Goal: Task Accomplishment & Management: Manage account settings

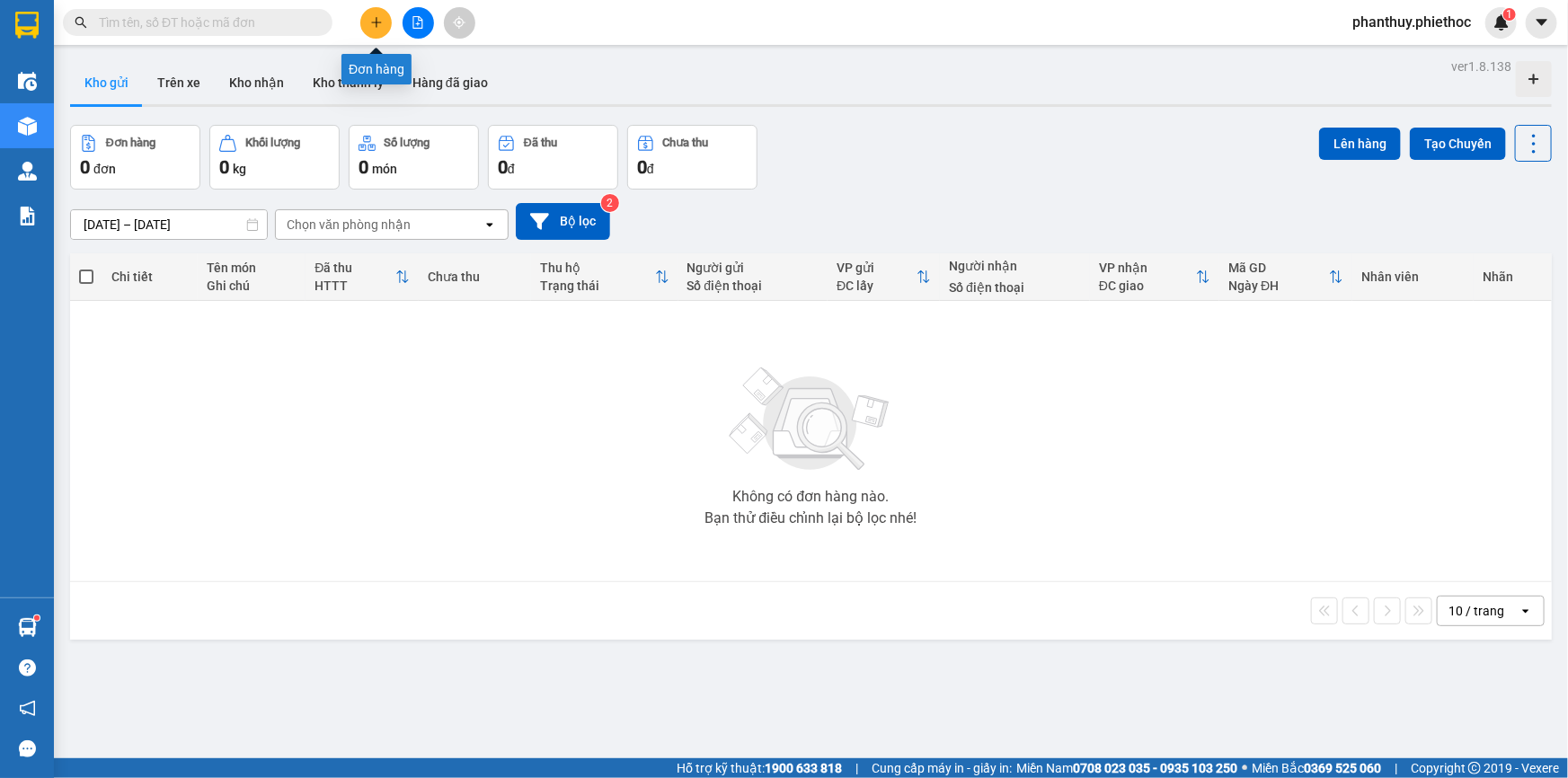
click at [373, 16] on icon "plus" at bounding box center [377, 23] width 13 height 13
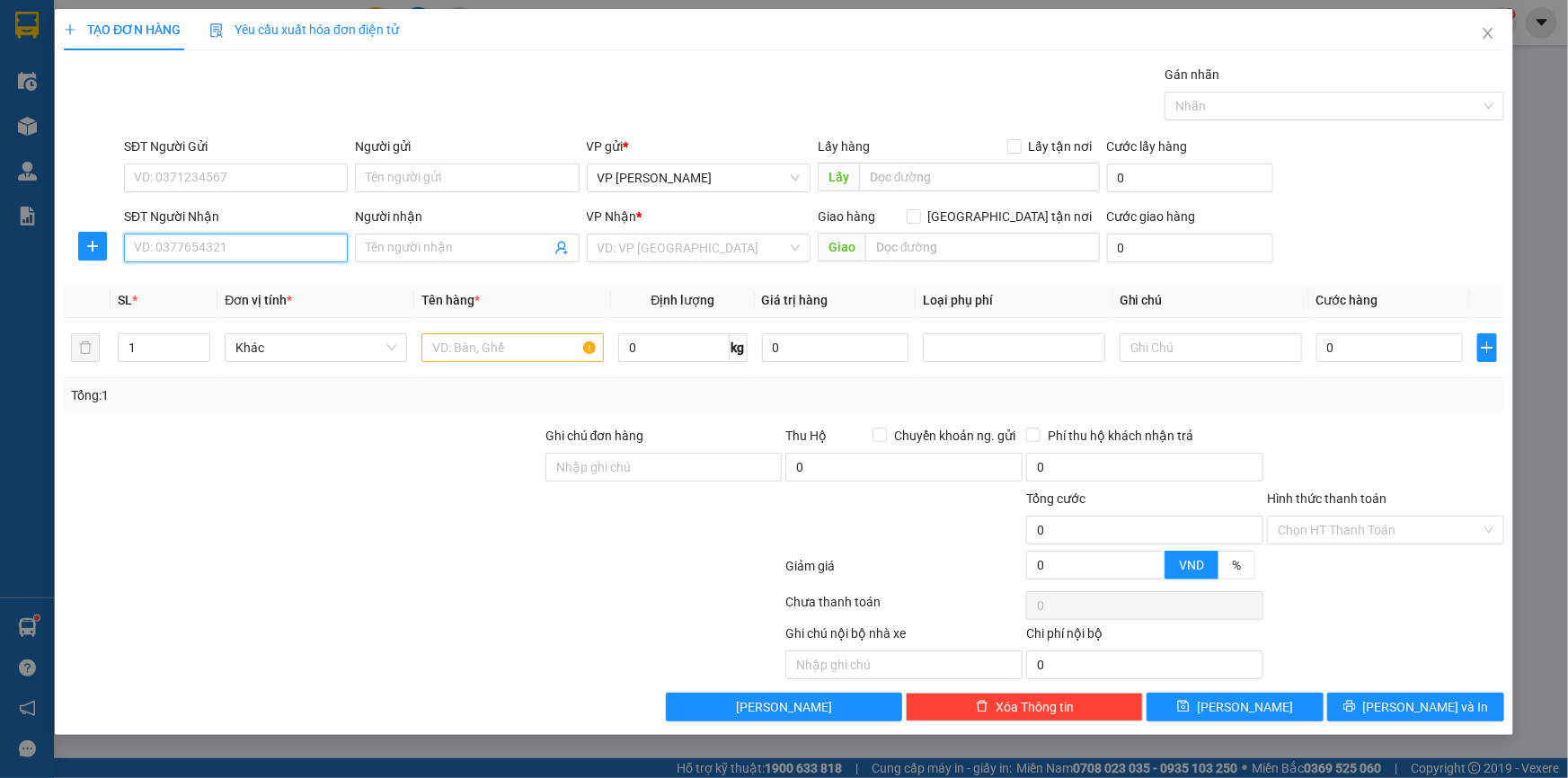
click at [181, 245] on input "SĐT Người Nhận" at bounding box center [236, 248] width 223 height 29
type input "0855658588"
click at [237, 280] on div "0855658588 - Chị Huyền" at bounding box center [236, 284] width 202 height 20
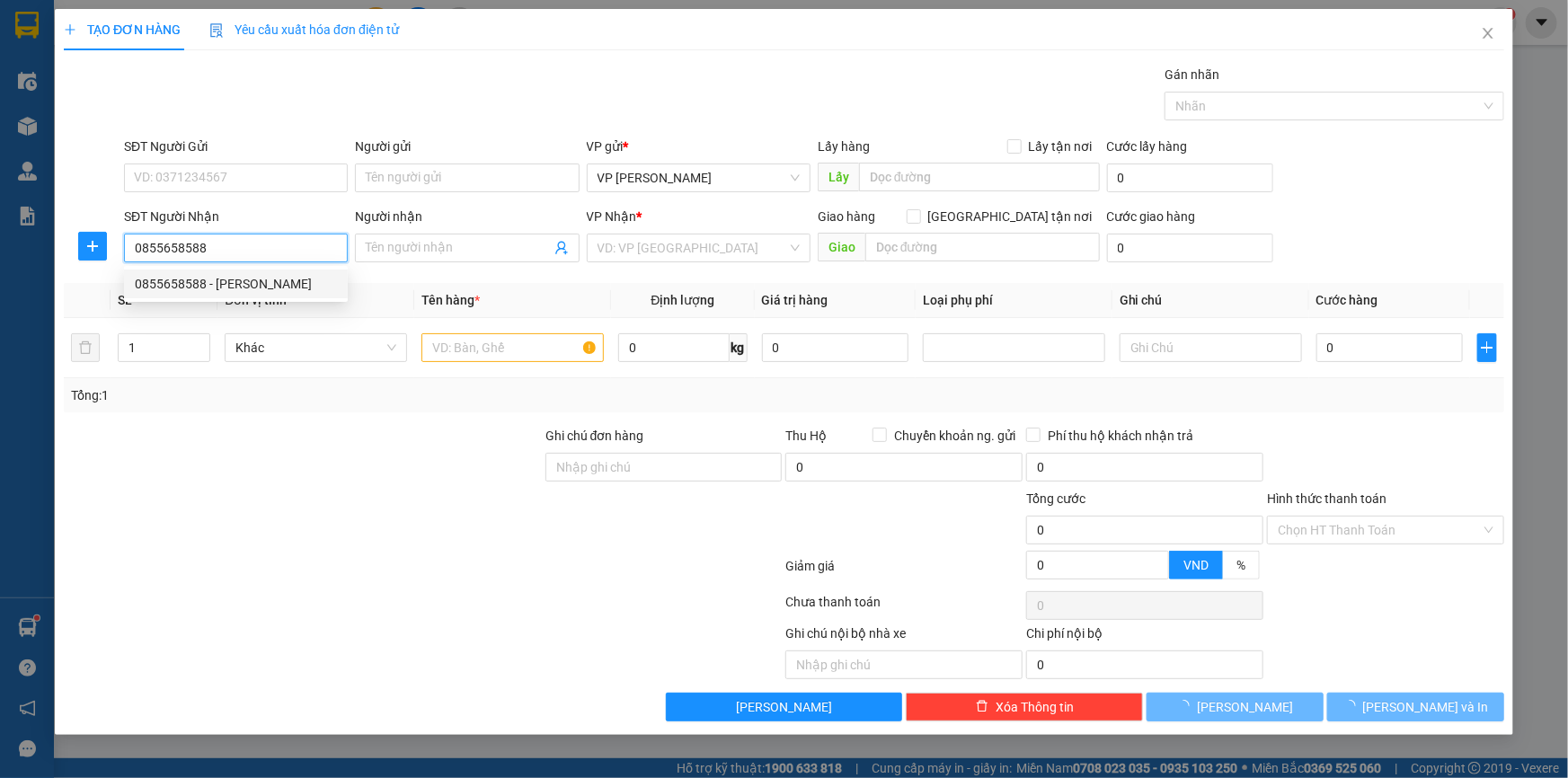
type input "Chị Huyền"
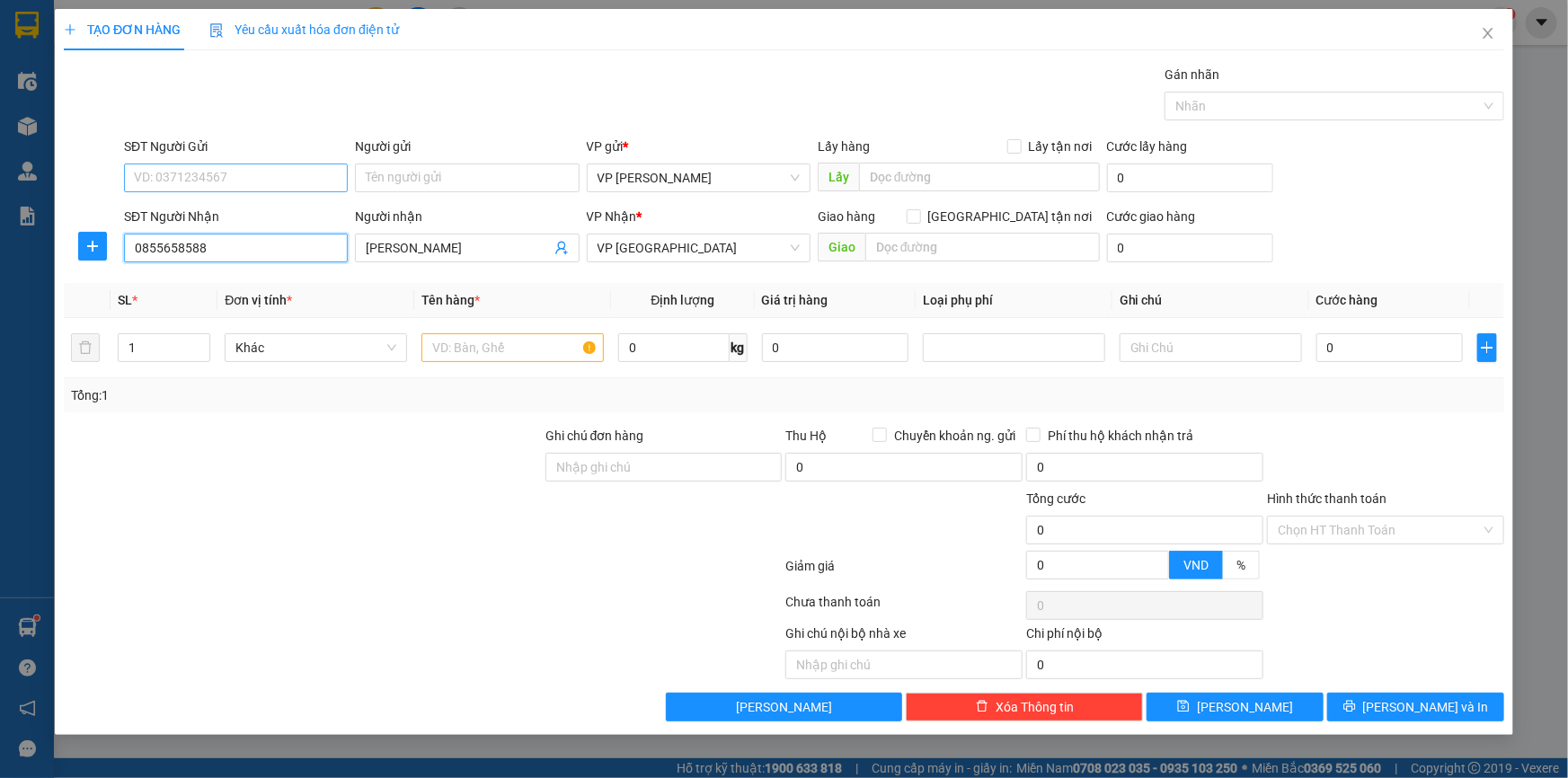
type input "0855658588"
click at [242, 185] on input "SĐT Người Gửi" at bounding box center [236, 178] width 223 height 29
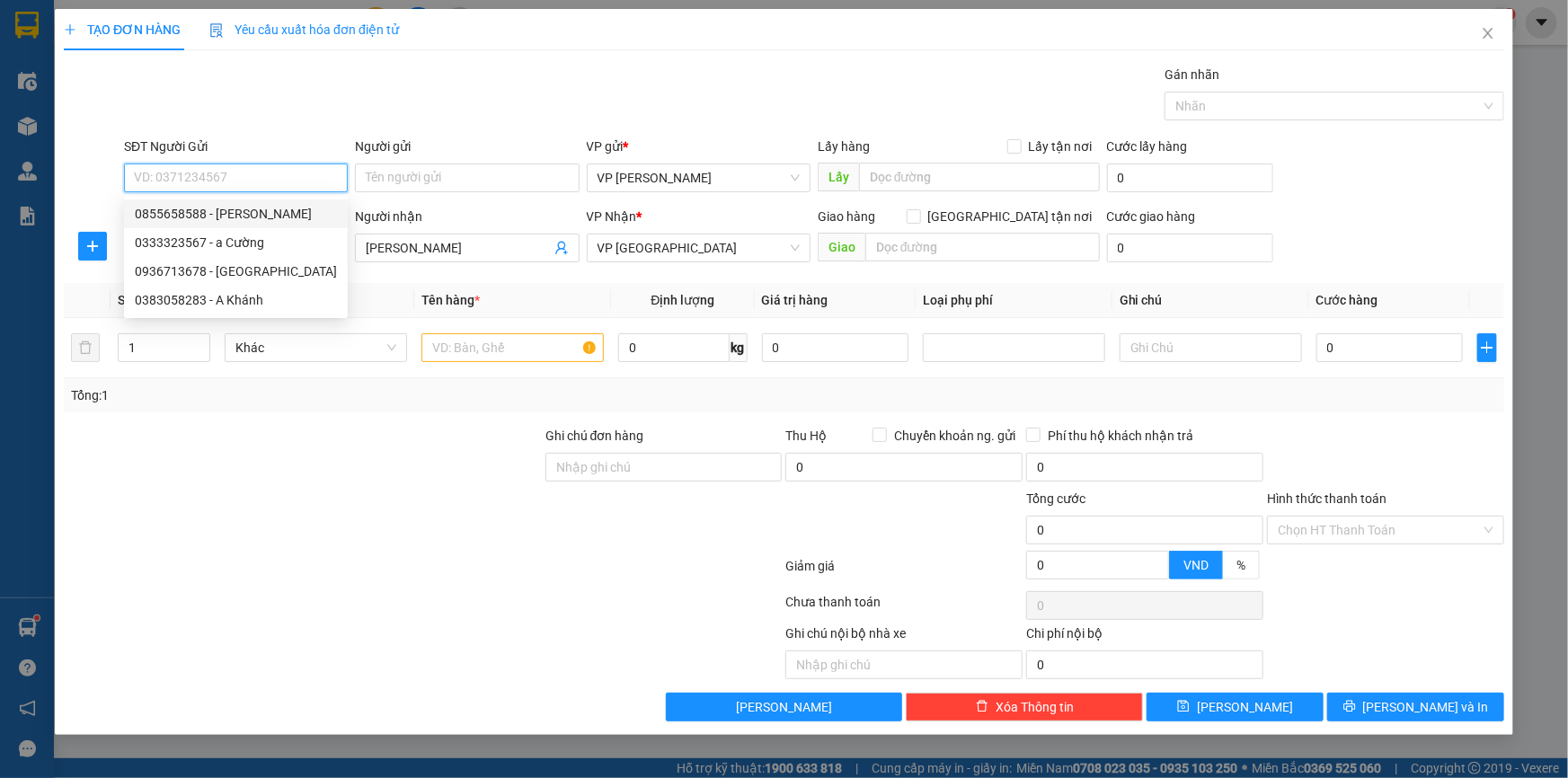
click at [263, 216] on div "0855658588 - Chị Huyền" at bounding box center [236, 214] width 202 height 20
type input "0855658588"
type input "Chị Huyền"
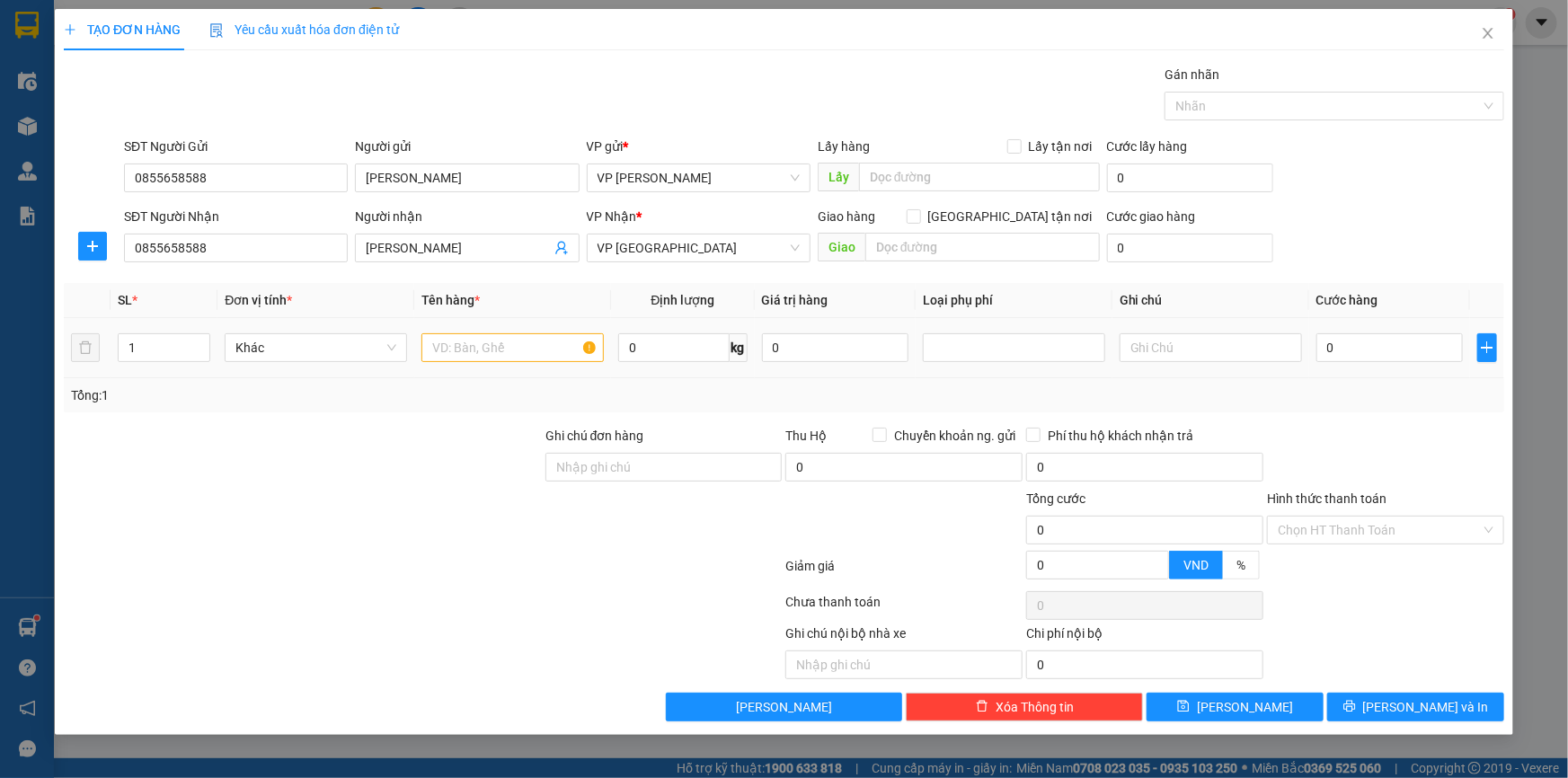
click at [486, 325] on td at bounding box center [513, 348] width 196 height 60
click at [492, 343] on input "text" at bounding box center [513, 348] width 182 height 29
type input "Bọc đen (biển số)"
type input "1"
type input "02"
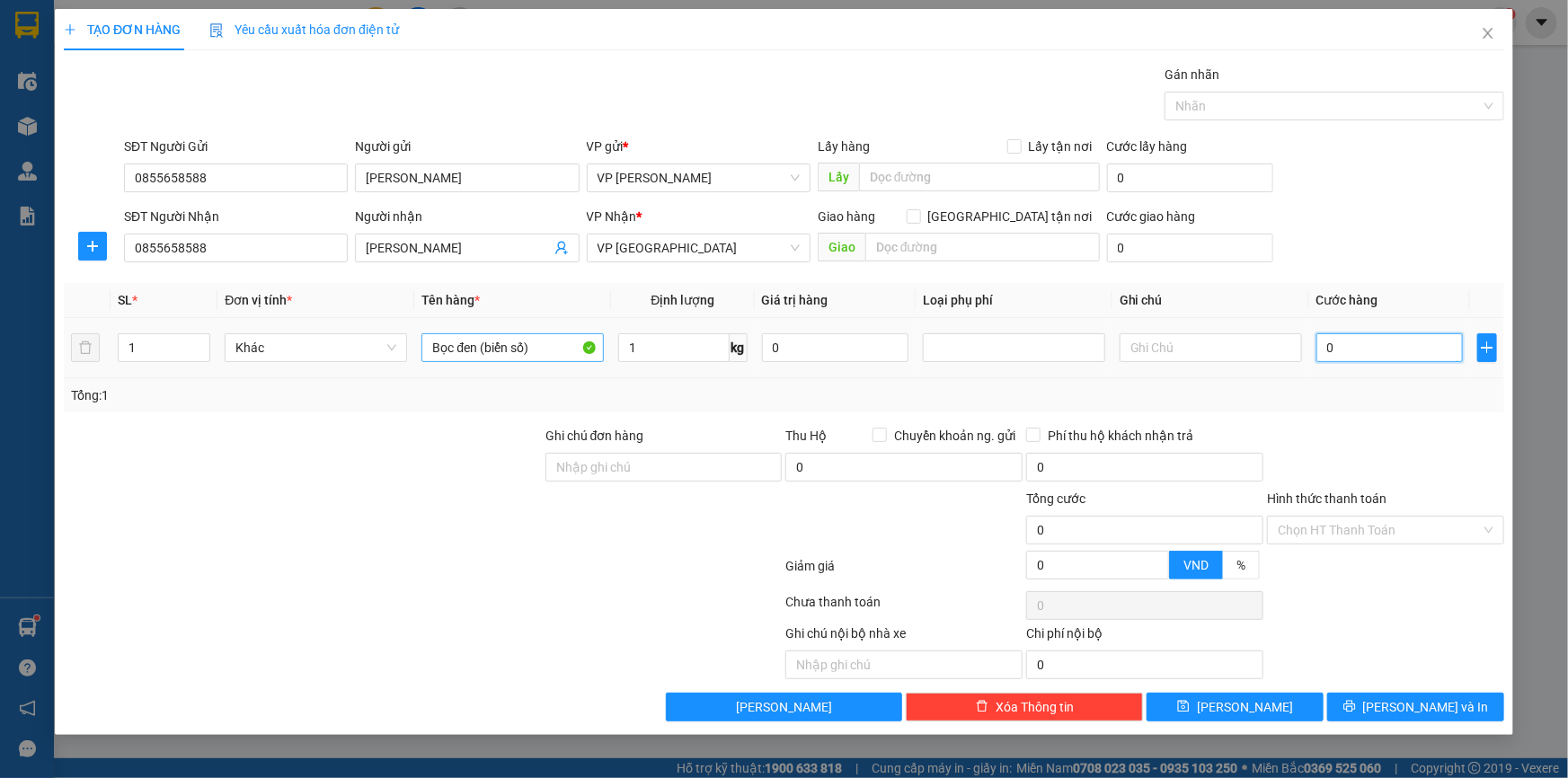
type input "2"
type input "025"
type input "25"
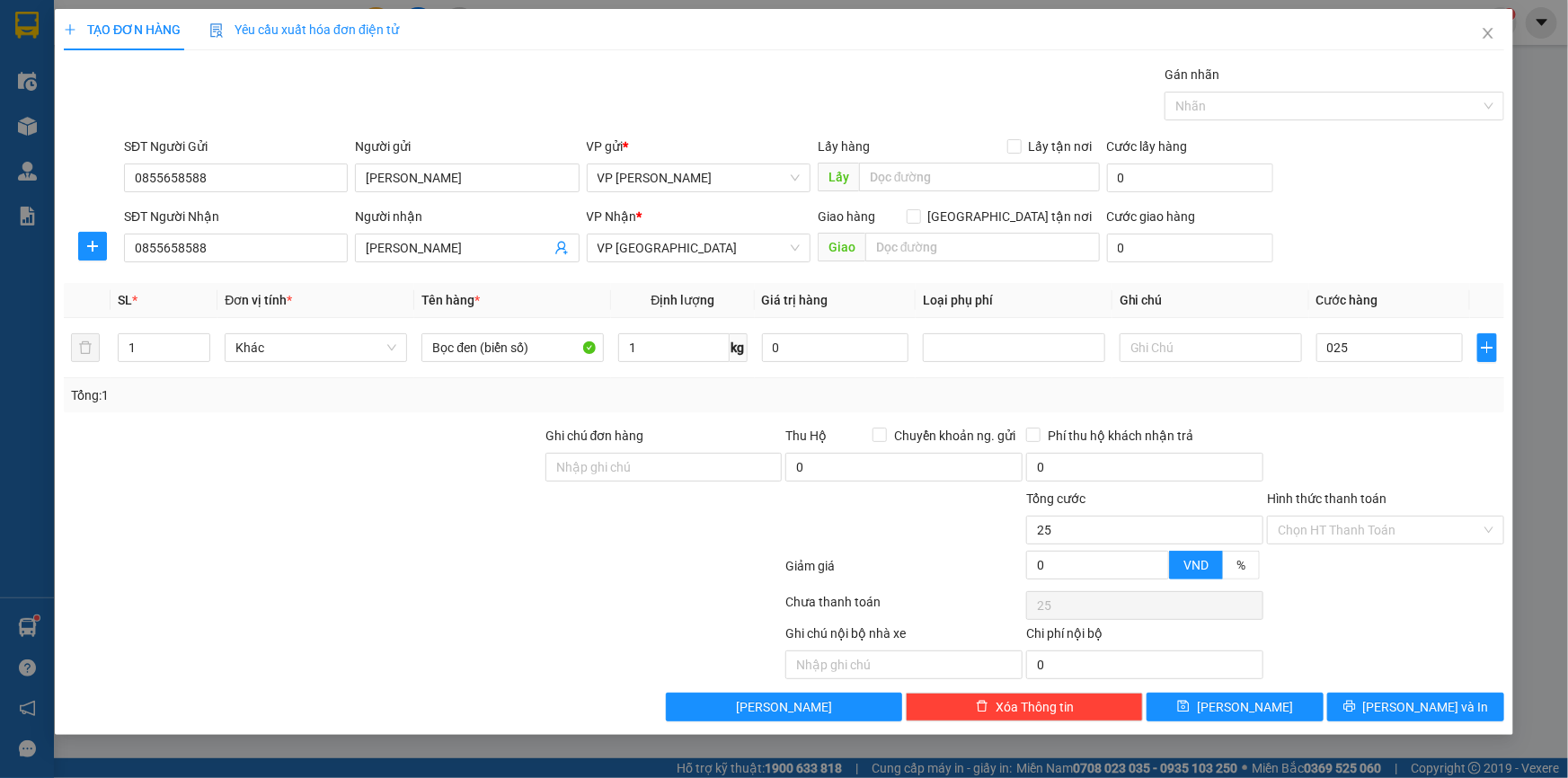
type input "25.000"
click at [1411, 216] on div "SĐT Người Nhận 0855658588 Người nhận Chị Huyền VP Nhận * VP Thái Bình Giao hàng…" at bounding box center [814, 238] width 1387 height 63
click at [1308, 215] on div "SĐT Người Nhận 0855658588 Người nhận Chị Huyền VP Nhận * VP Thái Bình Giao hàng…" at bounding box center [814, 238] width 1387 height 63
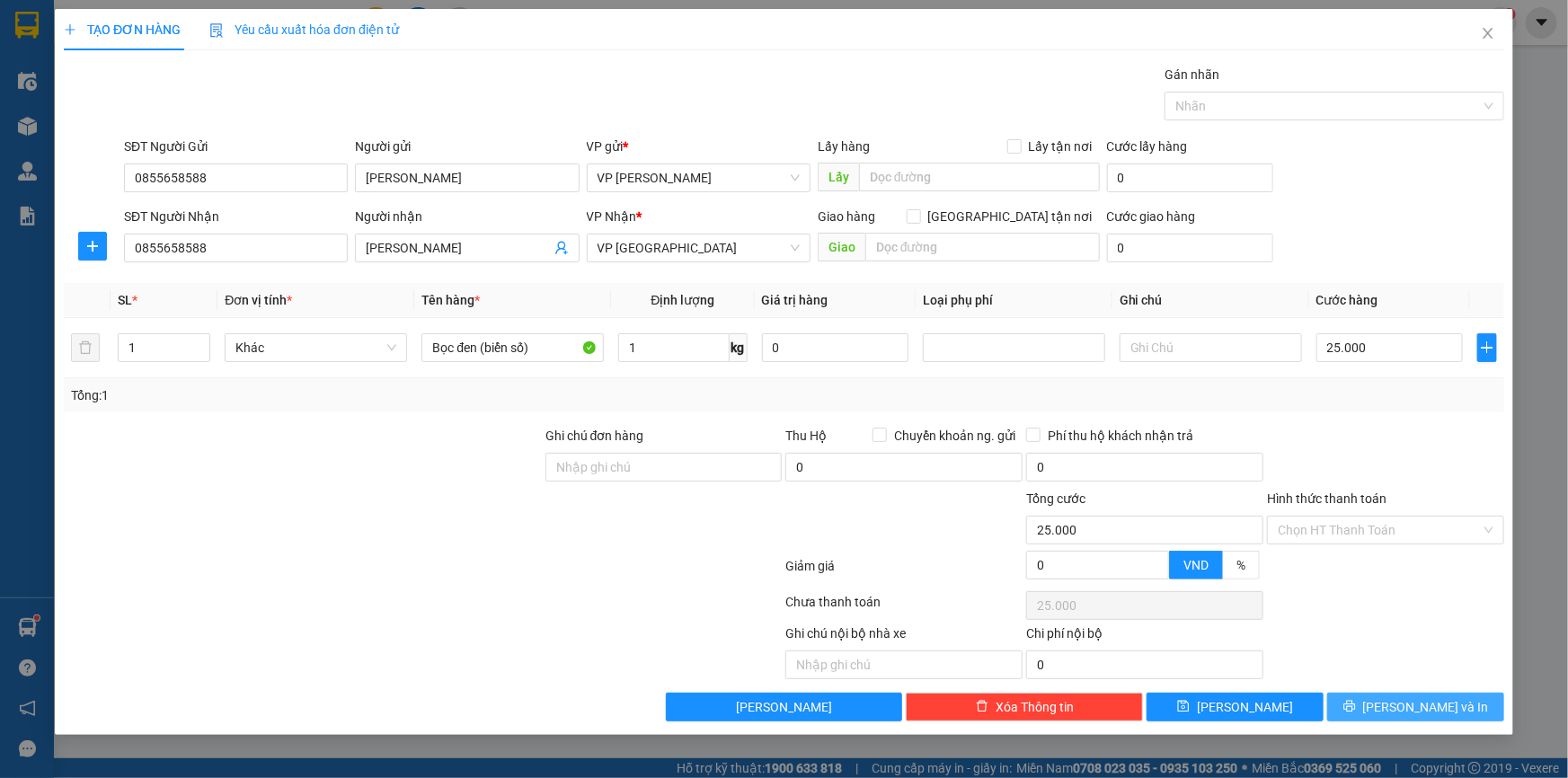
click at [1372, 700] on button "Lưu và In" at bounding box center [1415, 708] width 177 height 29
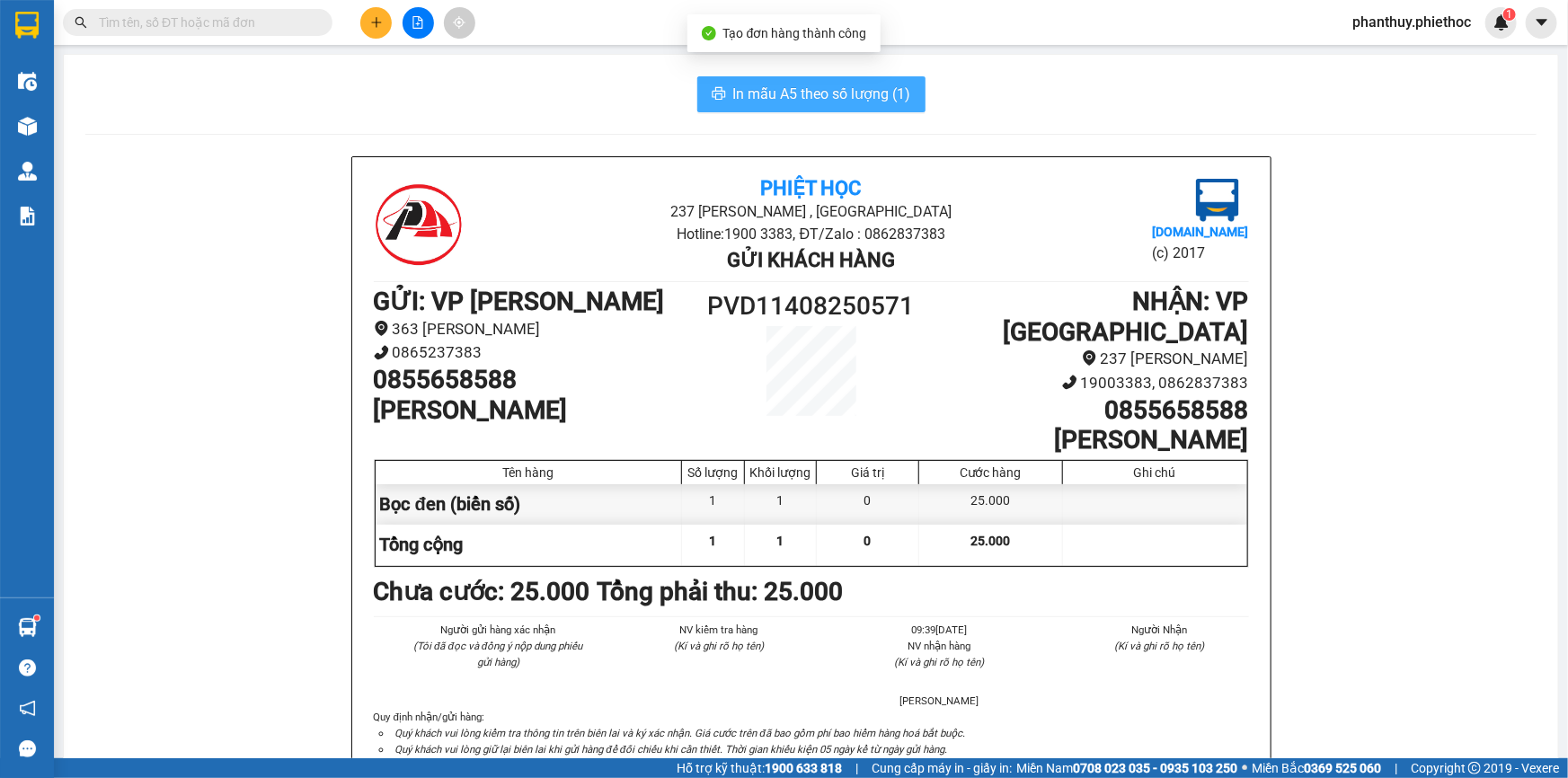
click at [726, 90] on button "In mẫu A5 theo số lượng (1)" at bounding box center [811, 95] width 228 height 36
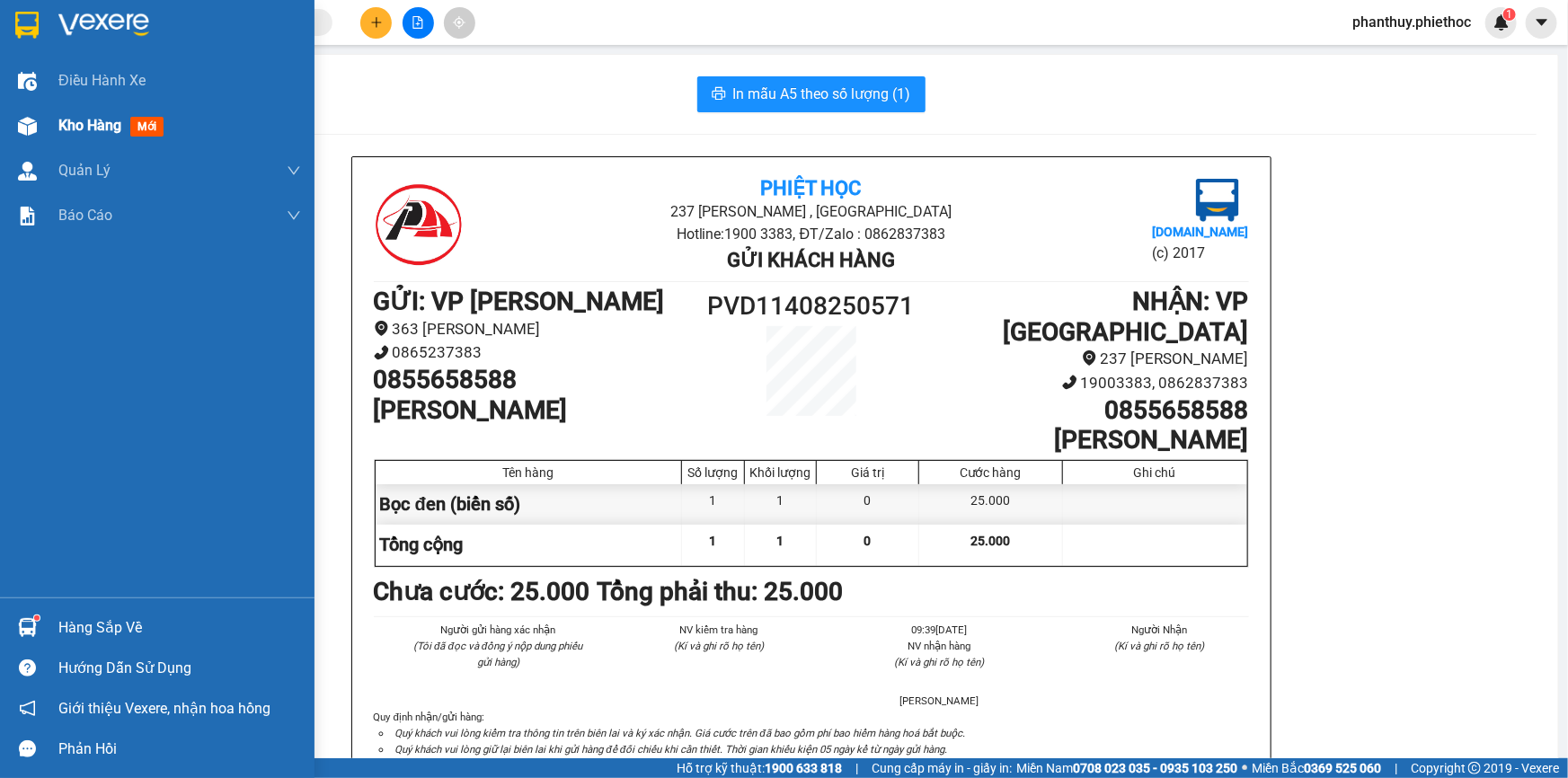
drag, startPoint x: 90, startPoint y: 99, endPoint x: 101, endPoint y: 114, distance: 18.6
click at [90, 101] on div "Điều hành xe" at bounding box center [179, 81] width 242 height 45
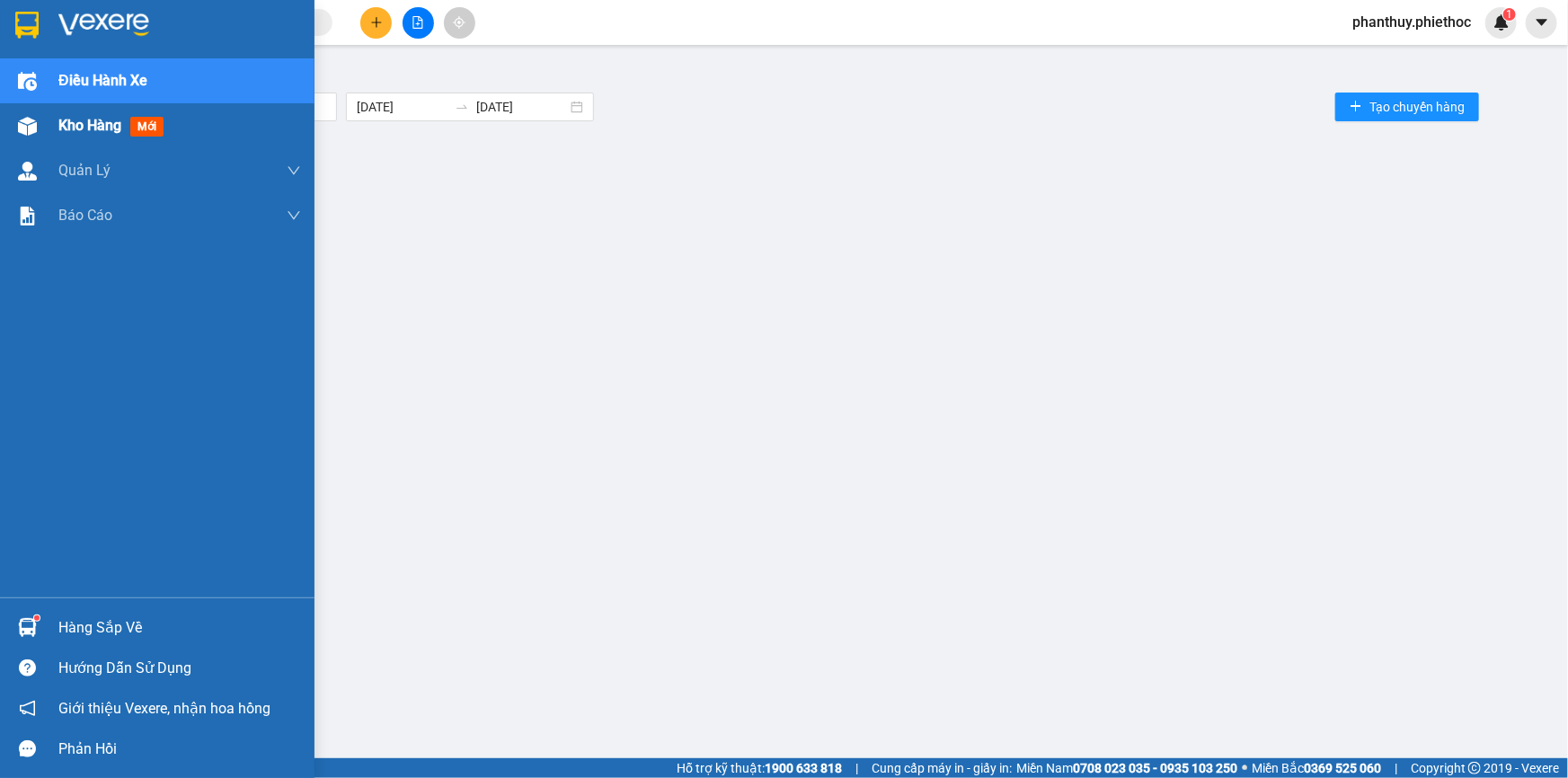
click at [102, 114] on div "Kho hàng mới" at bounding box center [114, 125] width 113 height 23
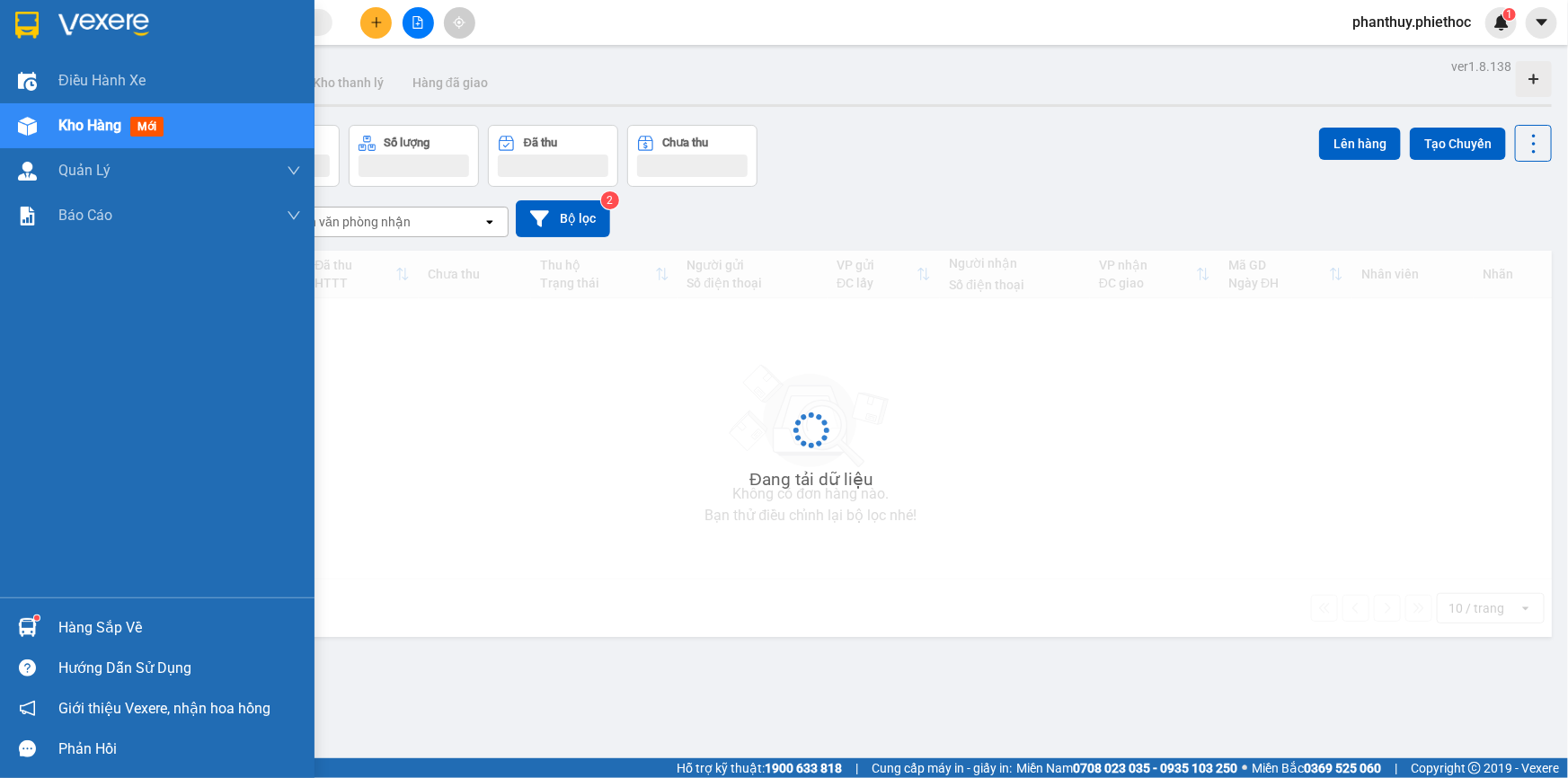
click at [96, 128] on span "Kho hàng" at bounding box center [90, 125] width 63 height 17
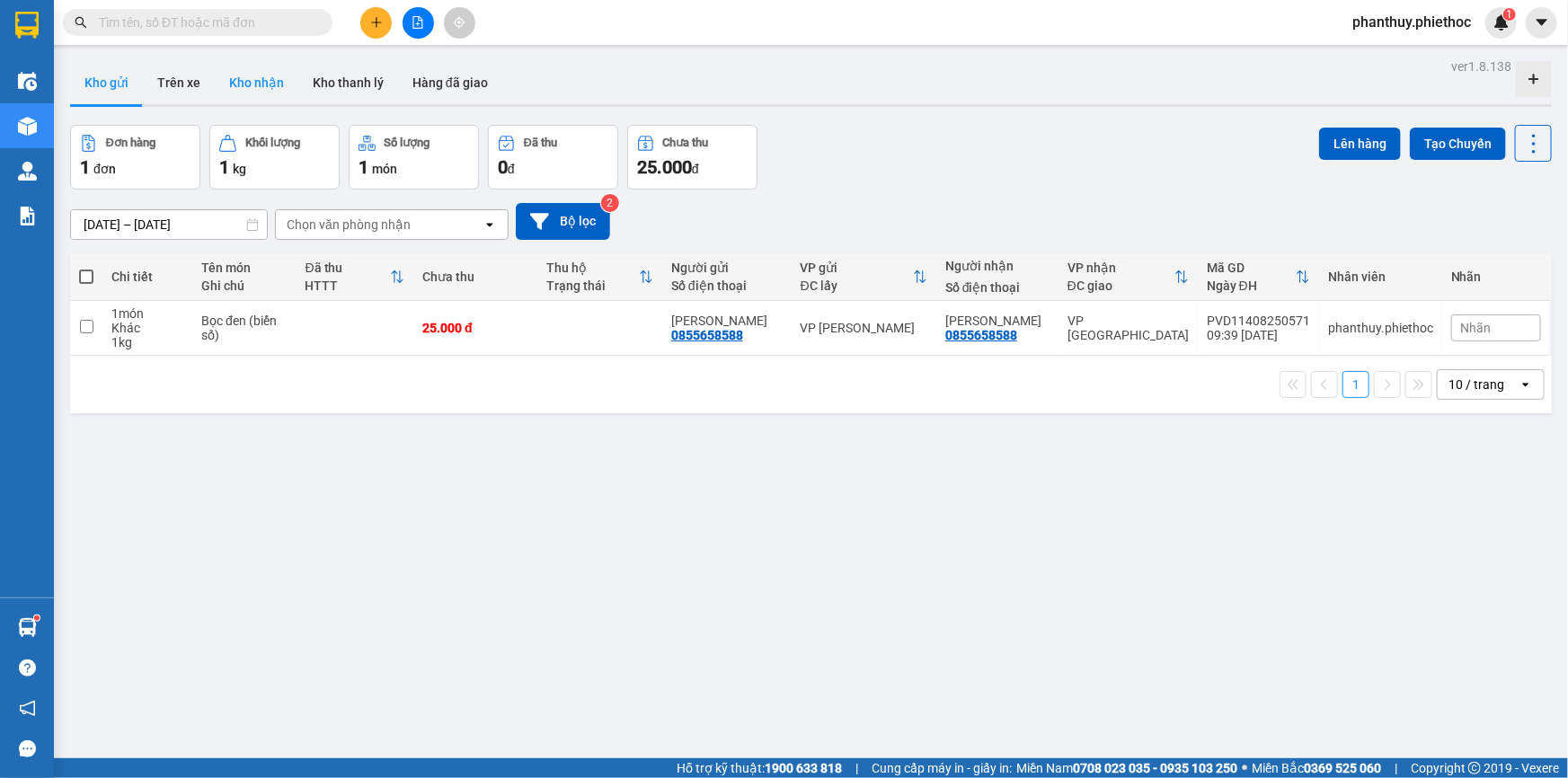
click at [249, 79] on button "Kho nhận" at bounding box center [256, 83] width 84 height 43
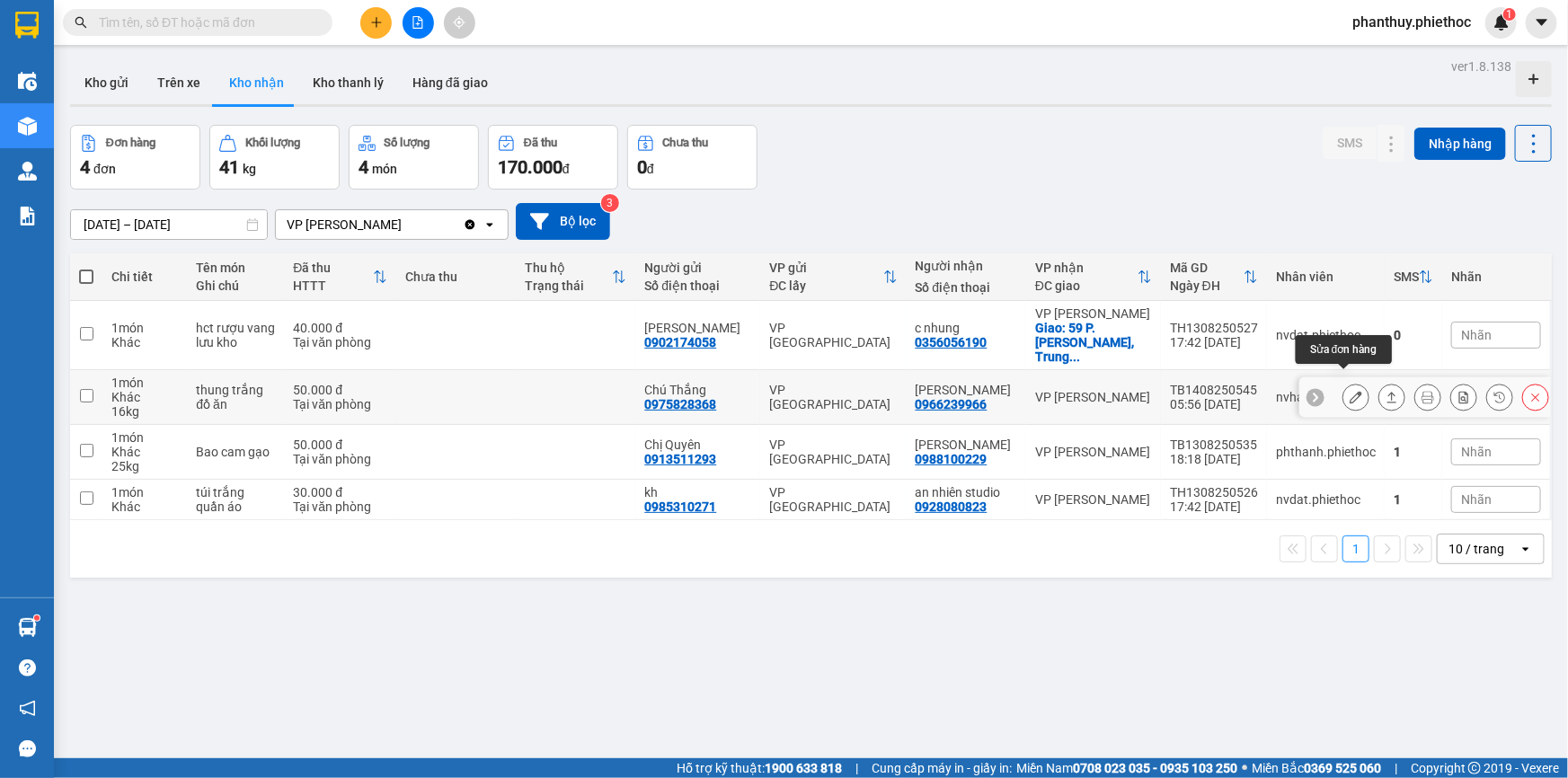
click at [1349, 391] on icon at bounding box center [1355, 398] width 13 height 13
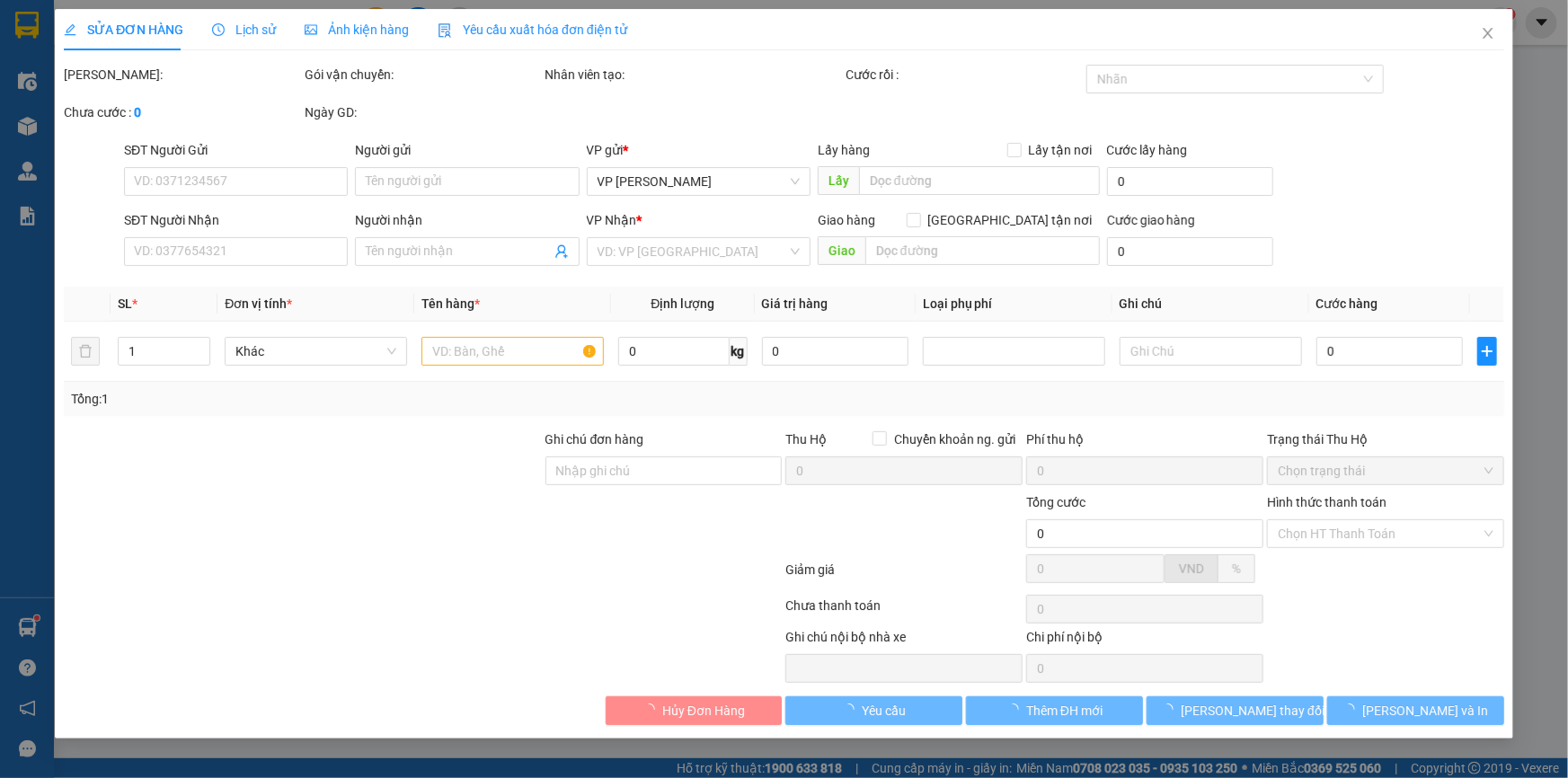
type input "0975828368"
type input "Chú Thắng"
type input "0966239966"
type input "Anh Dũng"
type input "50.000"
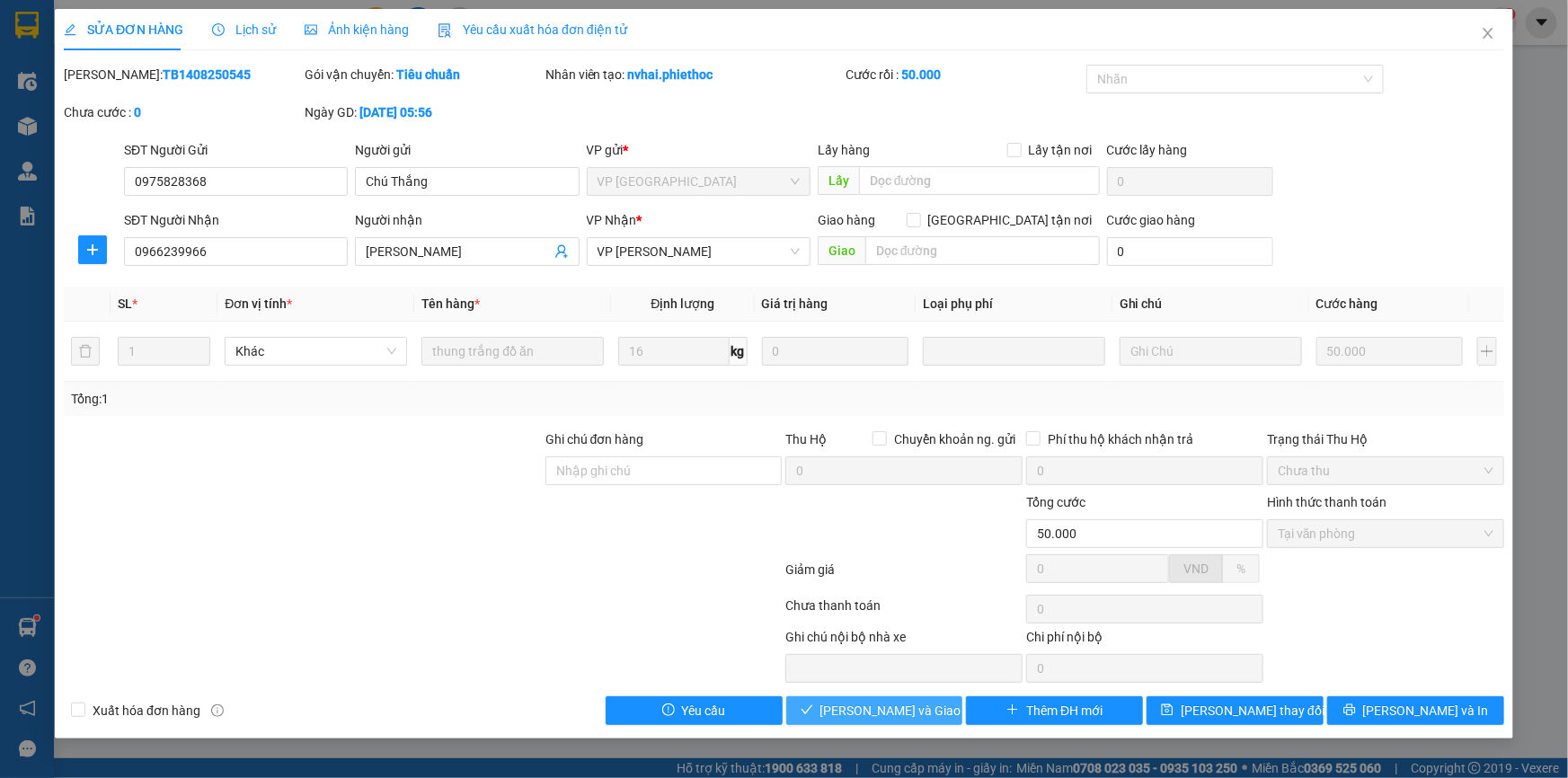
click at [865, 707] on span "Lưu và Giao hàng" at bounding box center [906, 711] width 172 height 20
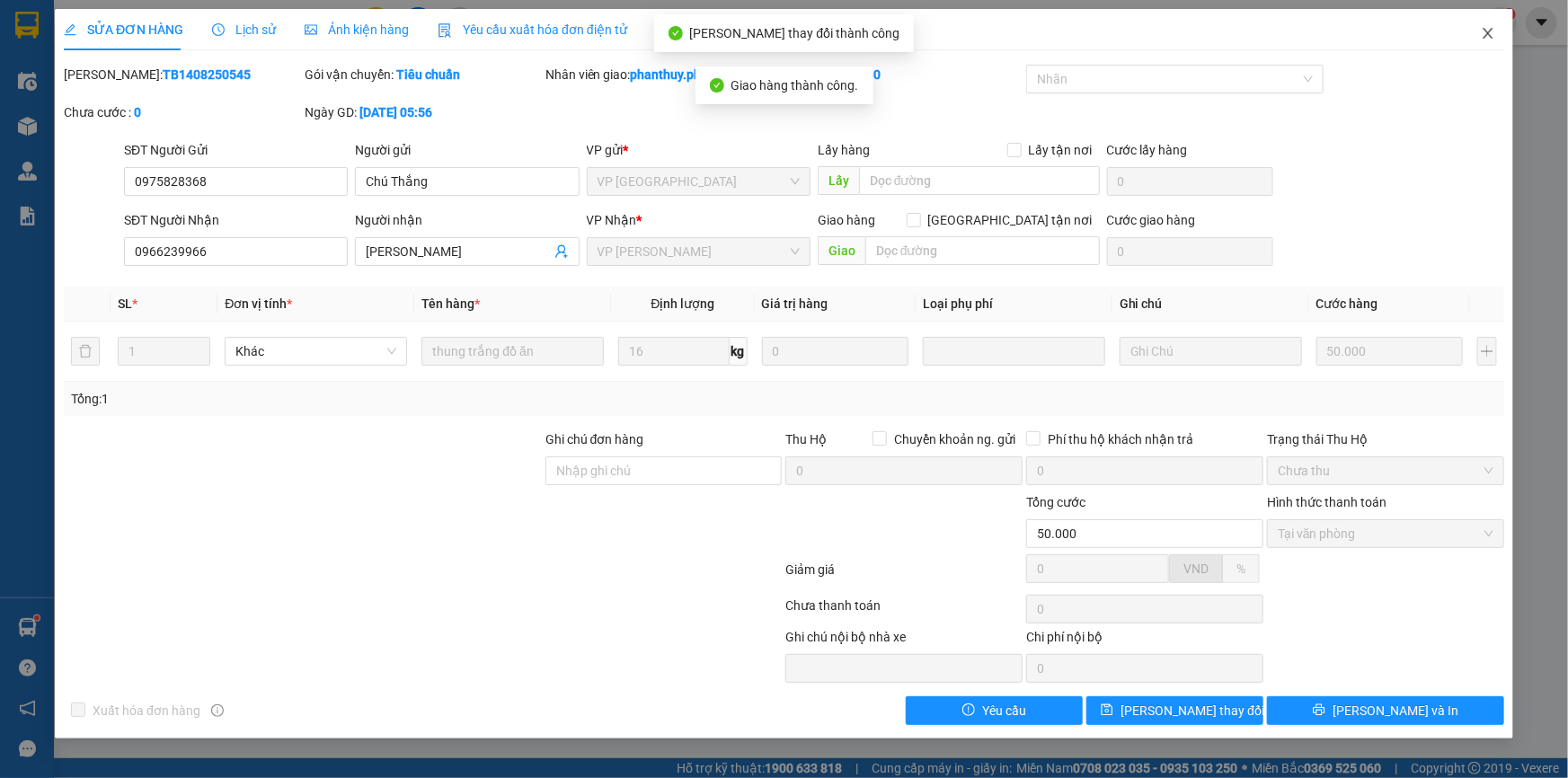
click at [1488, 37] on icon "close" at bounding box center [1488, 33] width 14 height 14
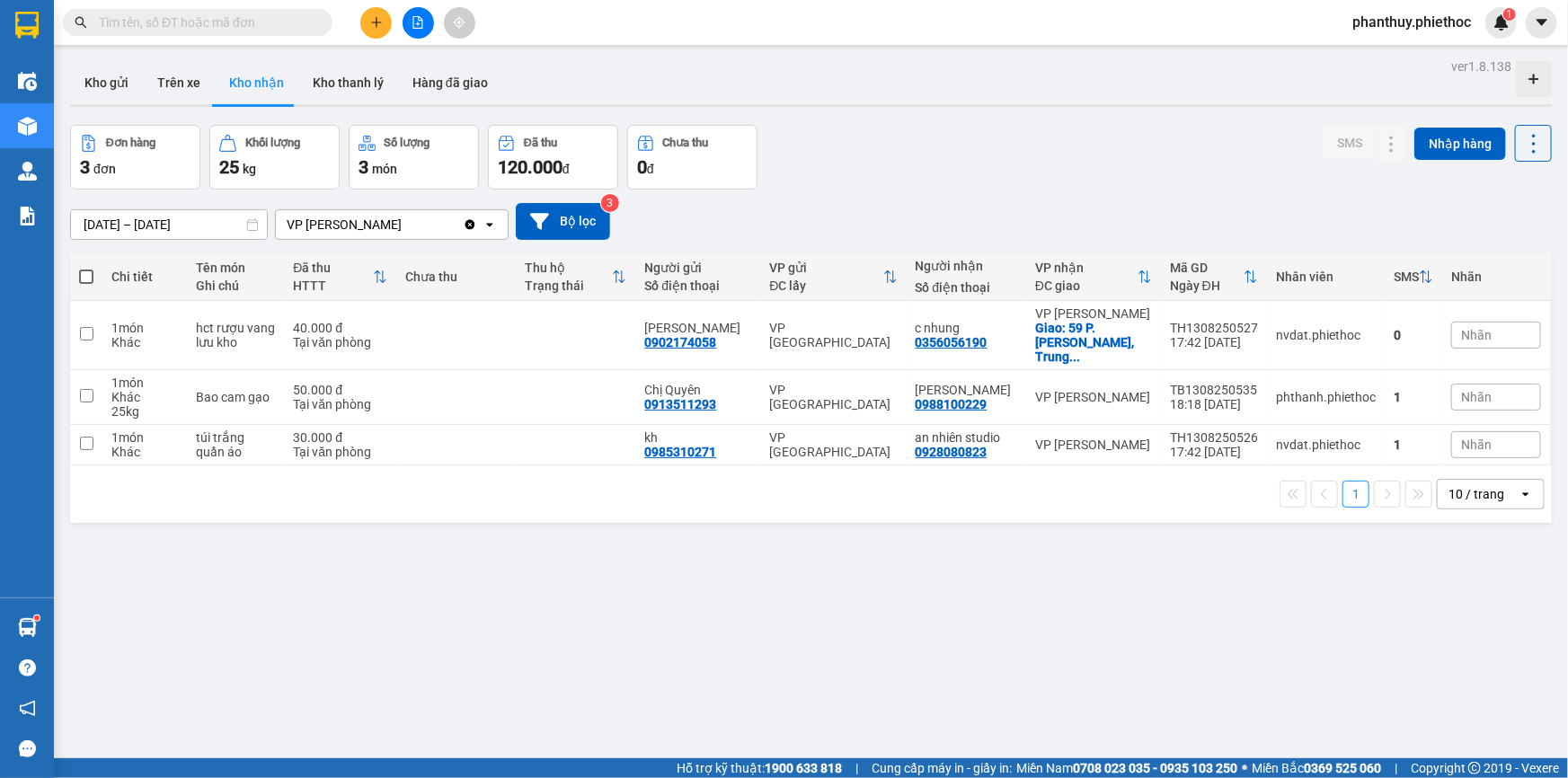
click at [1461, 390] on span "Nhãn" at bounding box center [1476, 398] width 31 height 14
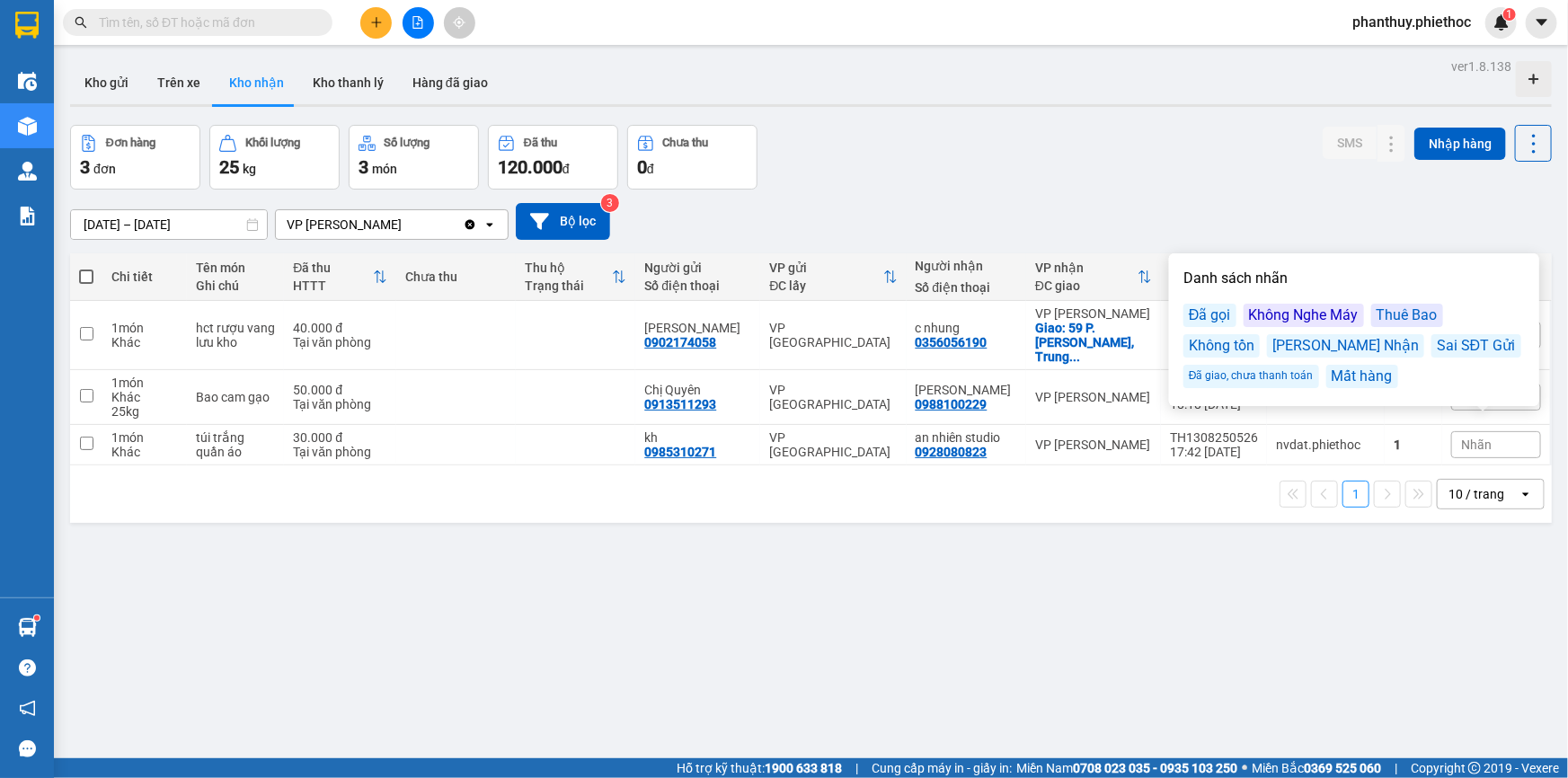
click at [1224, 315] on div "Đã gọi" at bounding box center [1209, 316] width 53 height 23
click at [1326, 313] on div "Không Nghe Máy" at bounding box center [1304, 316] width 121 height 23
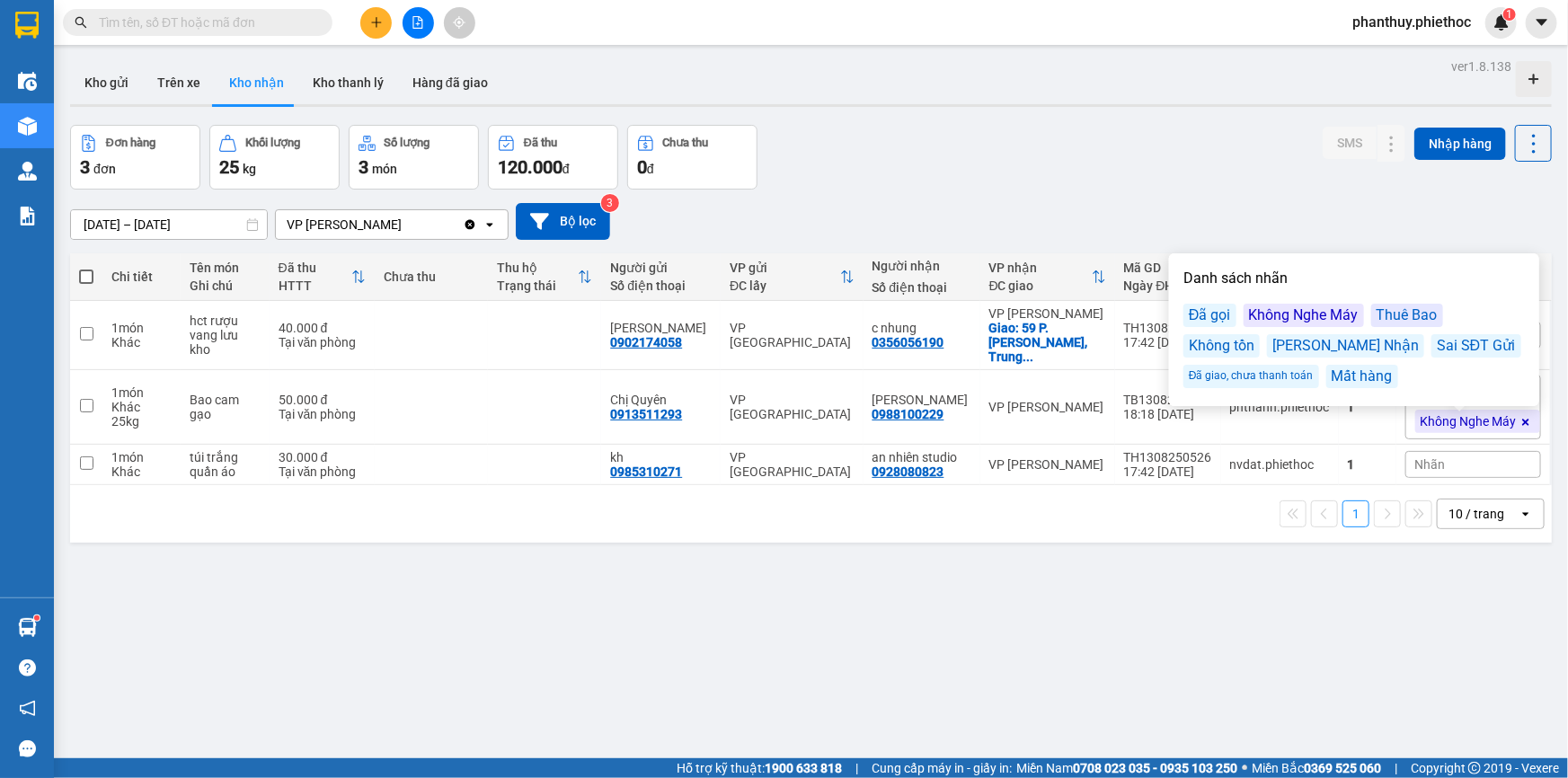
click at [1307, 179] on div "Đơn hàng 3 đơn Khối lượng 25 kg Số lượng 3 món Đã thu 120.000 đ Chưa thu 0 đ SM…" at bounding box center [811, 158] width 1481 height 65
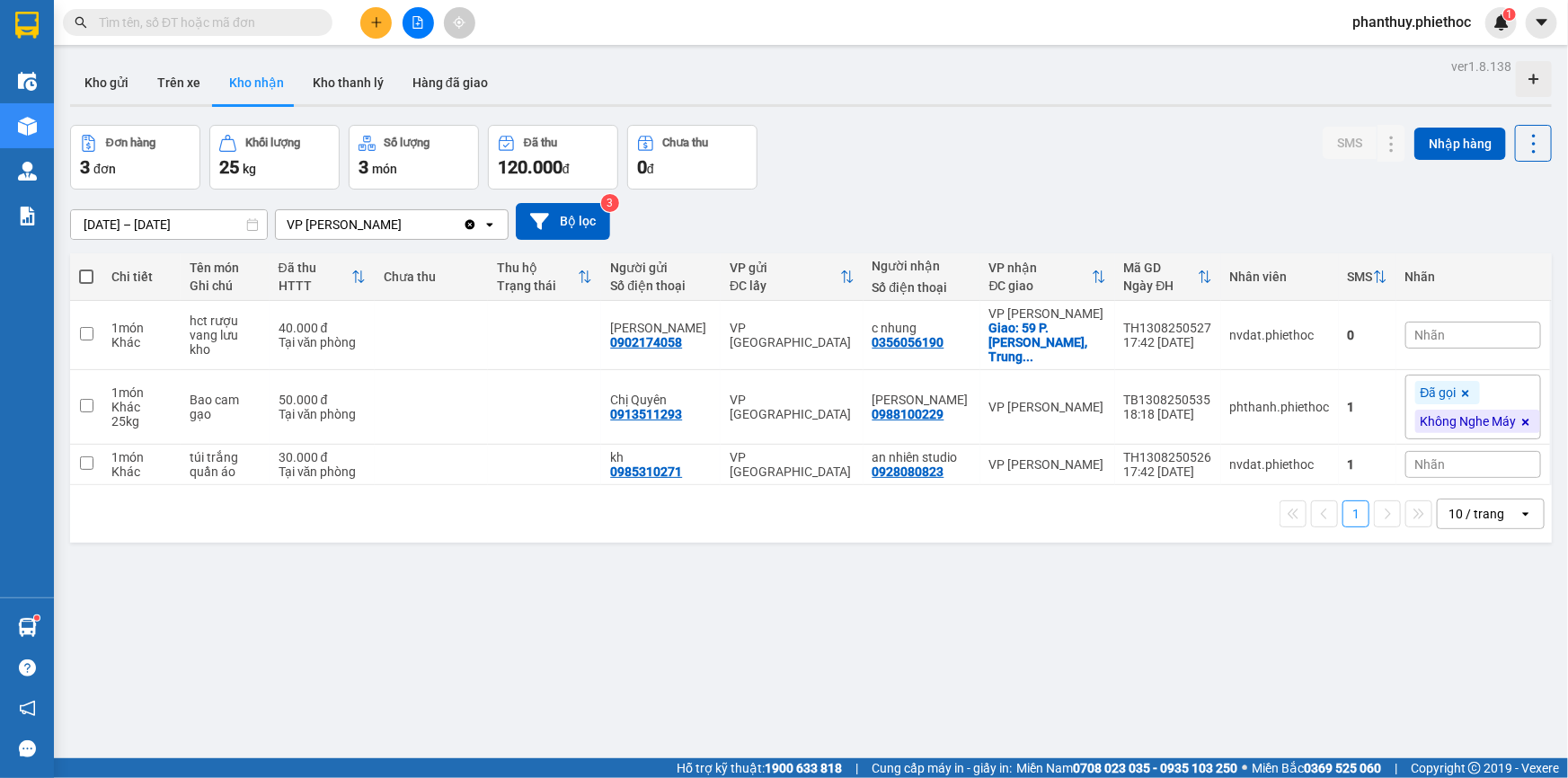
click at [1460, 389] on icon at bounding box center [1465, 394] width 11 height 11
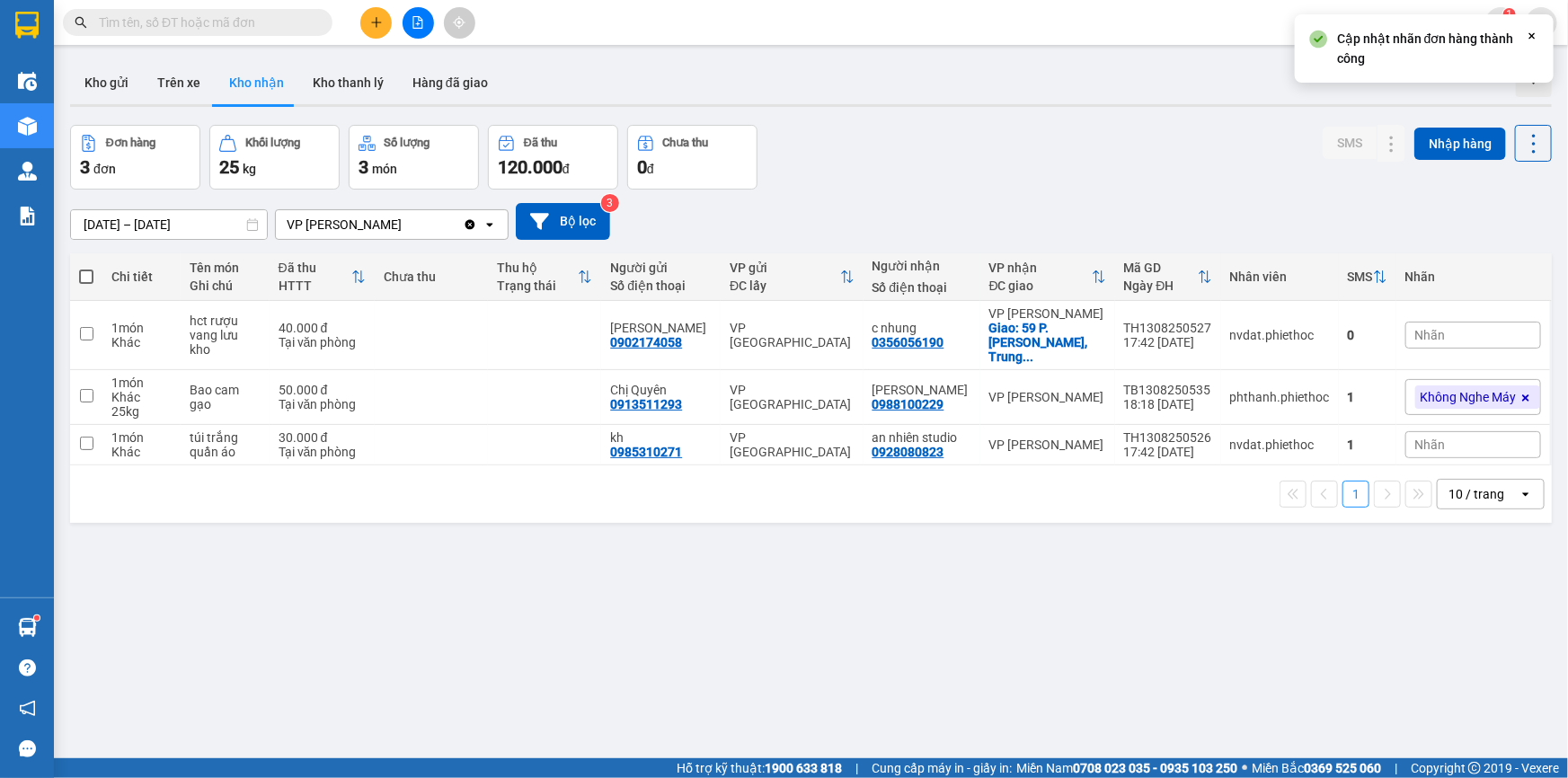
click at [1271, 205] on div "14/08/2025 – 14/08/2025 Press the down arrow key to interact with the calendar …" at bounding box center [811, 221] width 1481 height 37
click at [377, 4] on div "Kết quả tìm kiếm ( 0 ) Bộ lọc No Data phanthuy.phiethoc 1" at bounding box center [784, 23] width 1568 height 45
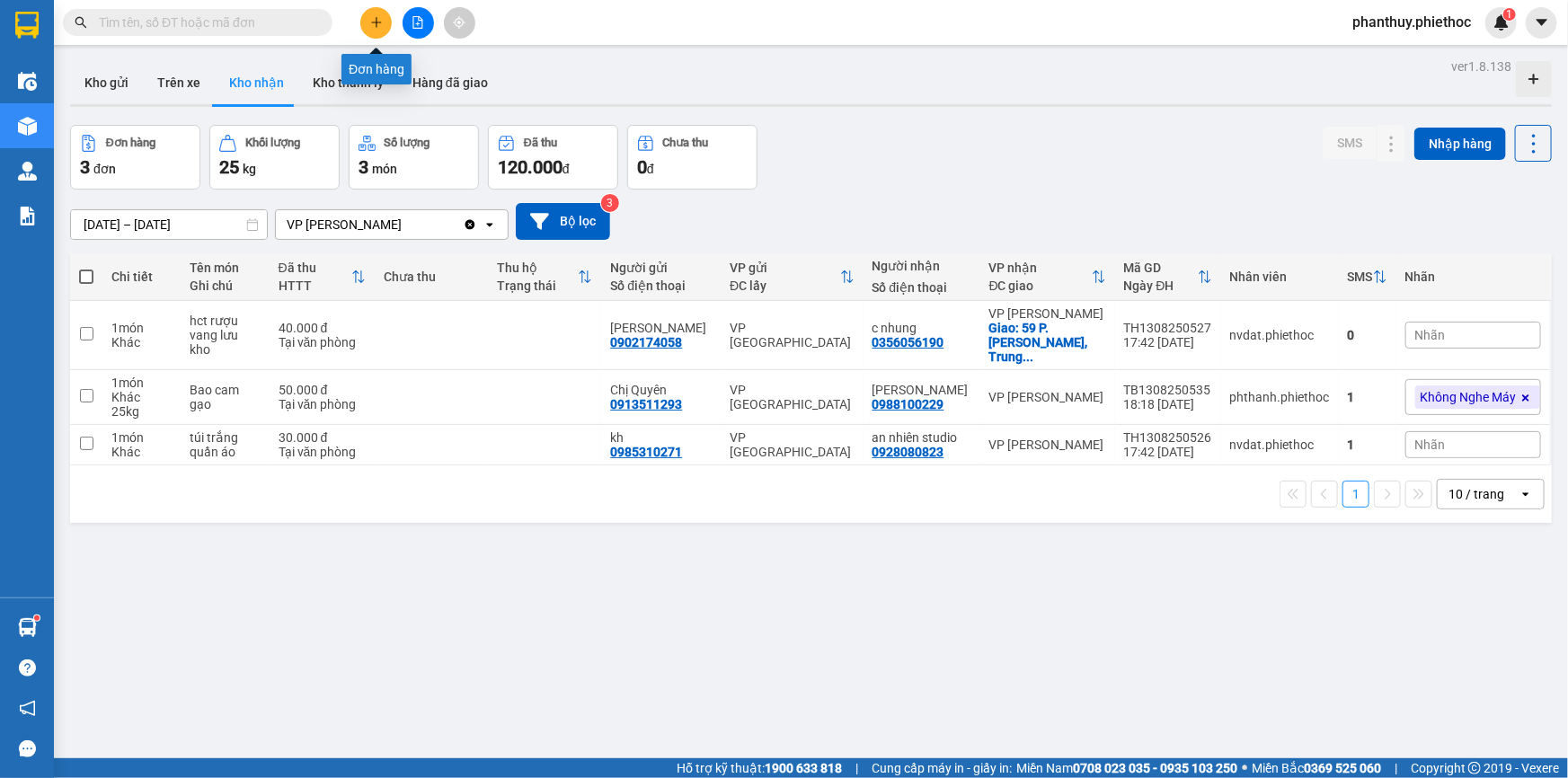
click at [377, 16] on icon "plus" at bounding box center [377, 23] width 13 height 13
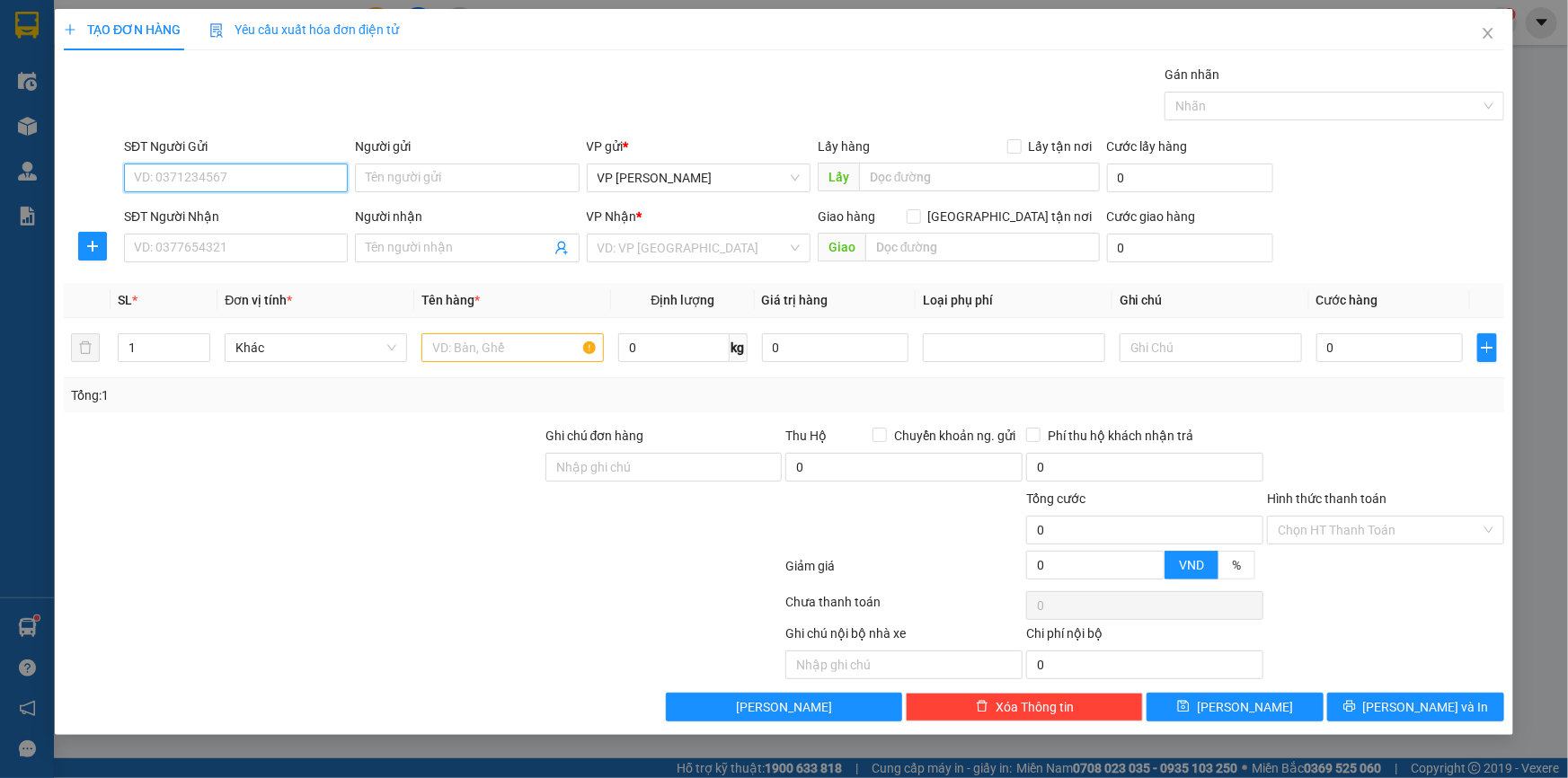
click at [244, 171] on input "SĐT Người Gửi" at bounding box center [236, 178] width 223 height 29
type input "0931393528"
click at [243, 217] on div "0931393528 - A Bôn" at bounding box center [236, 214] width 202 height 20
type input "A Bôn"
type input "0931393528"
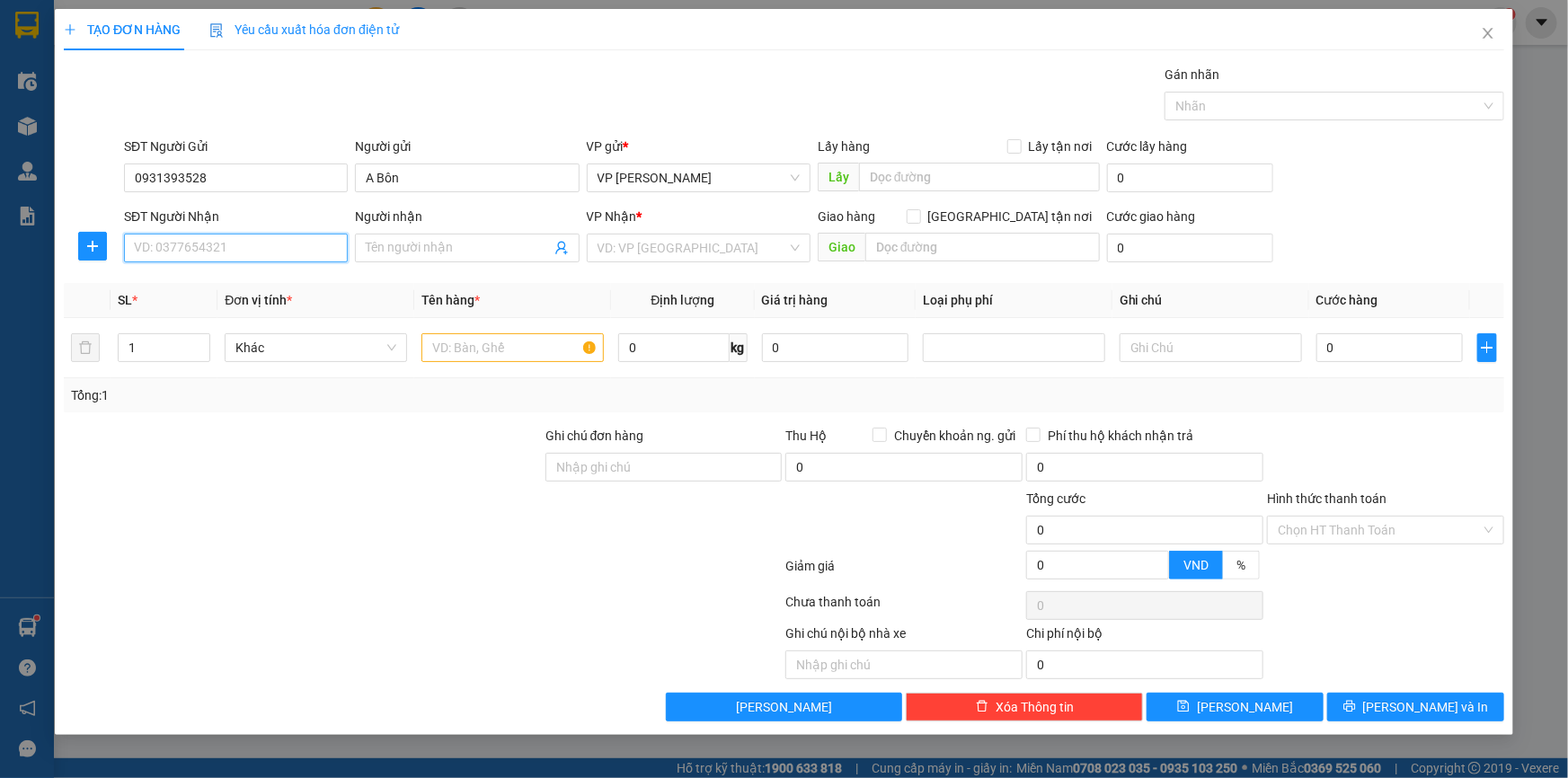
click at [244, 257] on input "SĐT Người Nhận" at bounding box center [236, 248] width 223 height 29
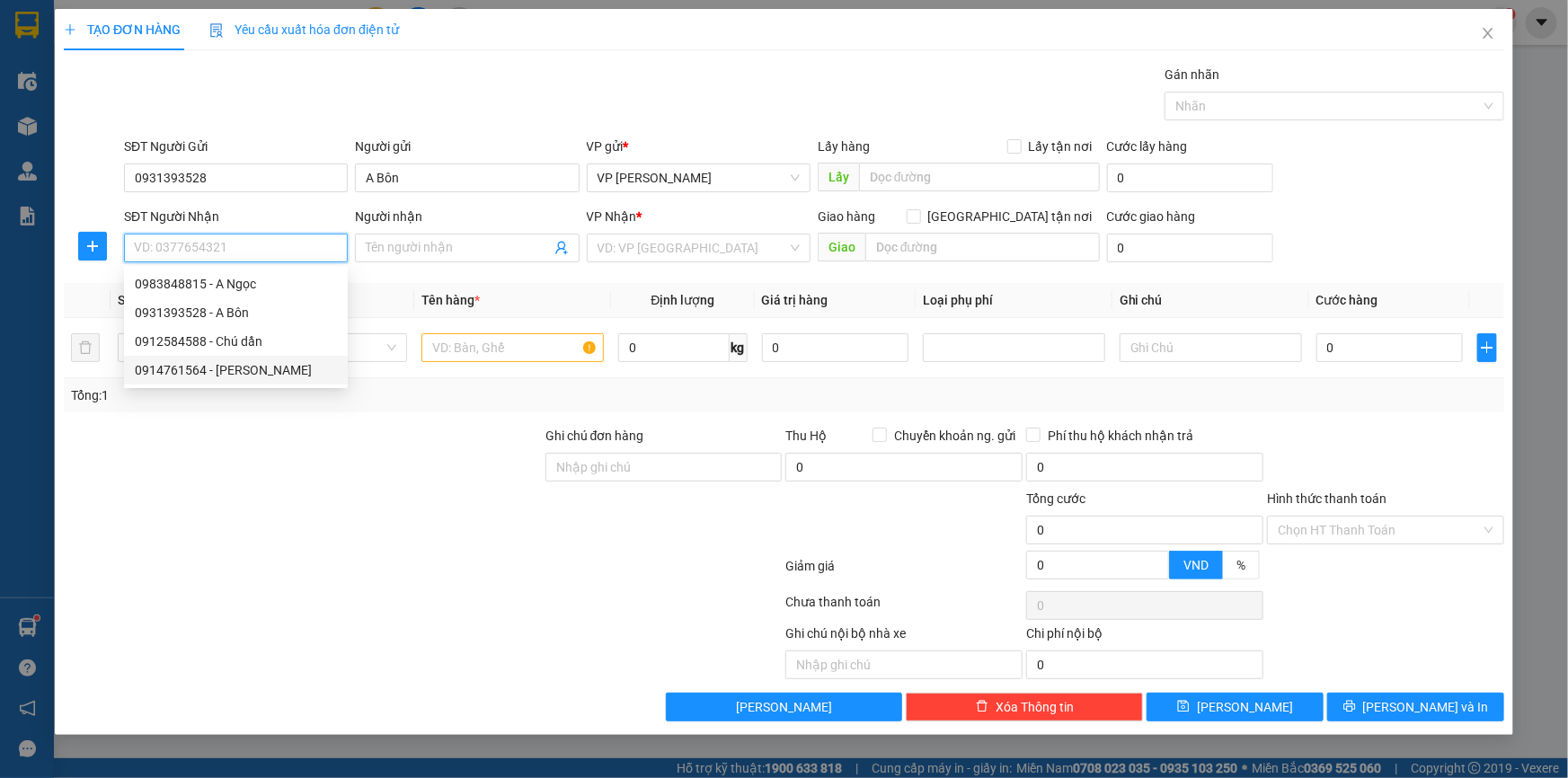
click at [244, 365] on div "0914761564 - Anh Cường" at bounding box center [236, 371] width 202 height 20
type input "0914761564"
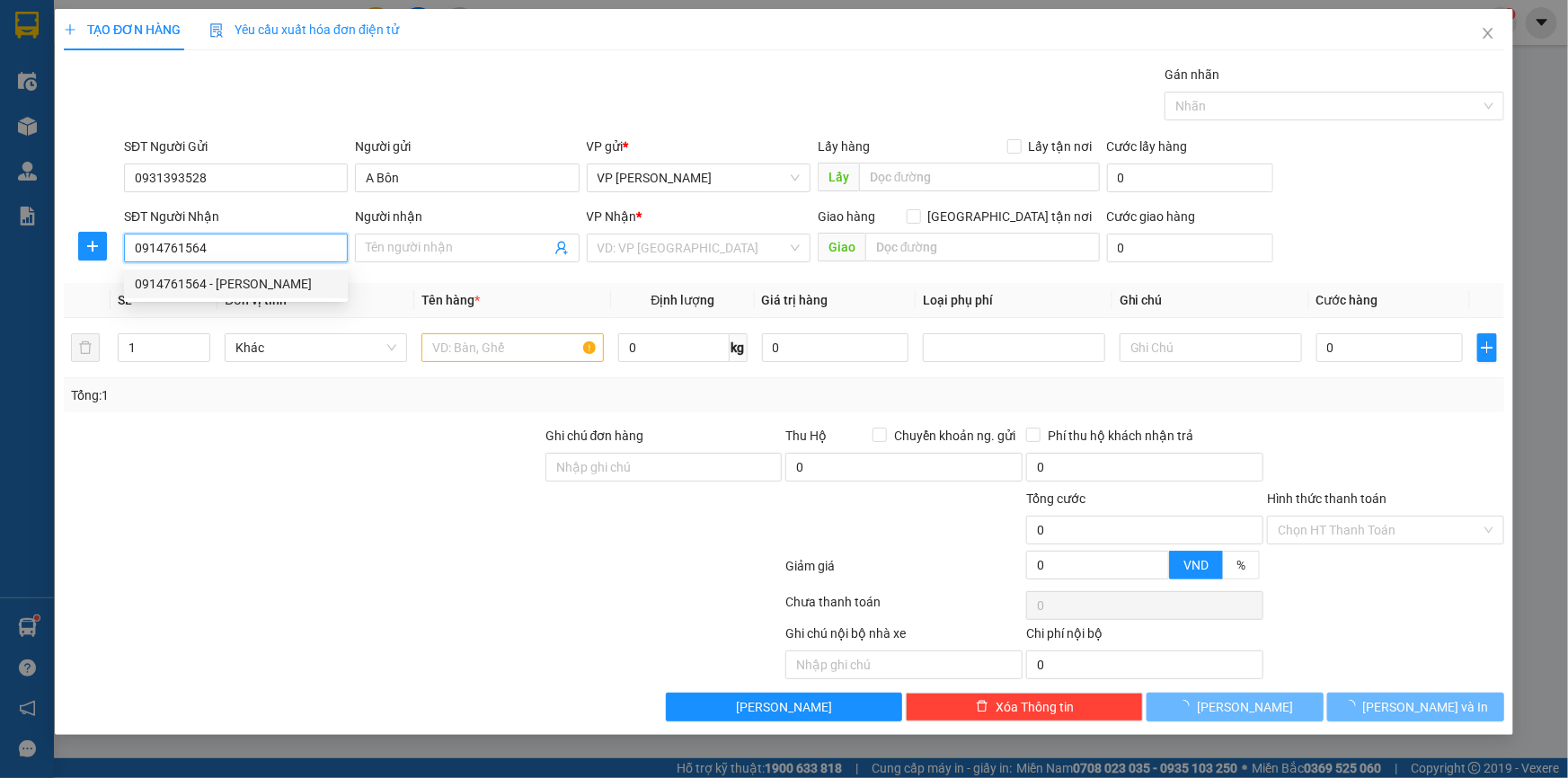
type input "Anh Cường"
type input "Trạm thu phí Mỹ Lộc, Nam Định"
type input "5.000"
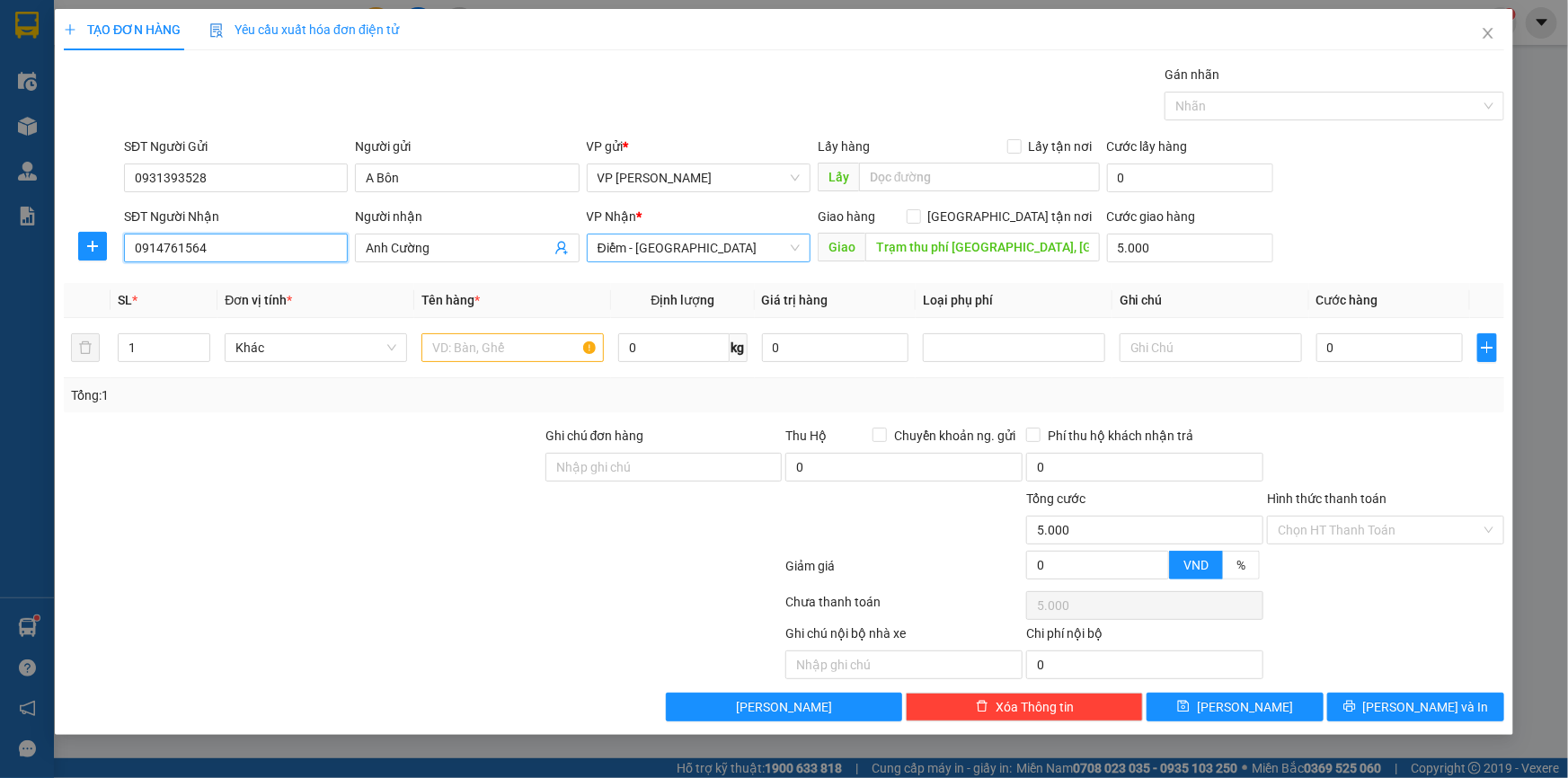
click at [644, 252] on span "Điểm - Nam Định" at bounding box center [698, 248] width 202 height 27
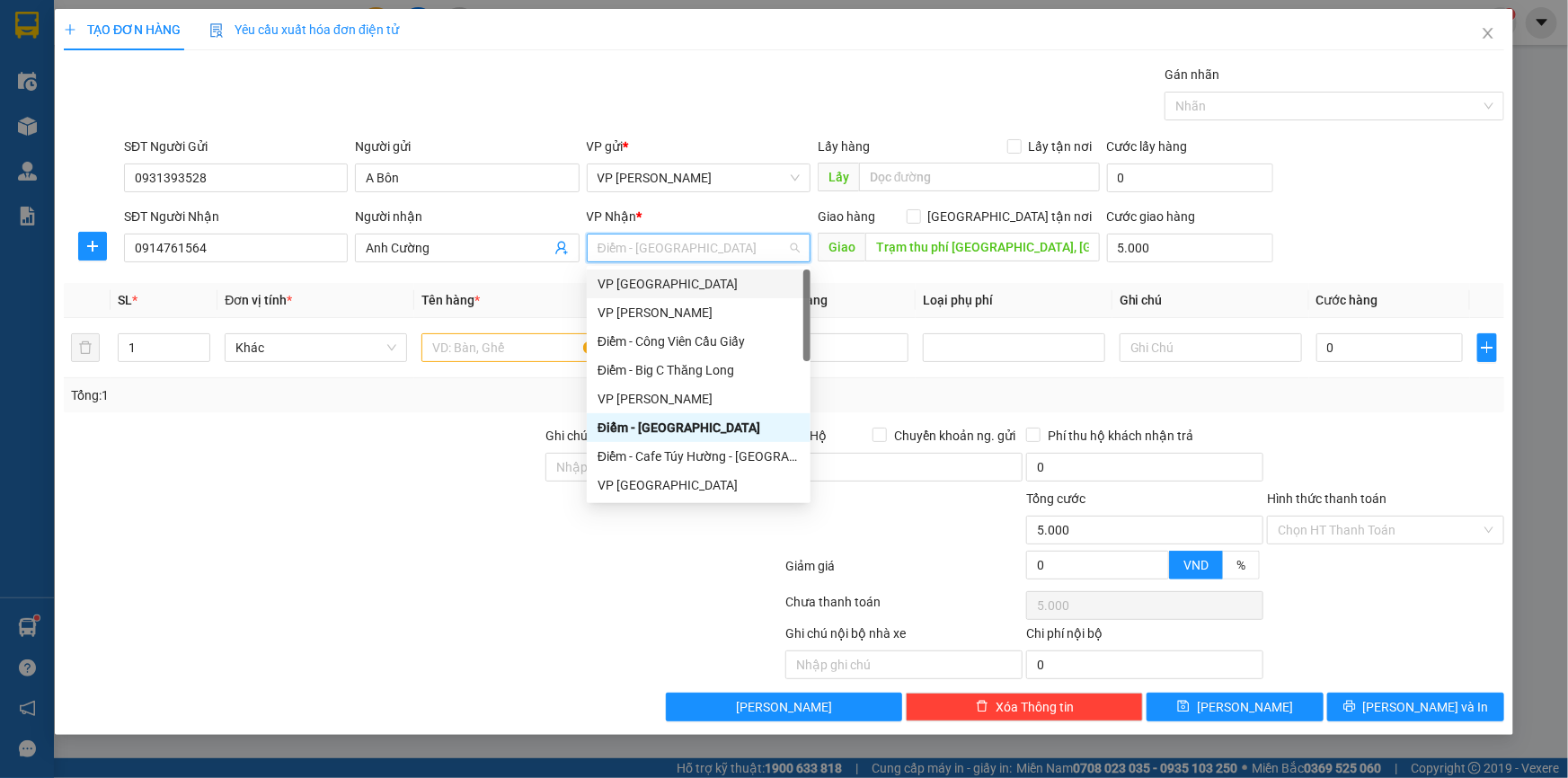
click at [651, 284] on div "VP Thái Bình" at bounding box center [698, 284] width 202 height 20
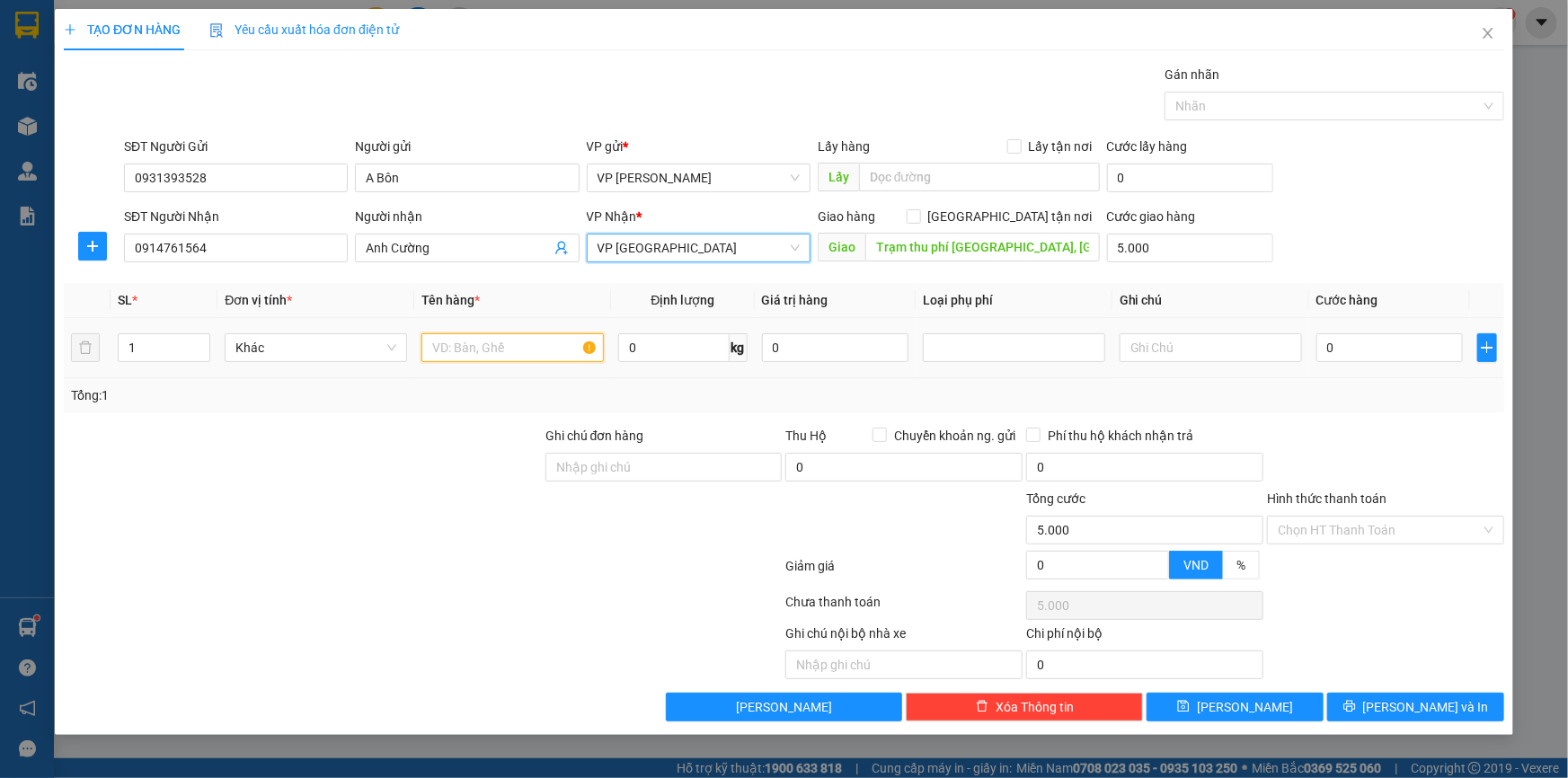
click at [442, 351] on input "text" at bounding box center [513, 348] width 182 height 29
type input "Van nước"
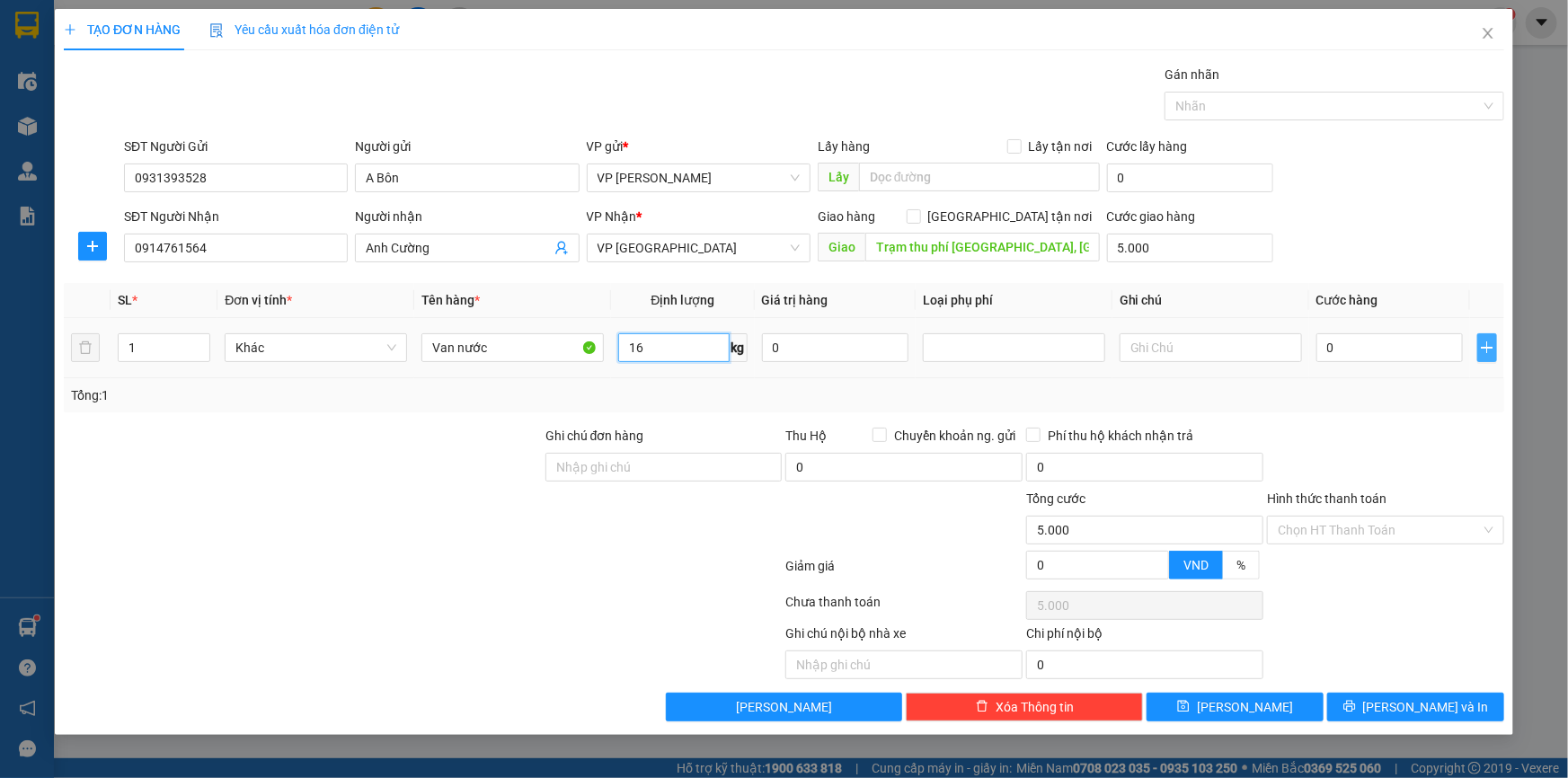
type input "16"
click at [1491, 342] on icon "plus" at bounding box center [1487, 348] width 14 height 14
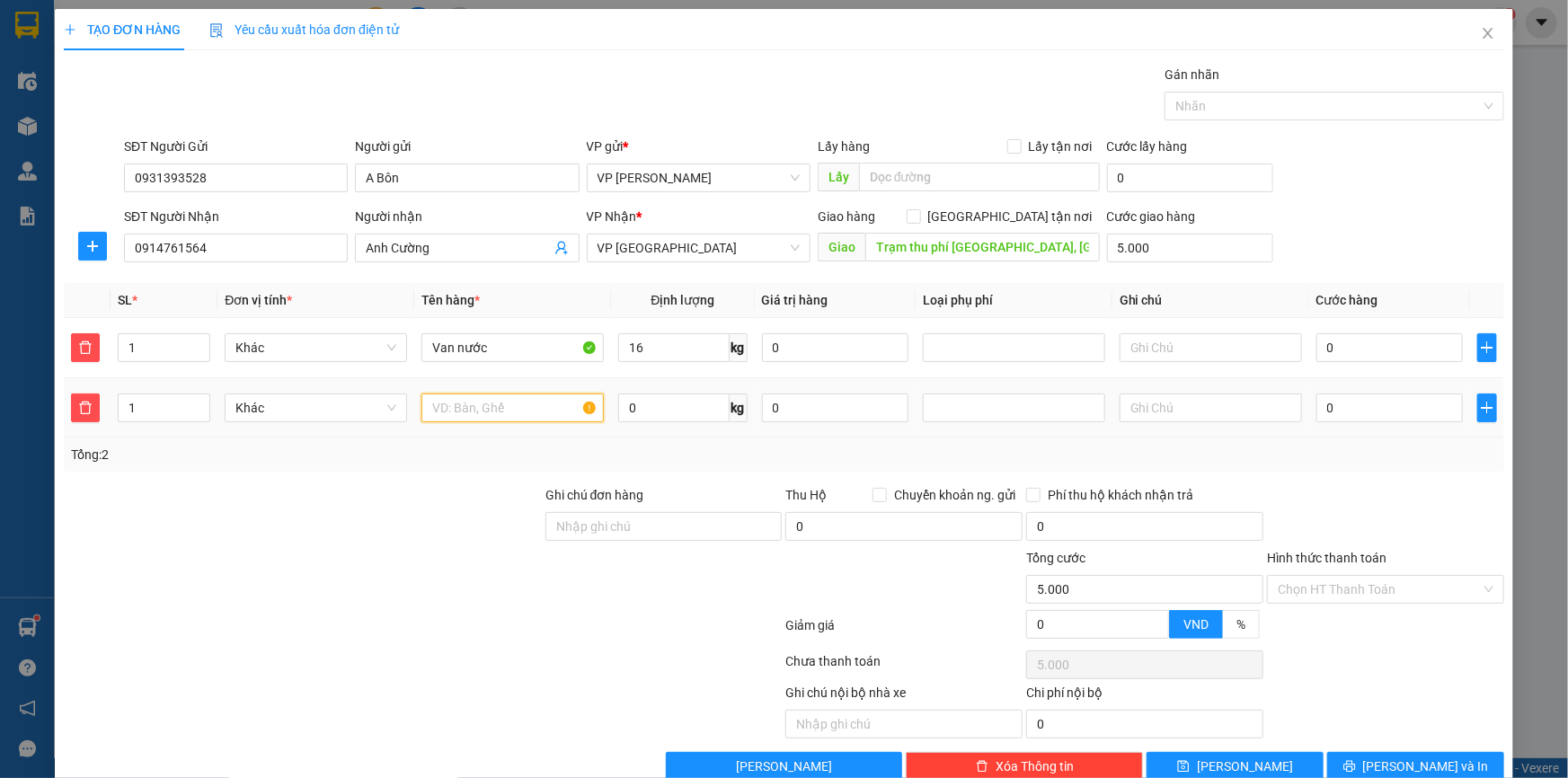
click at [519, 408] on input "text" at bounding box center [513, 408] width 182 height 29
type input "Hộp van nước"
type input "="
type input "18"
drag, startPoint x: 1483, startPoint y: 410, endPoint x: 1258, endPoint y: 381, distance: 226.9
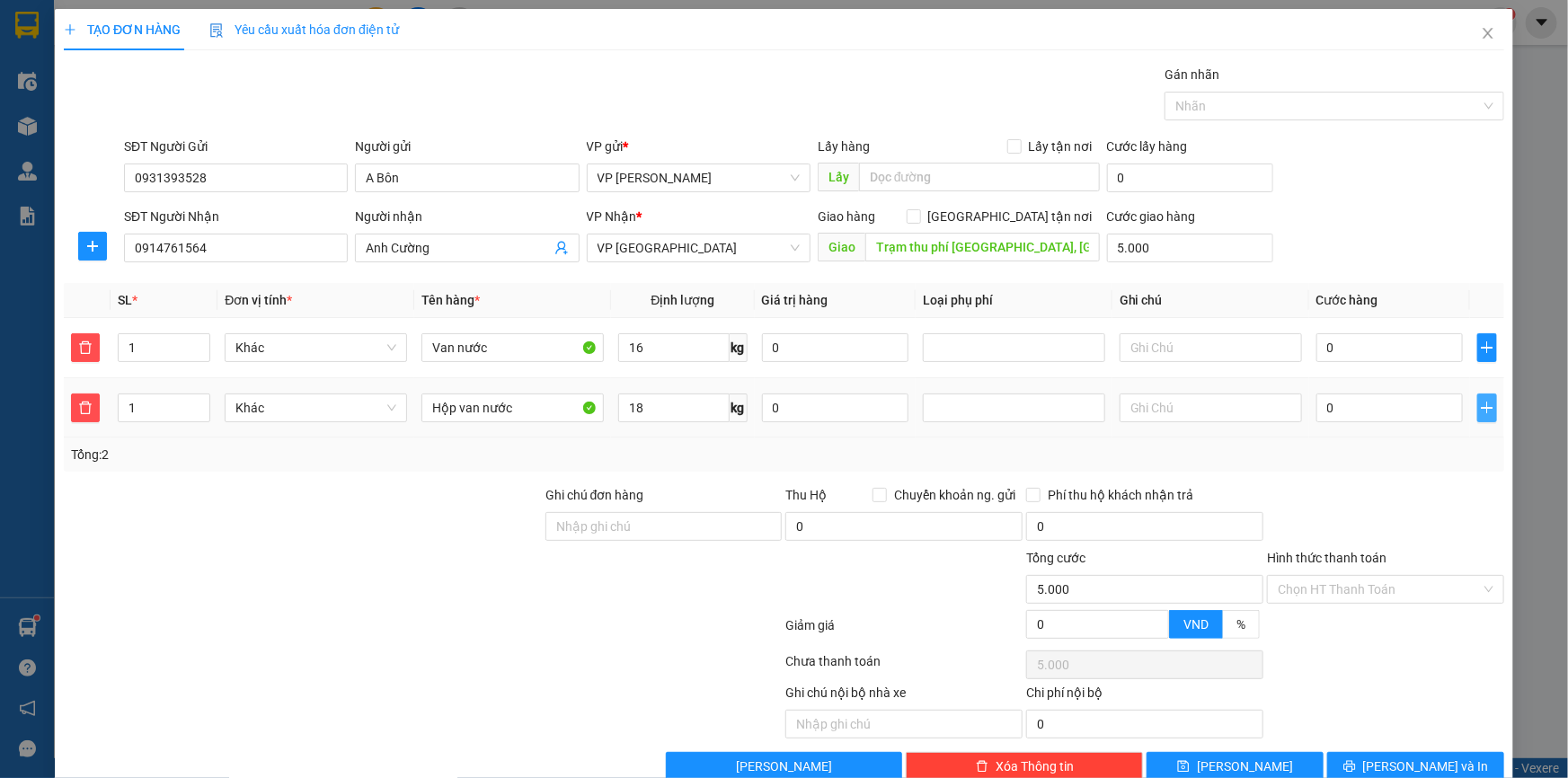
click at [1482, 405] on span "plus" at bounding box center [1487, 408] width 18 height 14
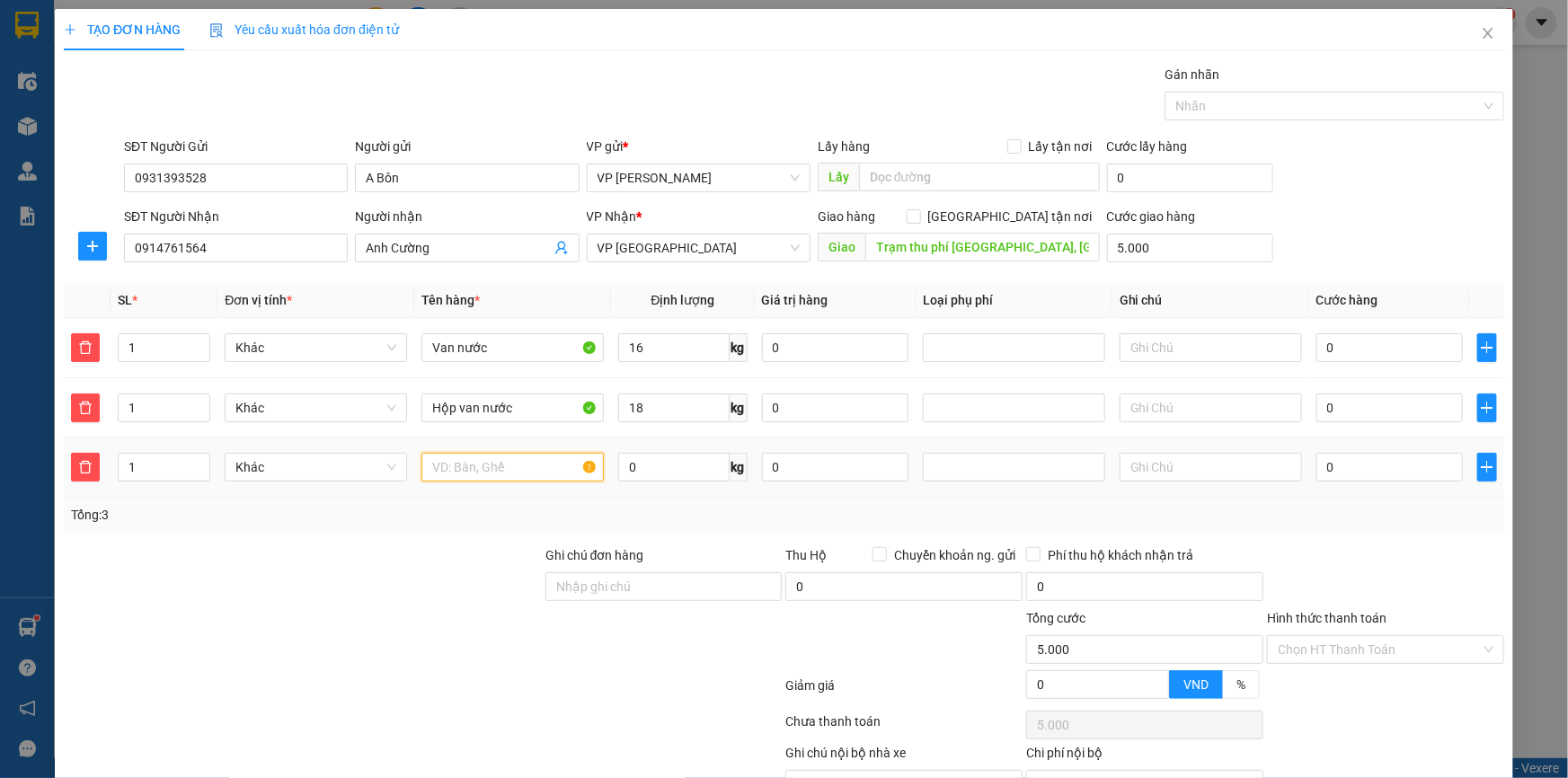
drag, startPoint x: 457, startPoint y: 462, endPoint x: 470, endPoint y: 475, distance: 18.4
click at [461, 467] on input "text" at bounding box center [513, 467] width 182 height 29
click at [648, 467] on input "0" at bounding box center [673, 467] width 111 height 29
click at [570, 469] on input "Thùng van nước 40" at bounding box center [513, 467] width 182 height 29
type input "Thùng van nước"
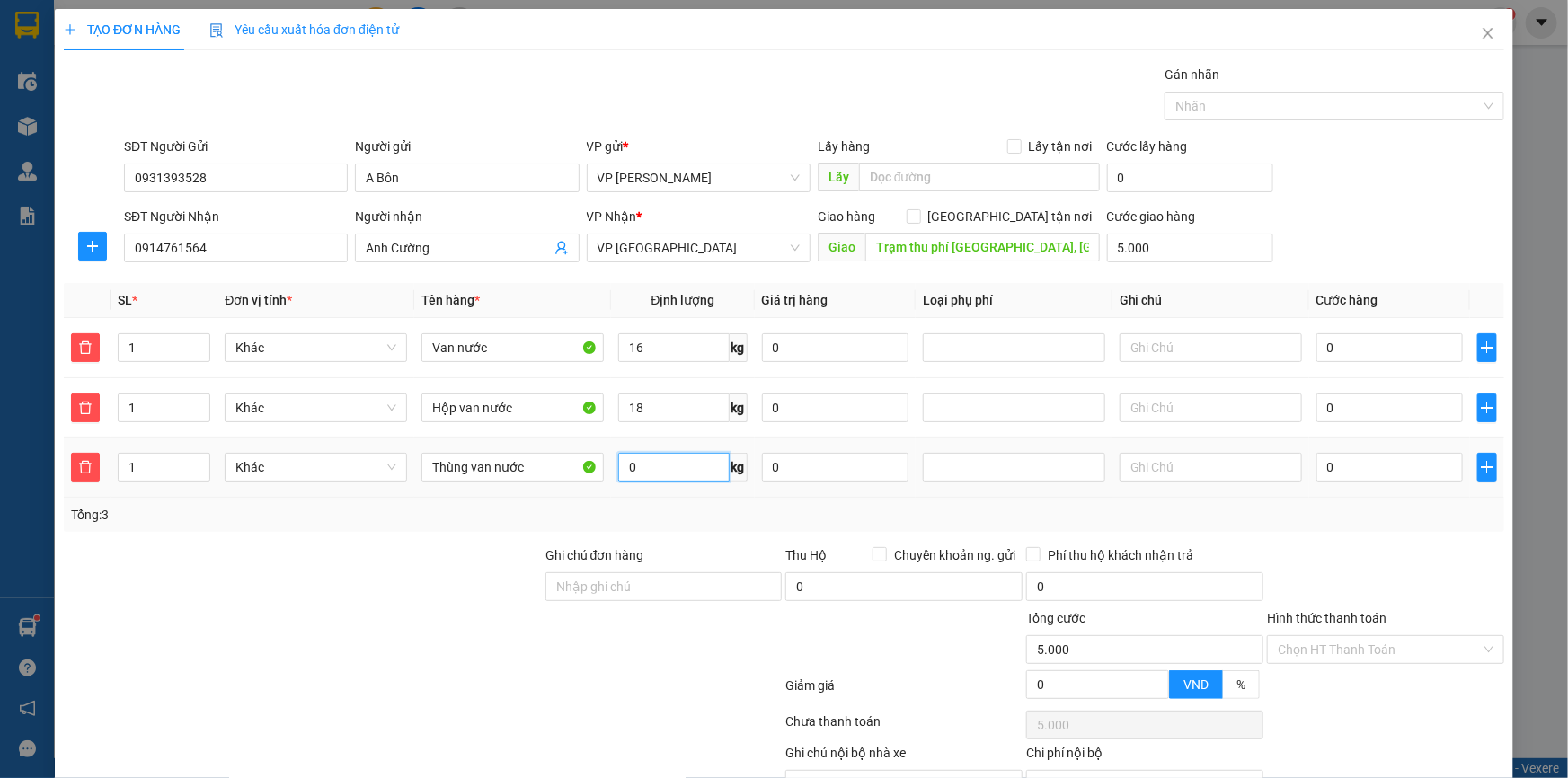
click at [676, 473] on input "0" at bounding box center [673, 467] width 111 height 29
type input "40"
click at [1193, 463] on input "text" at bounding box center [1210, 467] width 182 height 29
type input "3 kiện giảm 10k"
click at [1370, 143] on div "SĐT Người Gửi 0931393528 Người gửi A Bôn VP gửi * VP Phạm Văn Đồng Lấy hàng Lấy…" at bounding box center [814, 169] width 1387 height 63
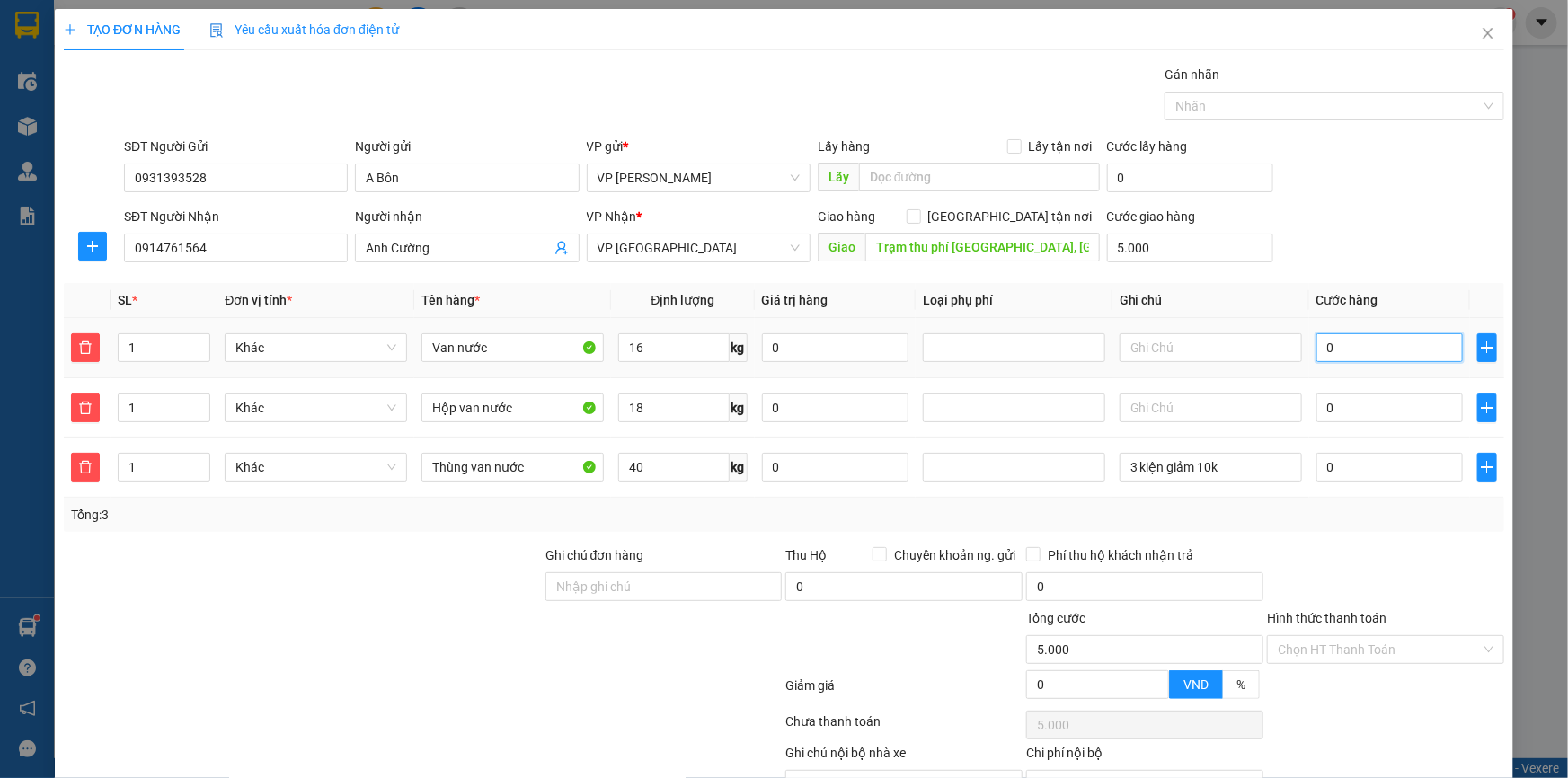
click at [1347, 353] on input "0" at bounding box center [1389, 348] width 146 height 29
type input "05"
type input "5.005"
type input "050"
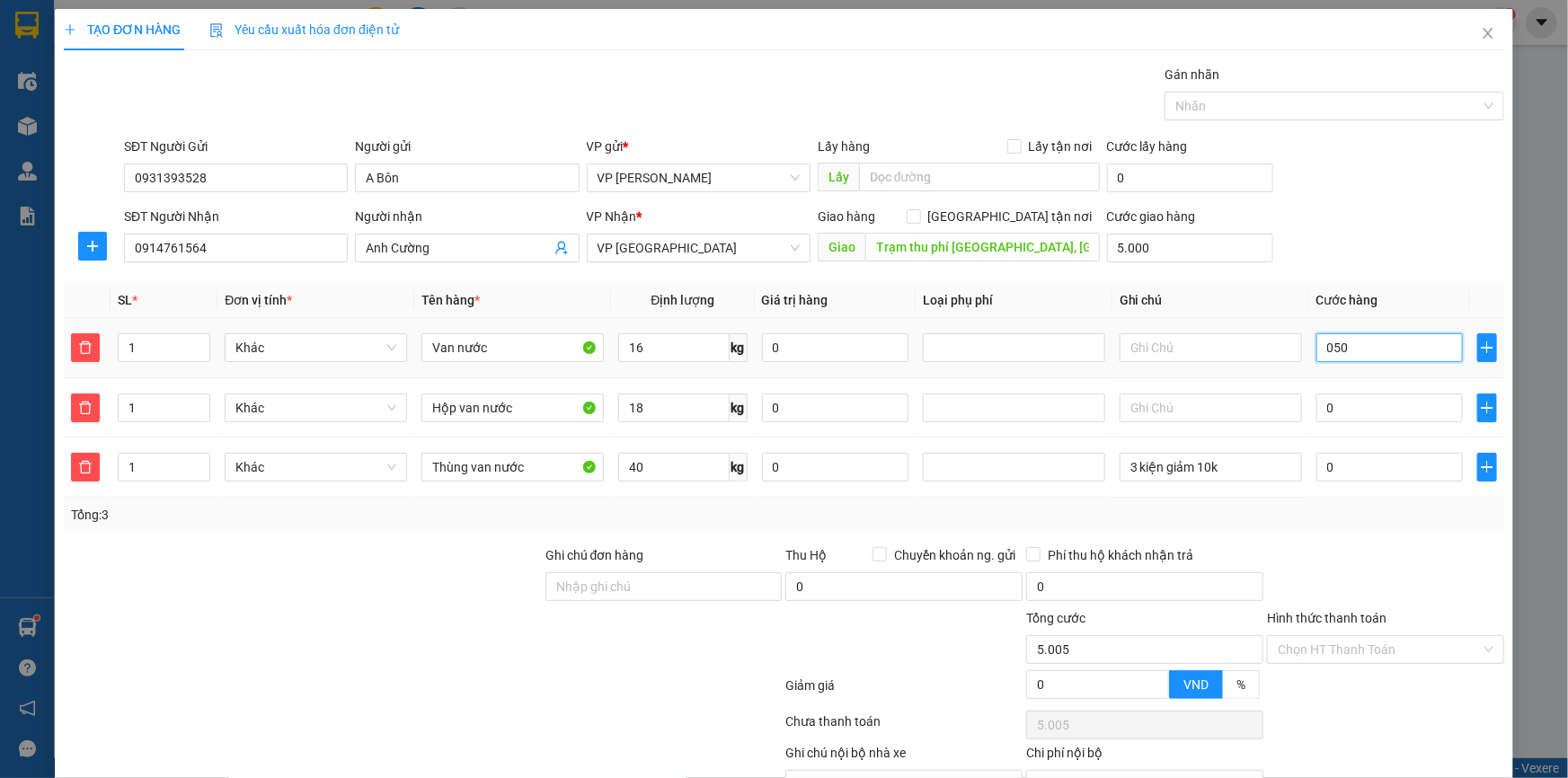
type input "5.050"
type input "50.000"
type input "55.000"
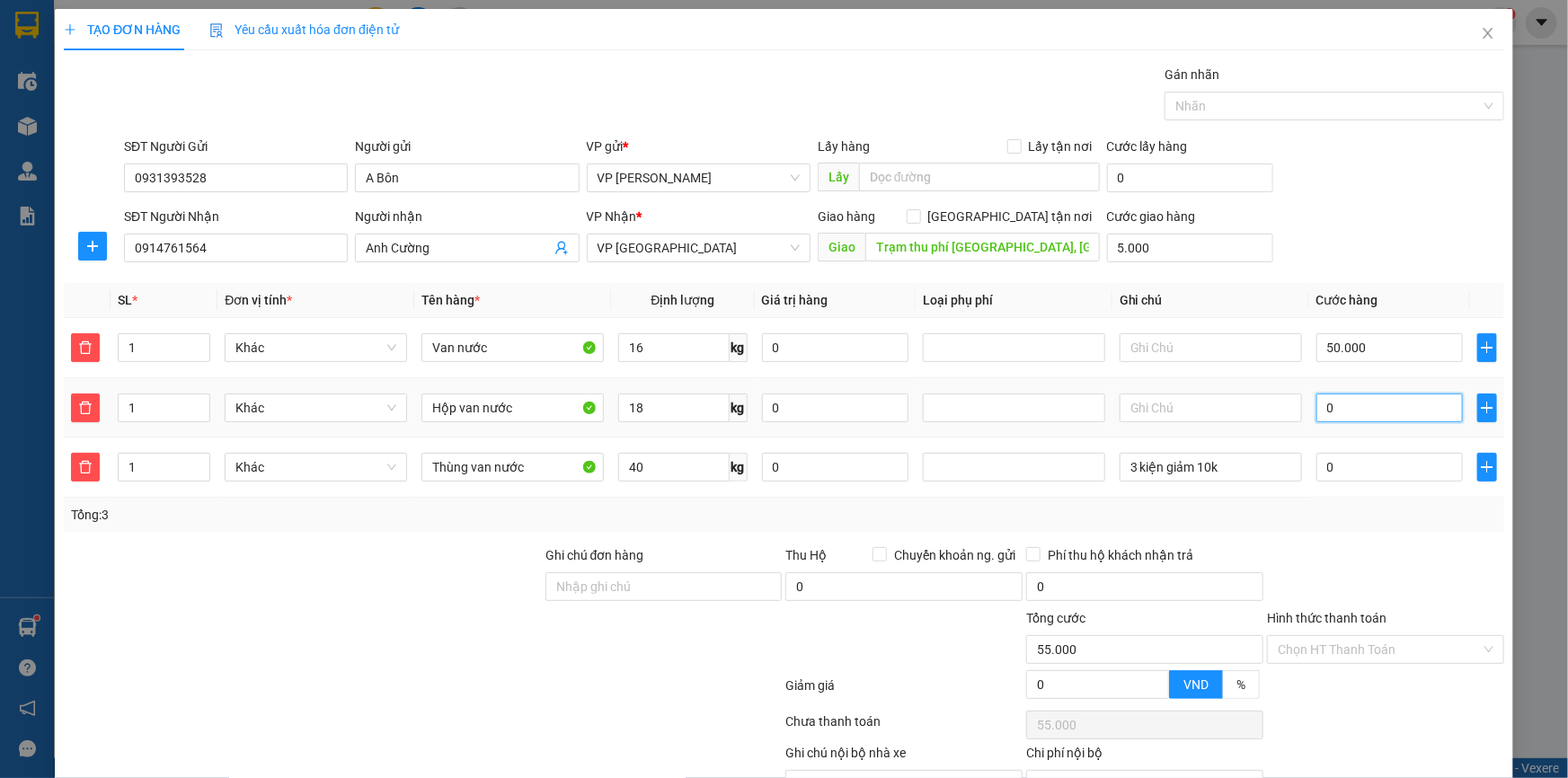
click at [1356, 396] on input "0" at bounding box center [1389, 408] width 146 height 29
type input "0"
type input "55.005"
type input "05"
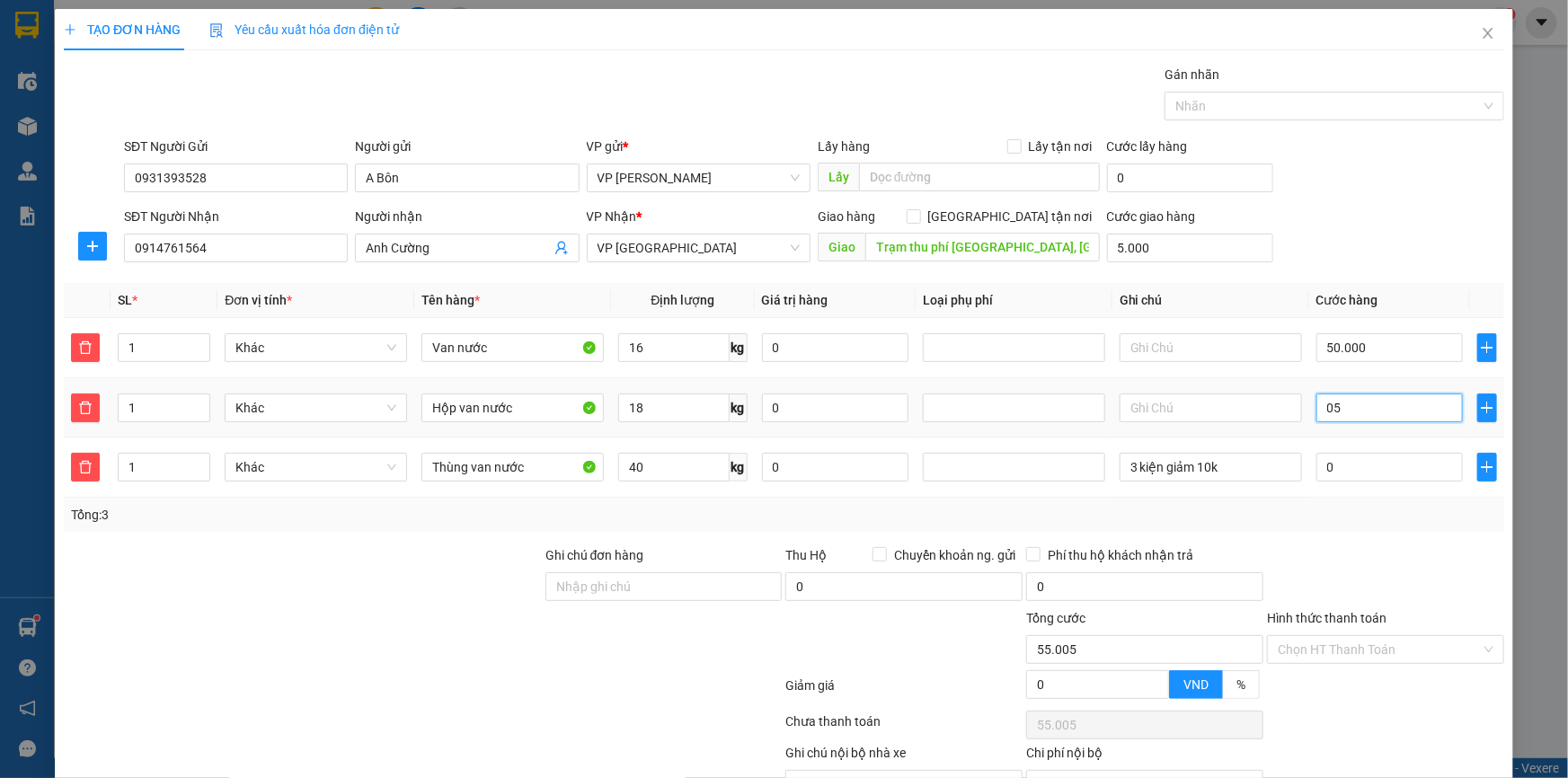
type input "55.050"
type input "050"
type input "105.000"
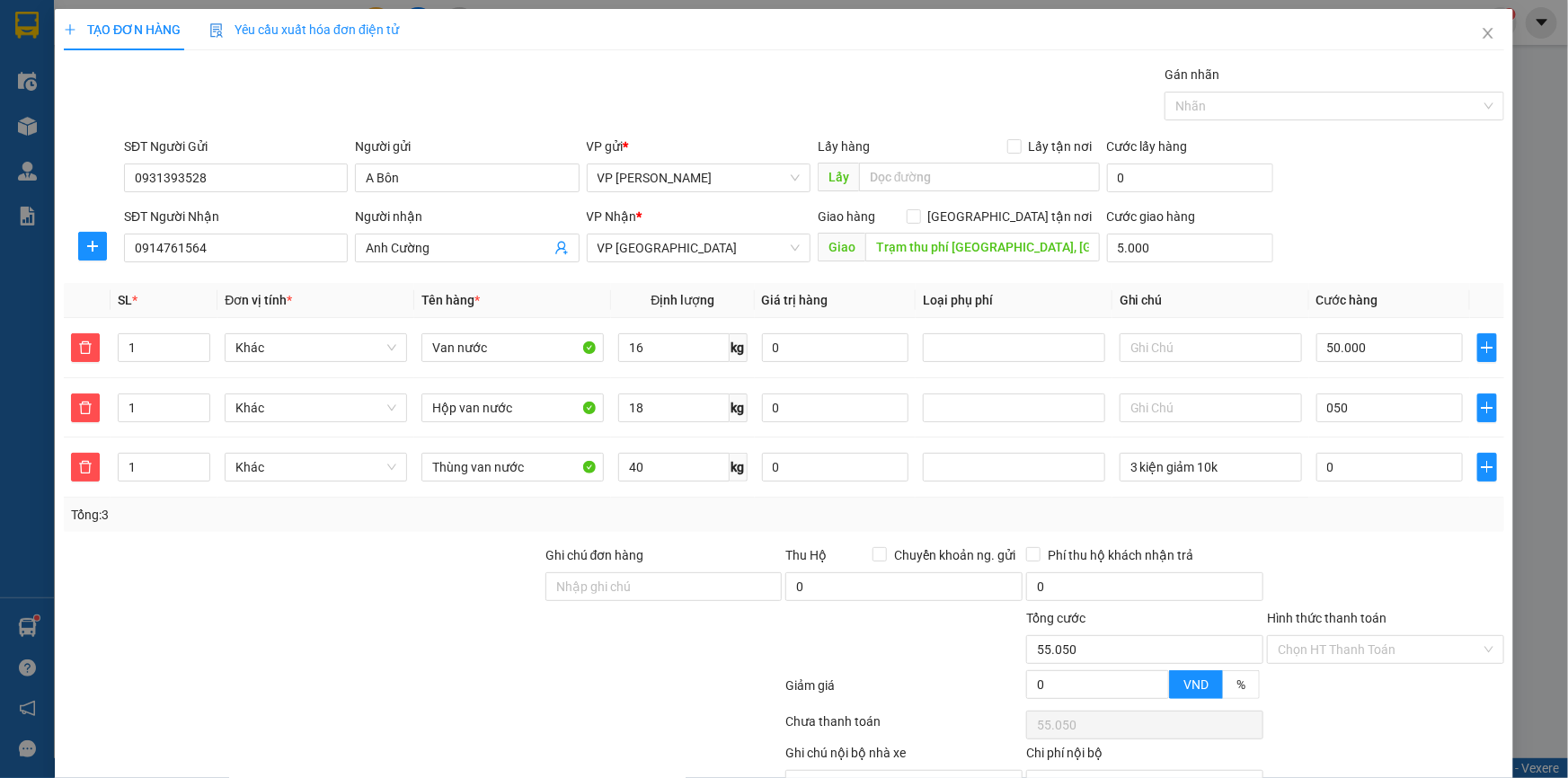
type input "50.000"
click at [1394, 188] on div "SĐT Người Gửi 0931393528 Người gửi A Bôn VP gửi * VP Phạm Văn Đồng Lấy hàng Lấy…" at bounding box center [814, 169] width 1387 height 63
click at [1343, 463] on input "0" at bounding box center [1389, 467] width 146 height 29
type input "0"
type input "105.004"
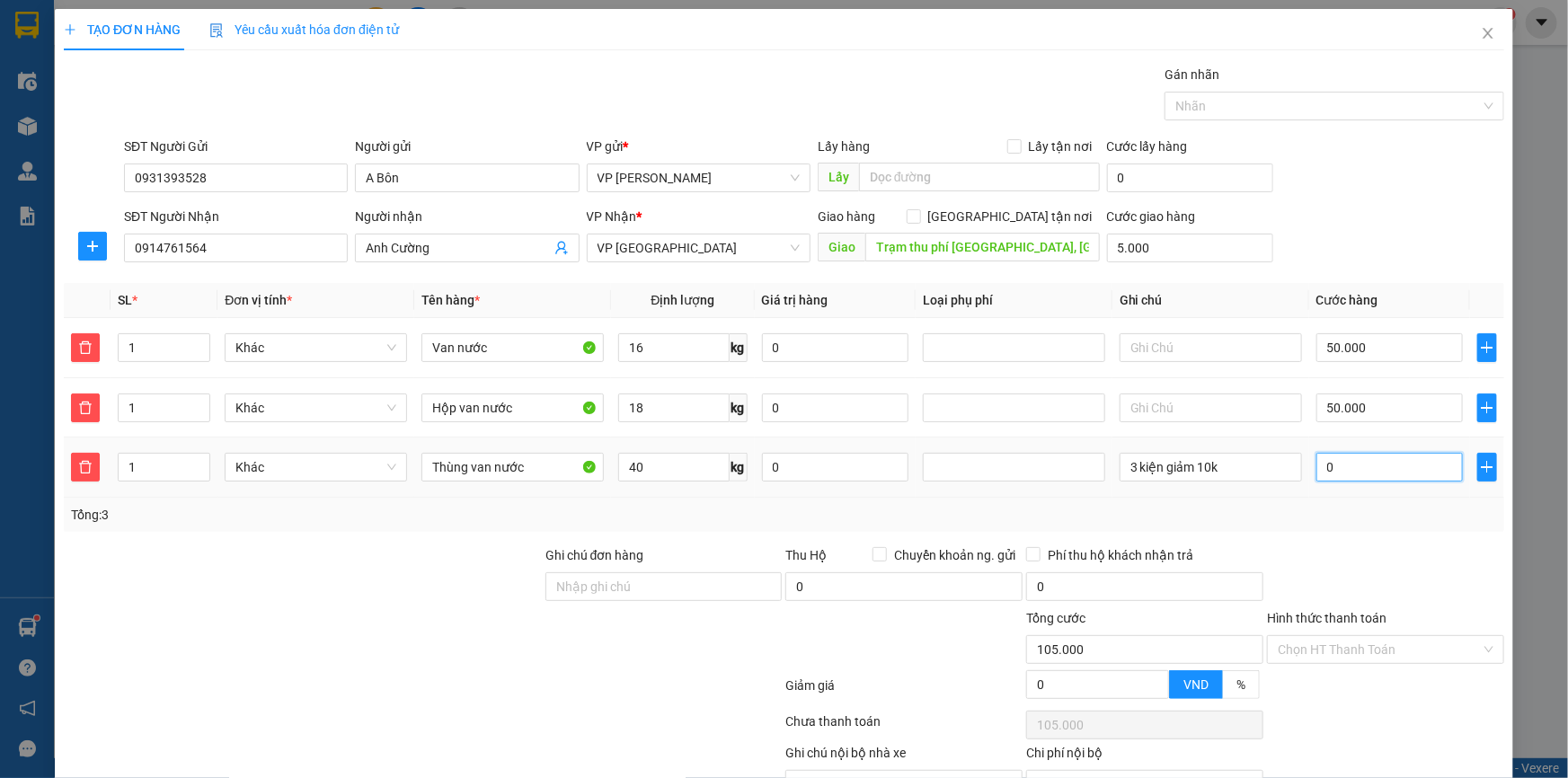
type input "105.004"
type input "04"
type input "105.045"
type input "045"
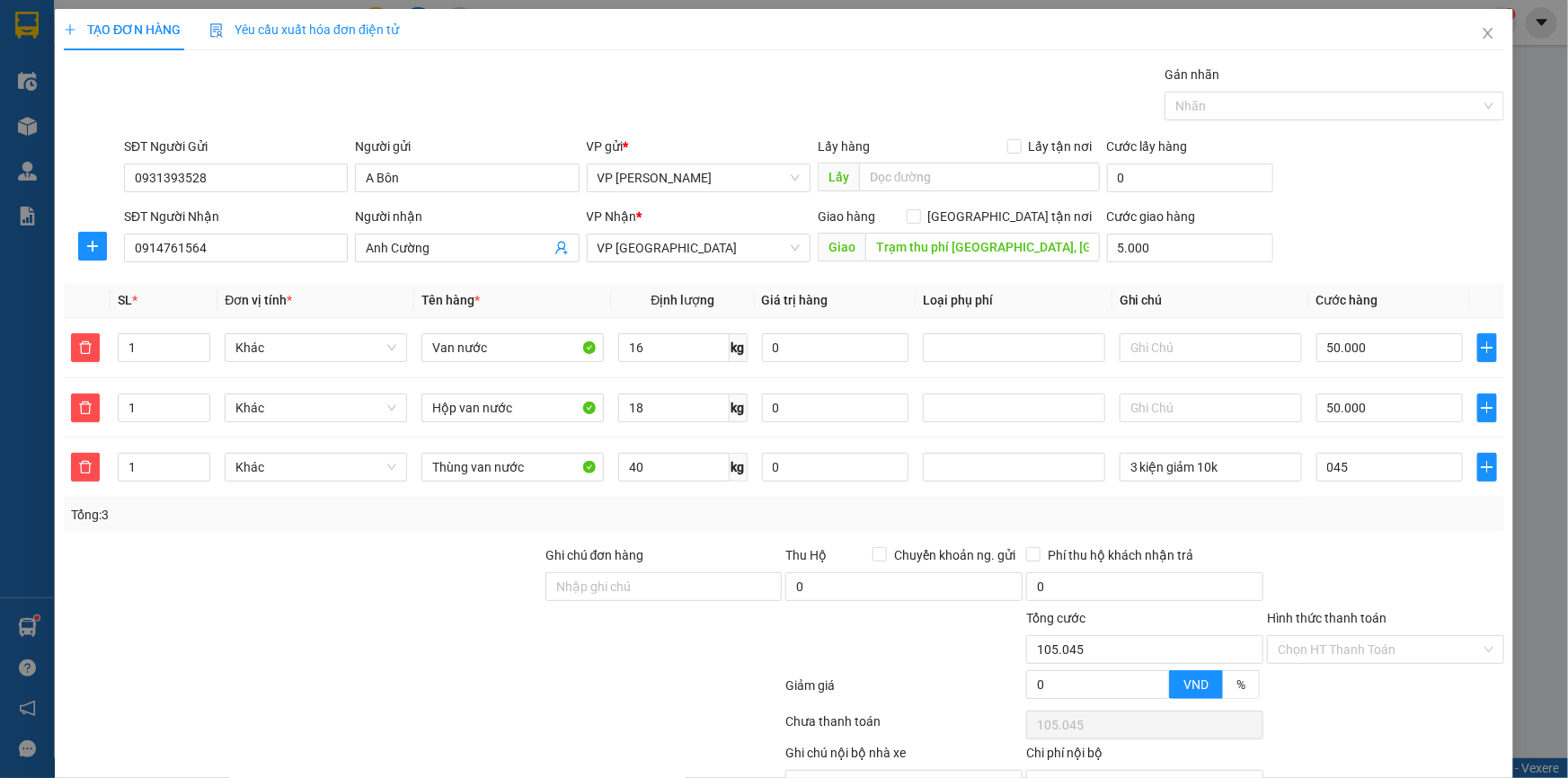
type input "150.000"
type input "45.000"
click at [1356, 210] on div "SĐT Người Nhận 0914761564 Người nhận Anh Cường VP Nhận * VP Thái Bình Giao hàng…" at bounding box center [814, 238] width 1387 height 63
click at [1235, 470] on input "3 kiện giảm 10k" at bounding box center [1210, 467] width 182 height 29
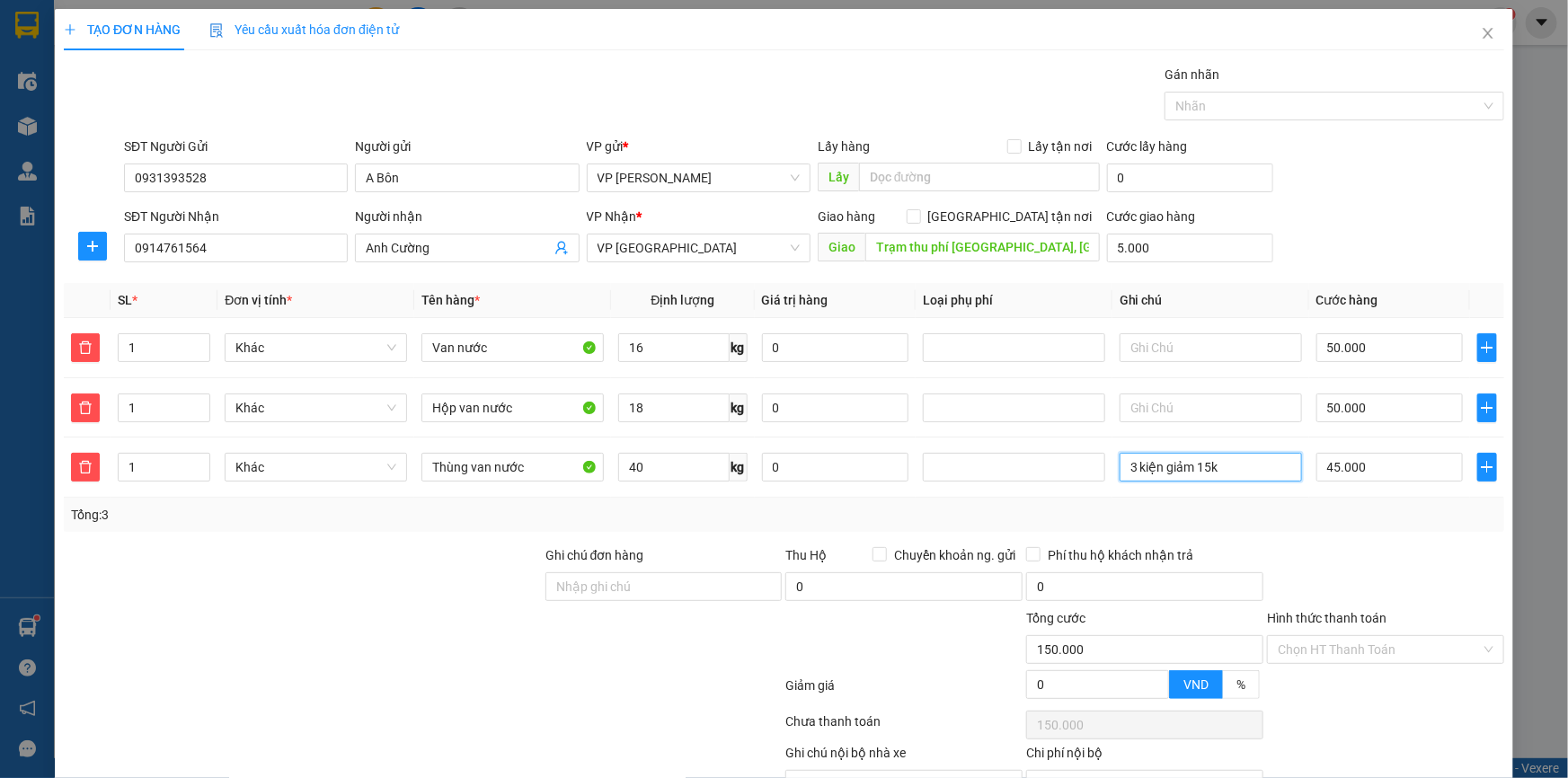
type input "3 kiện giảm 15k"
click at [1391, 174] on div "SĐT Người Gửi 0931393528 Người gửi A Bôn VP gửi * VP Phạm Văn Đồng Lấy hàng Lấy…" at bounding box center [814, 169] width 1387 height 63
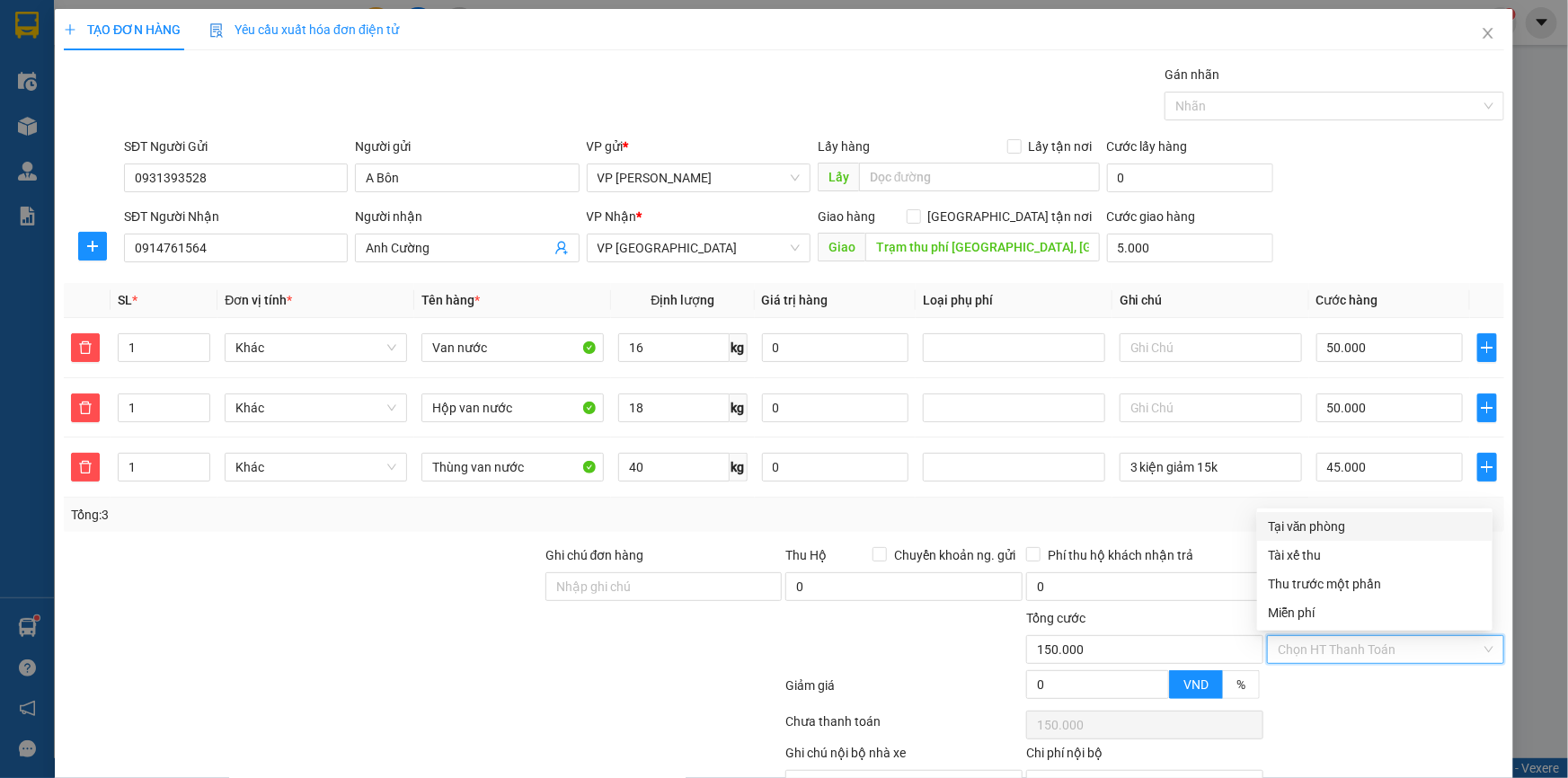
click at [1354, 656] on input "Hình thức thanh toán" at bounding box center [1379, 650] width 203 height 27
click at [1336, 525] on div "Tại văn phòng" at bounding box center [1374, 526] width 214 height 20
type input "0"
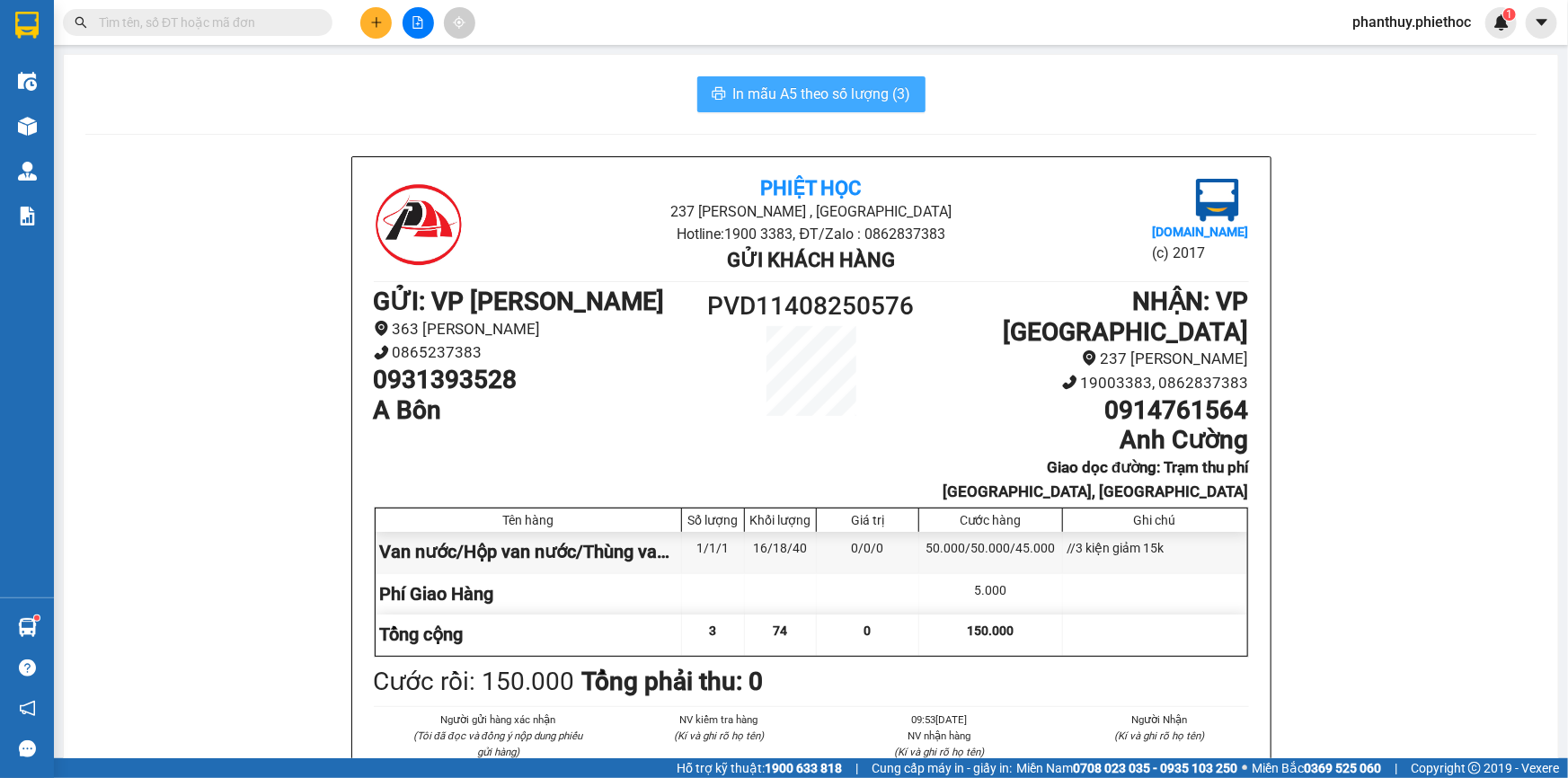
click at [742, 81] on button "In mẫu A5 theo số lượng (3)" at bounding box center [811, 95] width 228 height 36
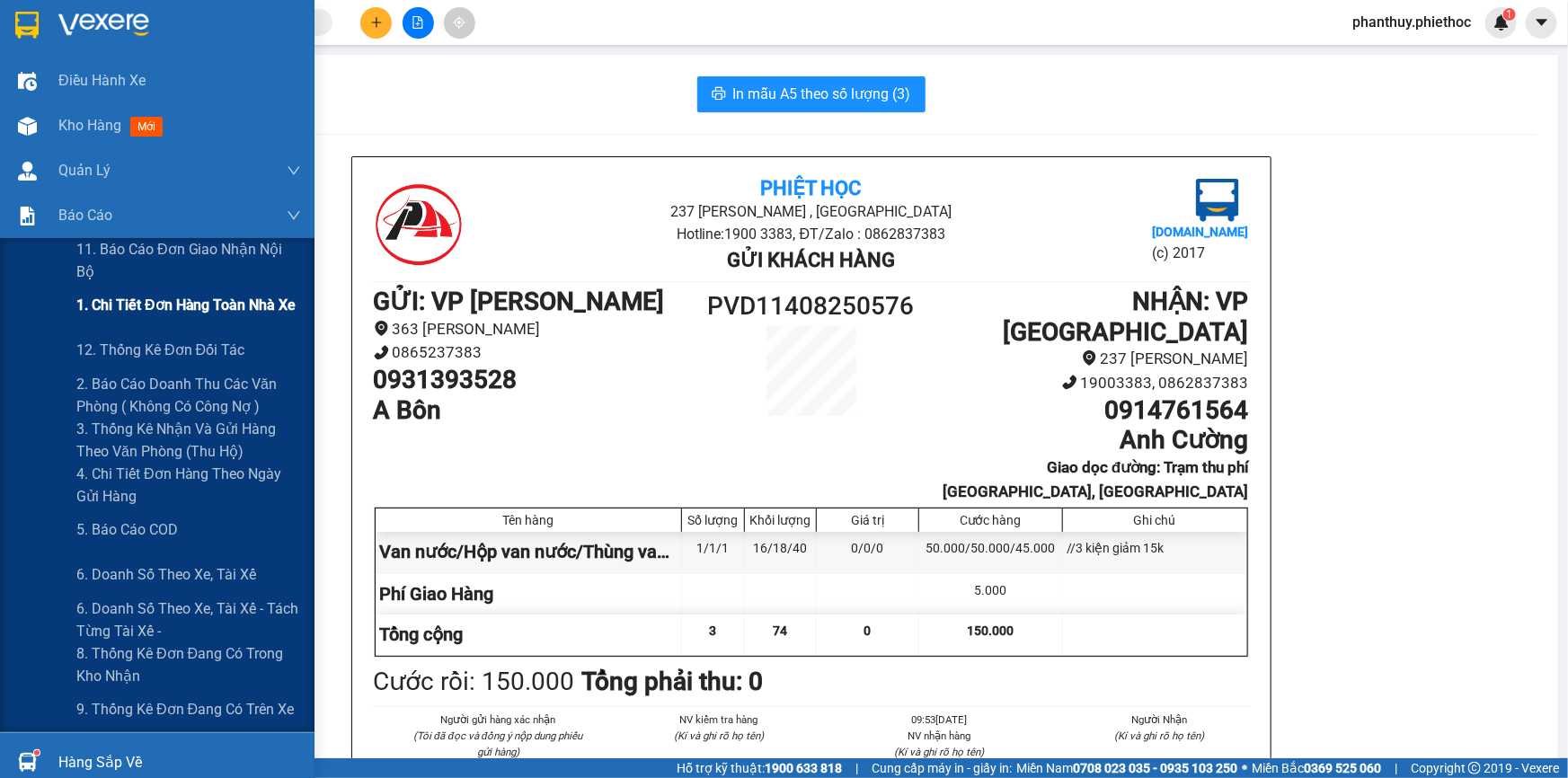
drag, startPoint x: 179, startPoint y: 354, endPoint x: 160, endPoint y: 326, distance: 33.8
click at [178, 351] on span "12. Thống kê đơn đối tác" at bounding box center [160, 350] width 168 height 23
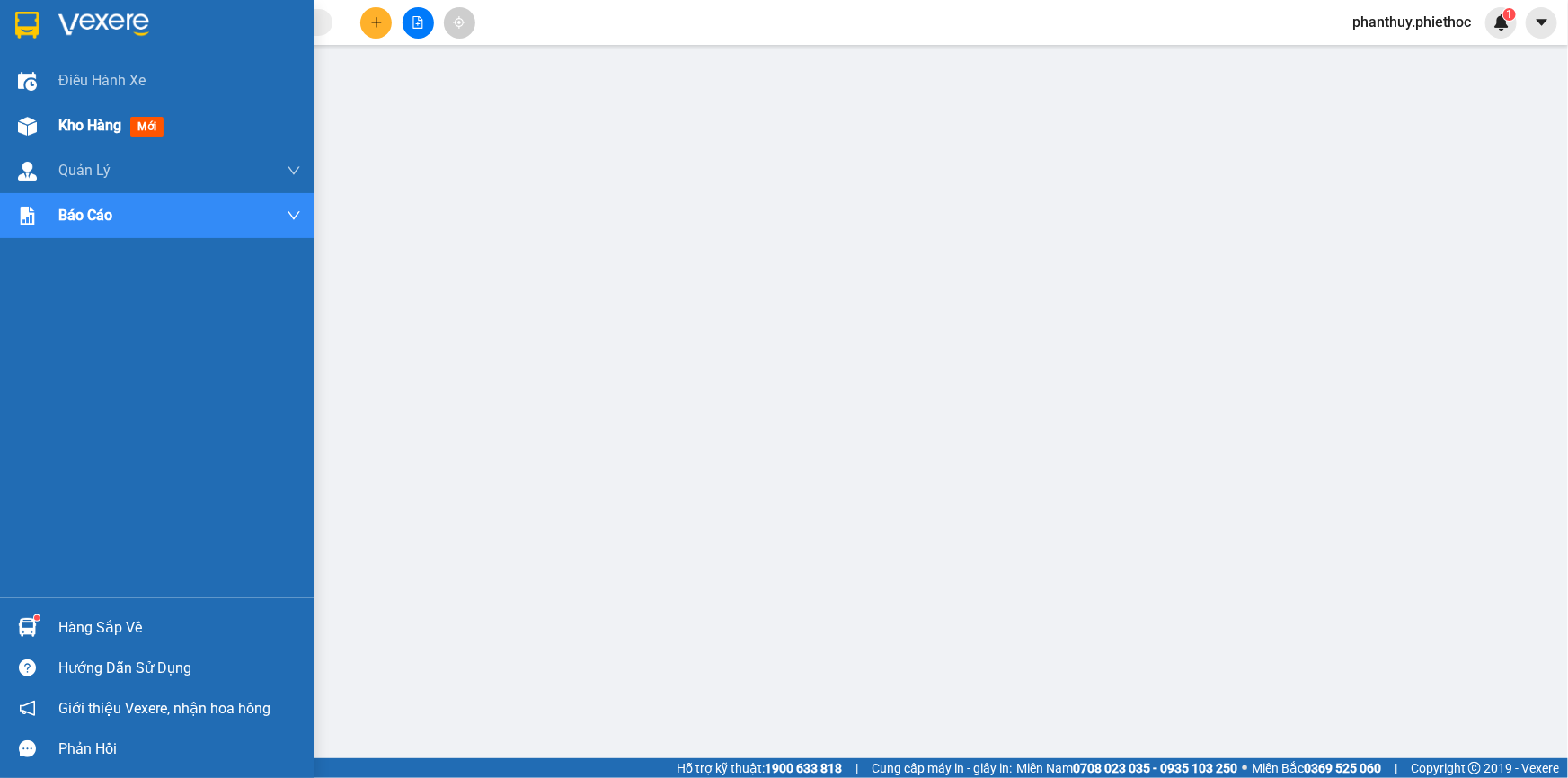
drag, startPoint x: 64, startPoint y: 117, endPoint x: 279, endPoint y: 139, distance: 216.1
click at [67, 122] on span "Kho hàng" at bounding box center [90, 125] width 63 height 17
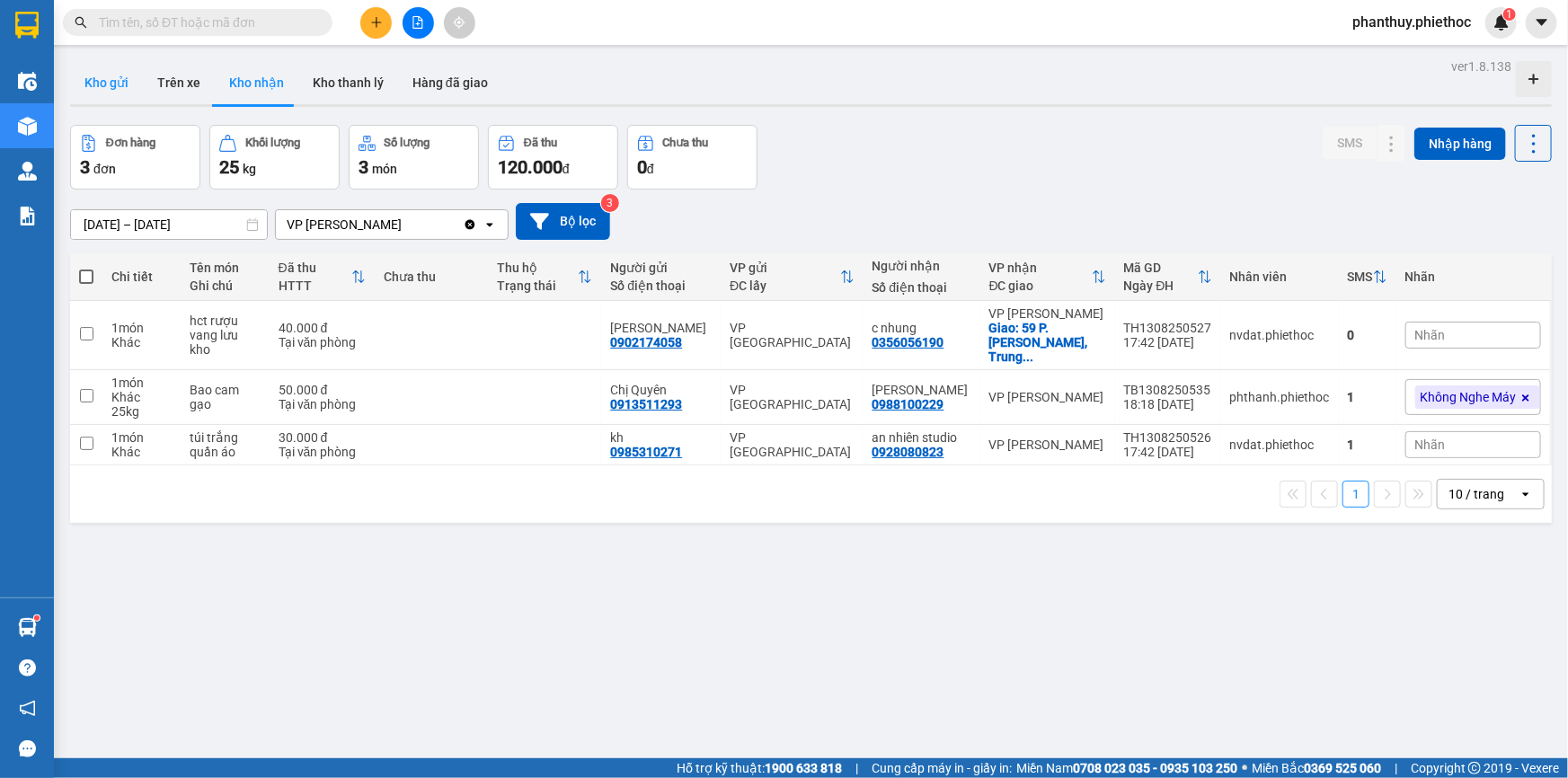
click at [118, 87] on button "Kho gửi" at bounding box center [106, 83] width 73 height 43
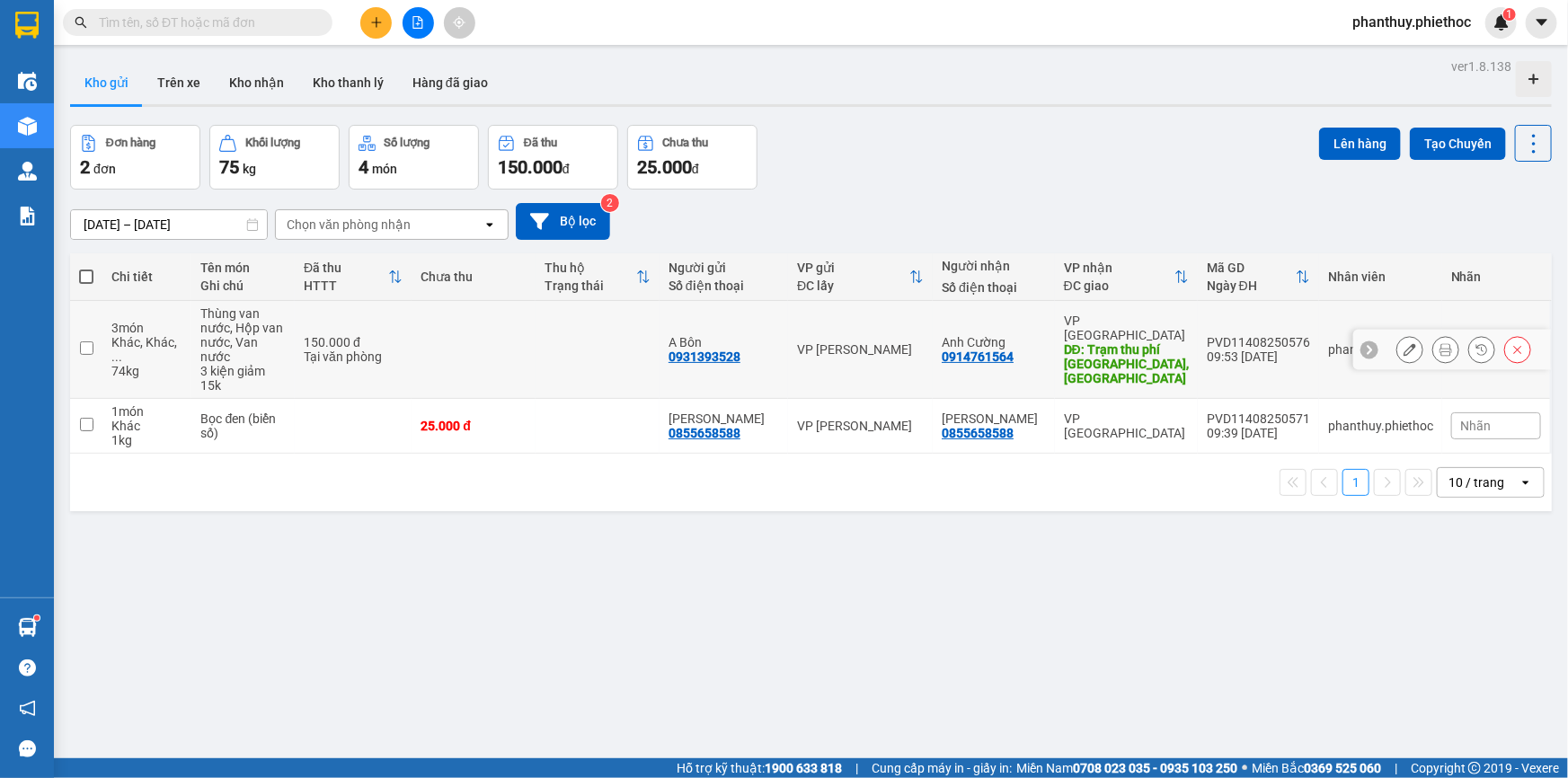
drag, startPoint x: 983, startPoint y: 355, endPoint x: 1024, endPoint y: 346, distance: 42.0
click at [1024, 346] on td "Anh Cường 0914761564" at bounding box center [994, 350] width 123 height 98
checkbox input "true"
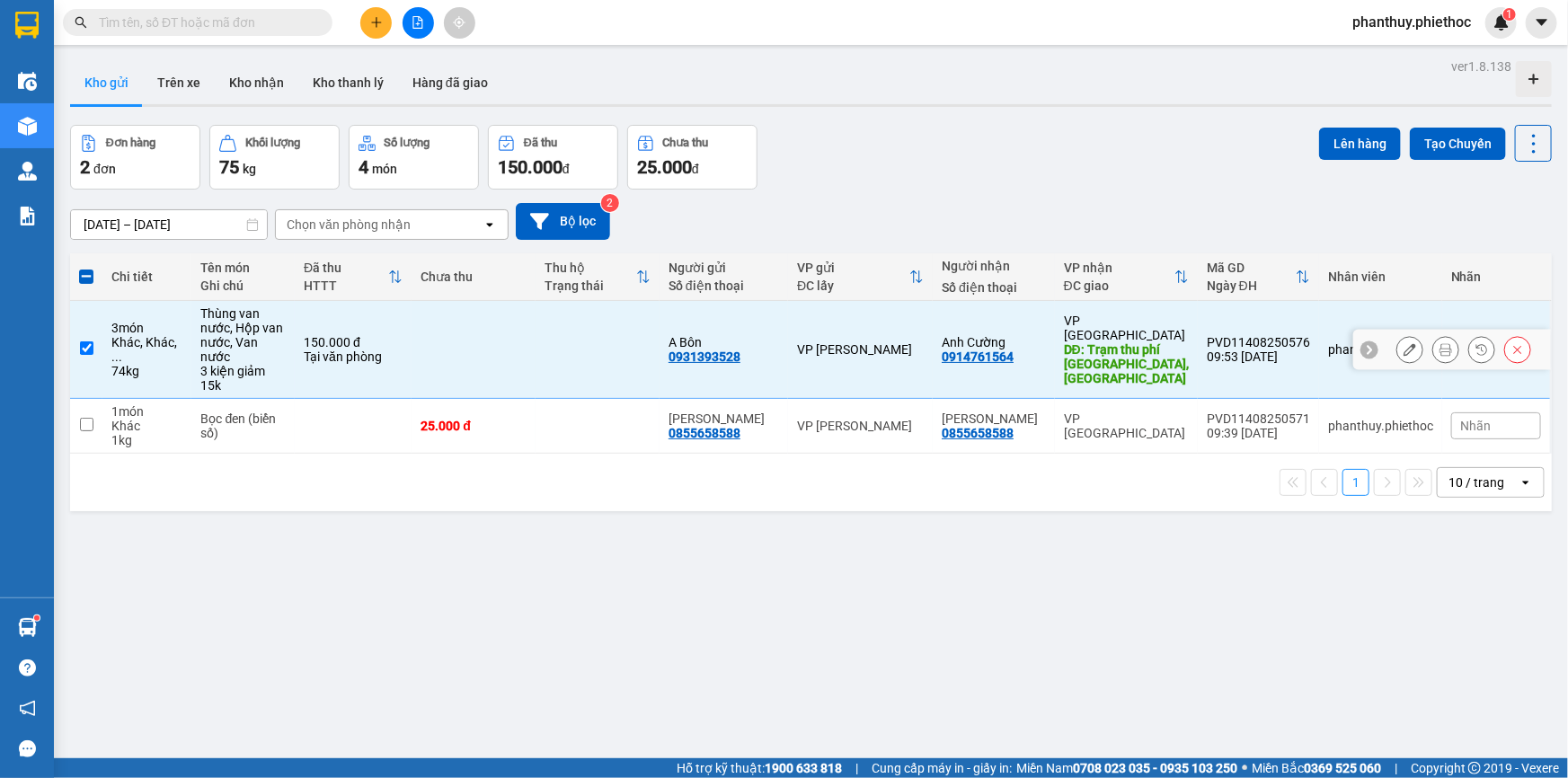
click at [1439, 343] on icon at bounding box center [1445, 350] width 13 height 13
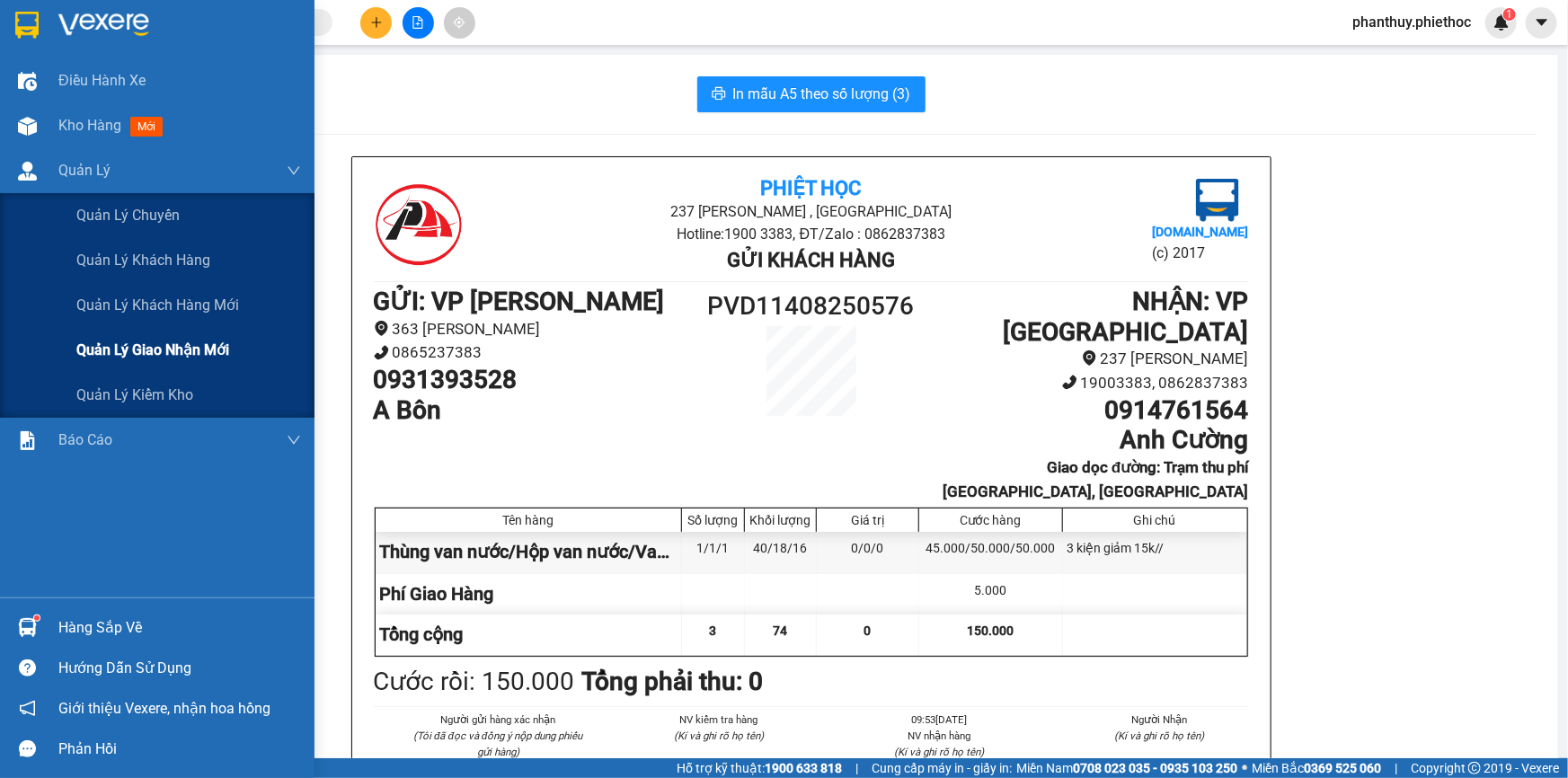
click at [171, 345] on span "Quản lý giao nhận mới" at bounding box center [152, 350] width 152 height 23
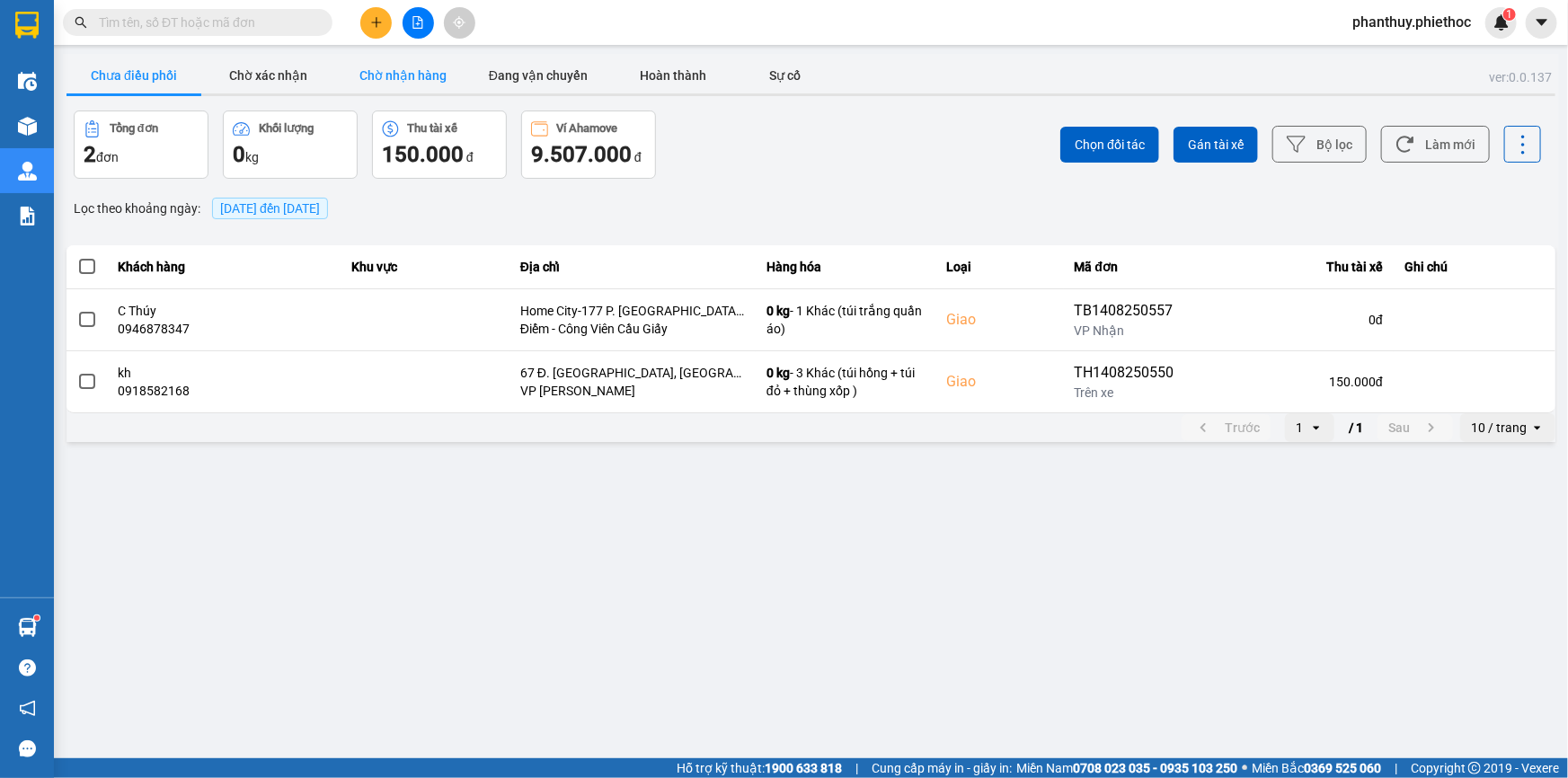
click at [405, 72] on button "Chờ nhận hàng" at bounding box center [404, 76] width 135 height 36
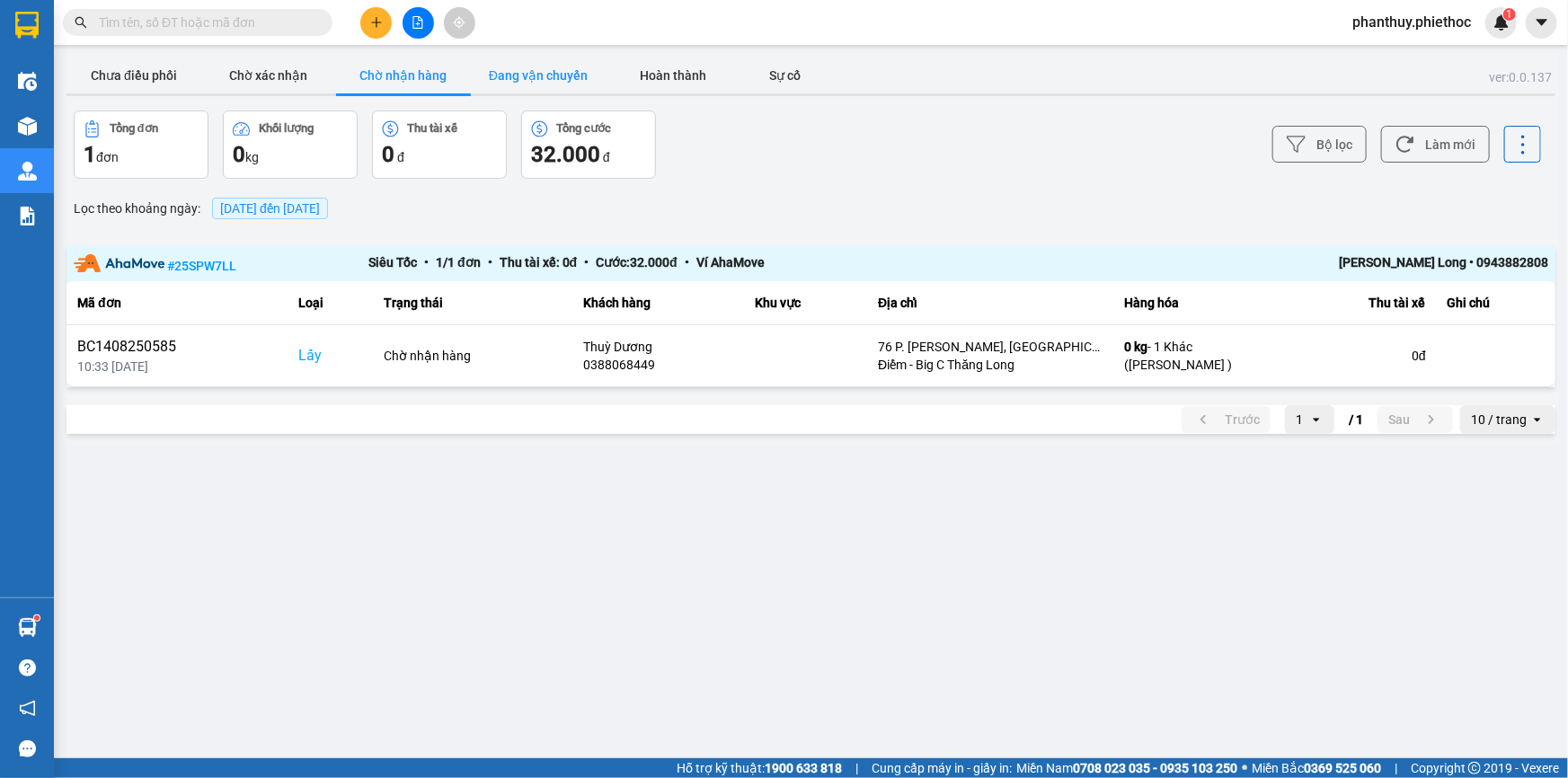
click at [531, 83] on button "Đang vận chuyển" at bounding box center [538, 76] width 135 height 36
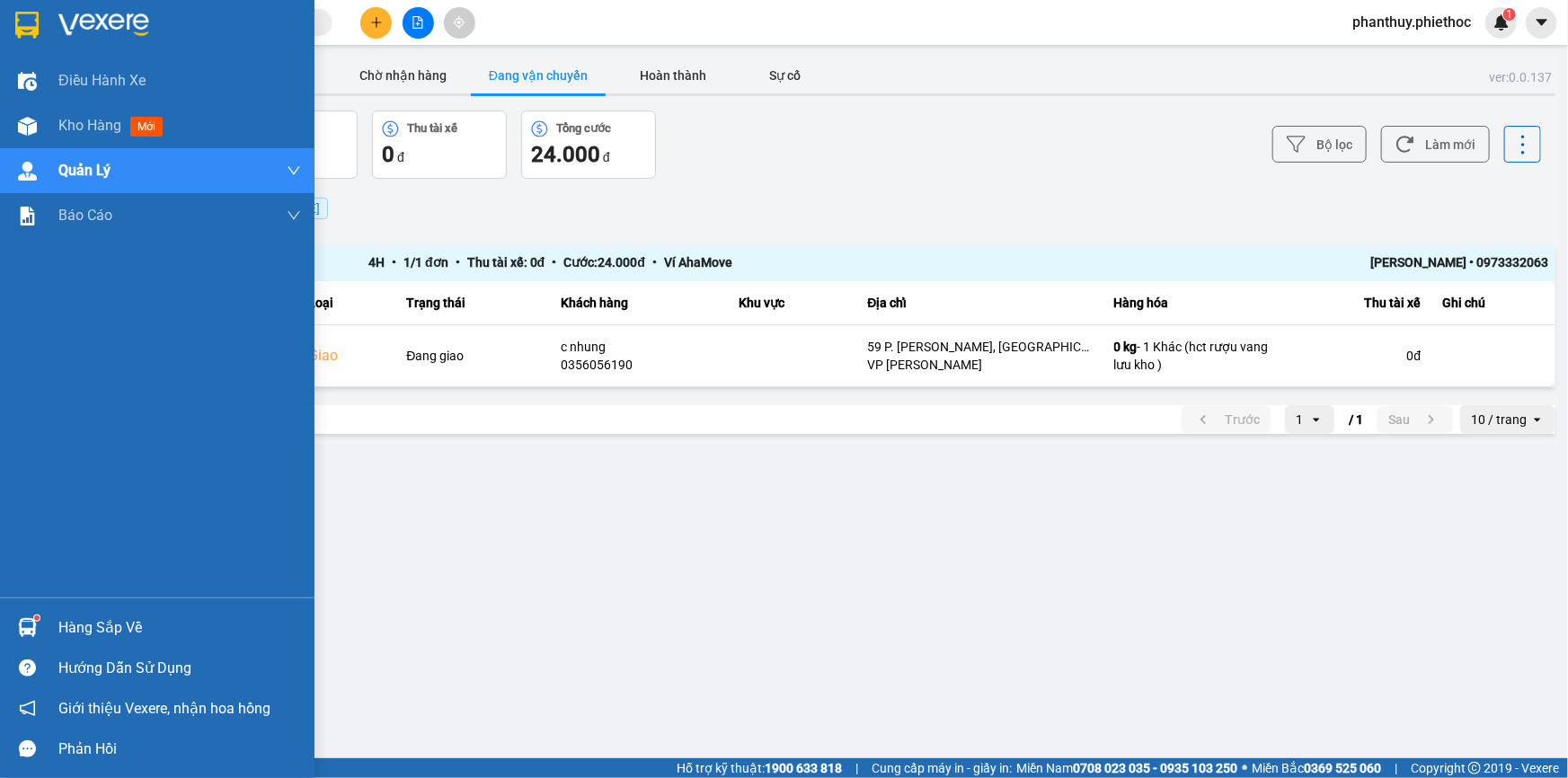
drag, startPoint x: 132, startPoint y: 620, endPoint x: 616, endPoint y: 523, distance: 493.6
click at [135, 619] on div "Hàng sắp về" at bounding box center [179, 628] width 242 height 27
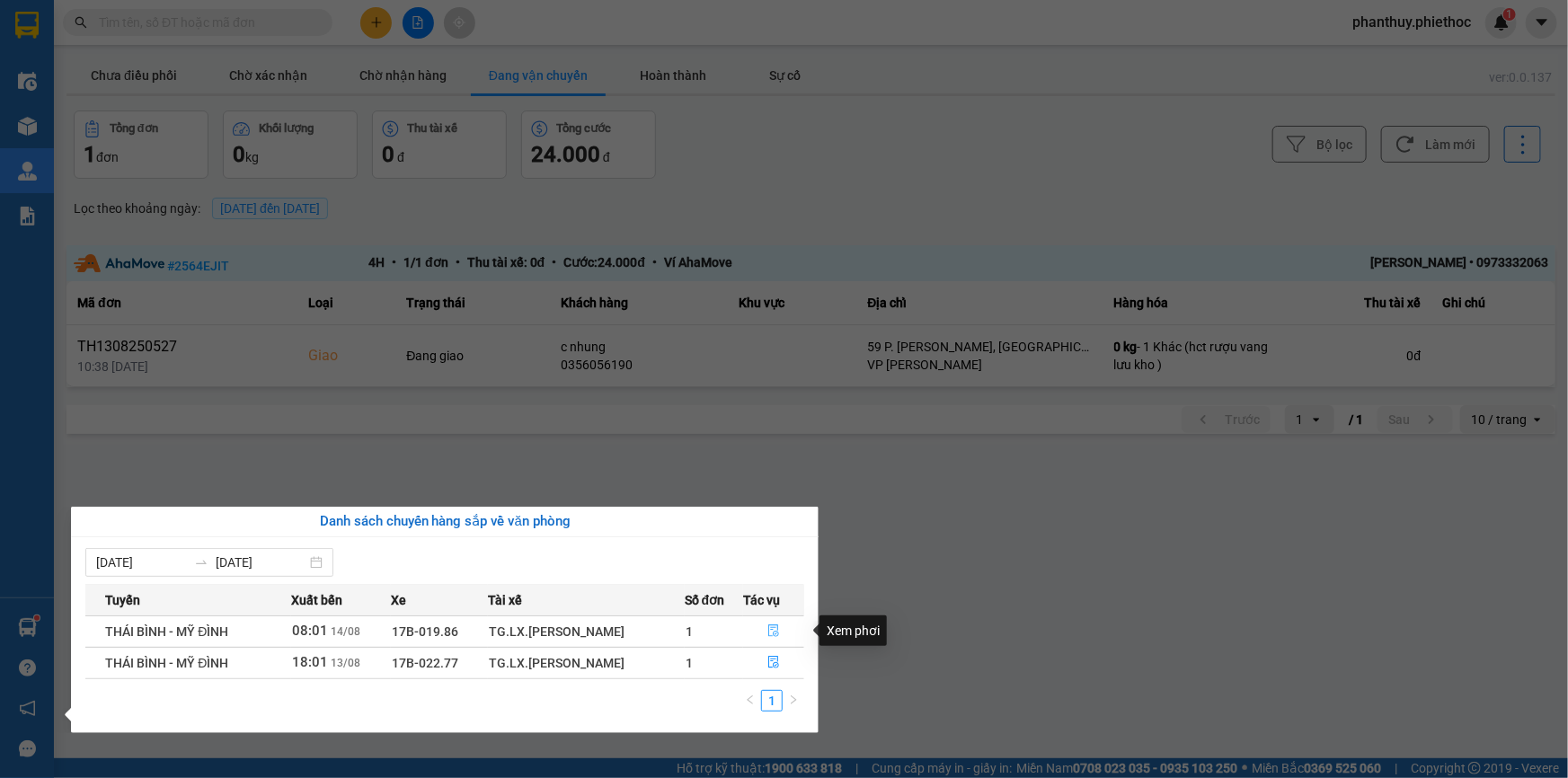
click at [770, 627] on icon "file-done" at bounding box center [773, 631] width 13 height 13
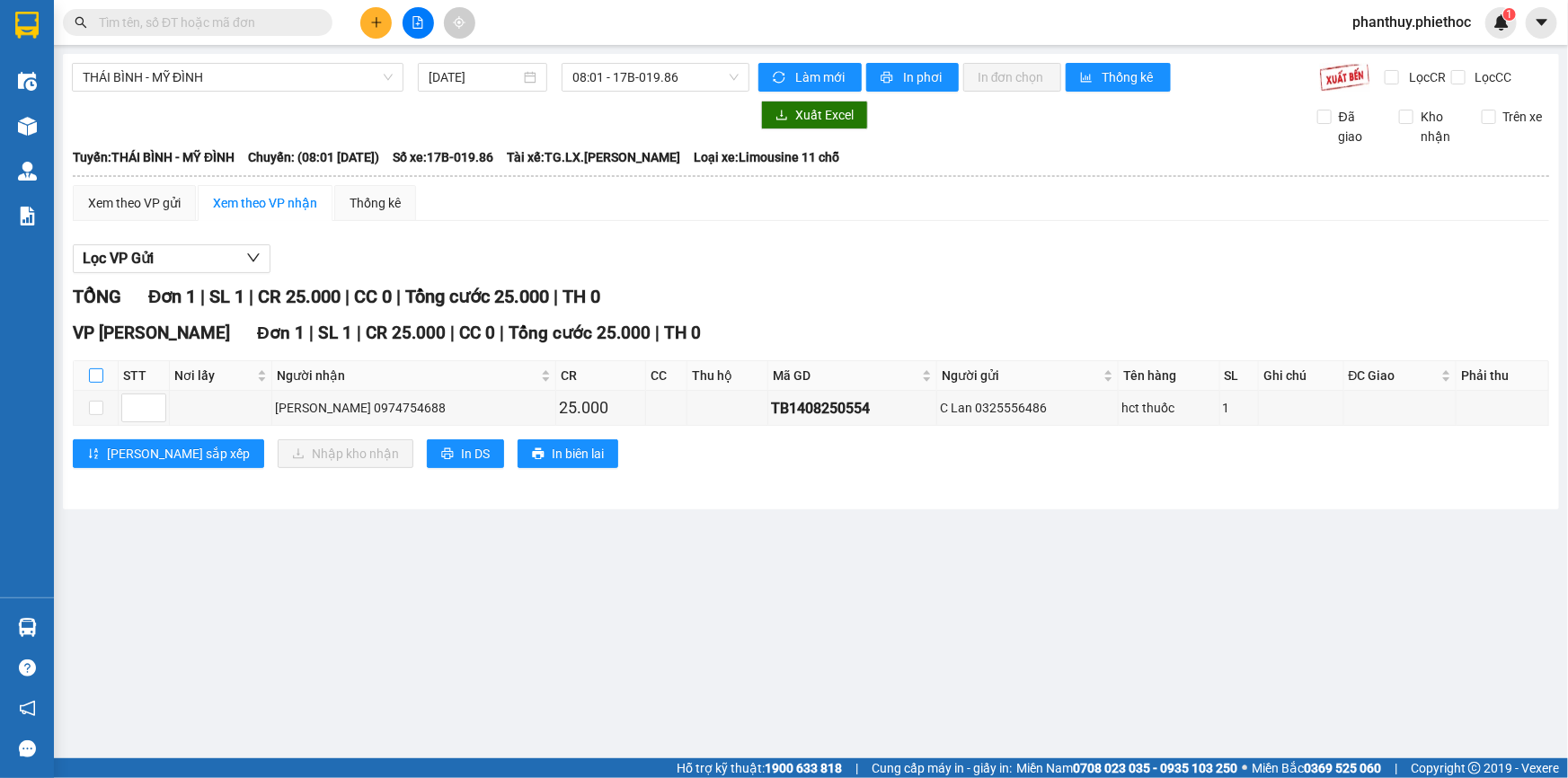
click at [96, 373] on input "checkbox" at bounding box center [96, 376] width 14 height 14
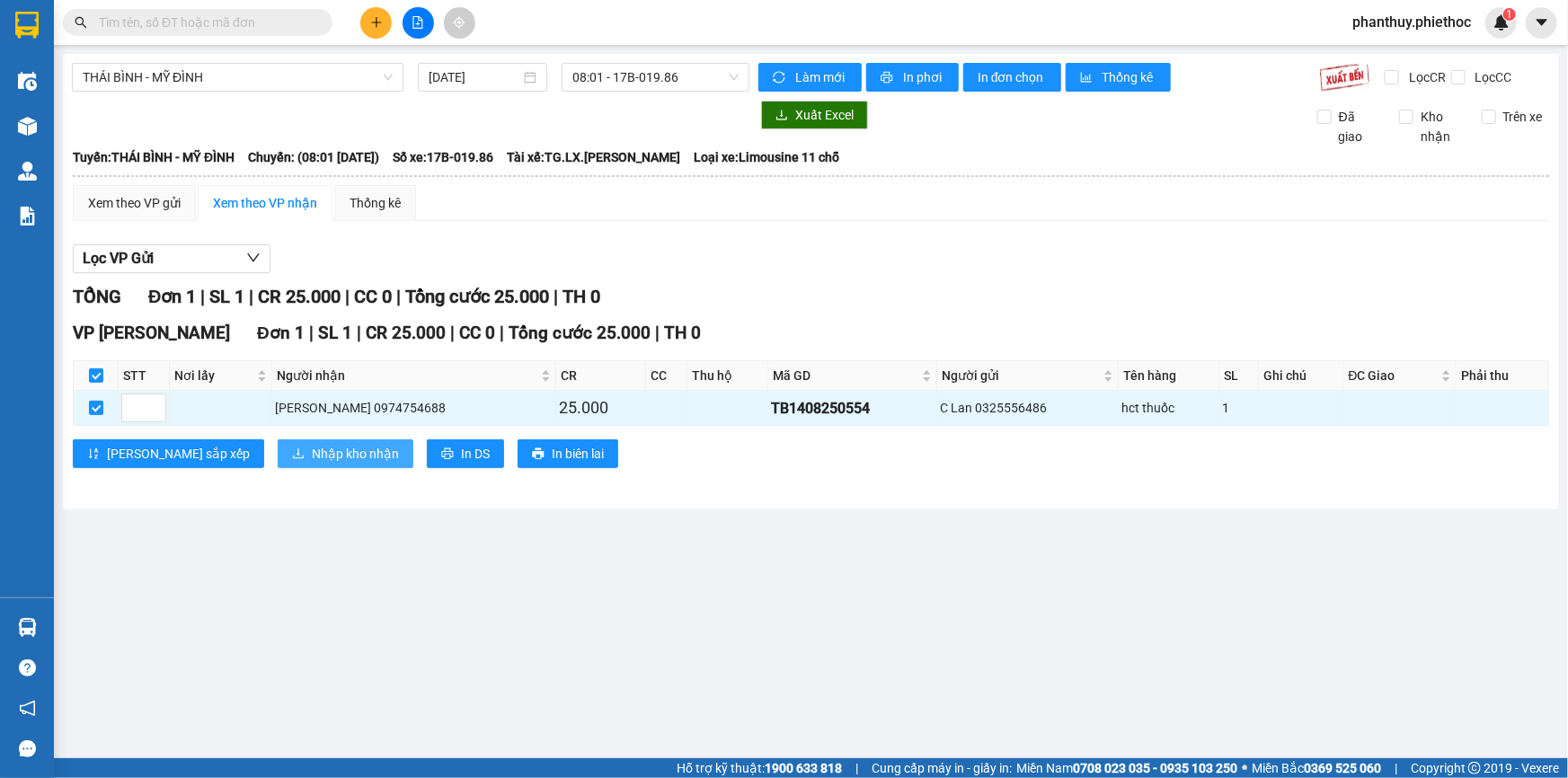
click at [312, 452] on span "Nhập kho nhận" at bounding box center [355, 453] width 87 height 20
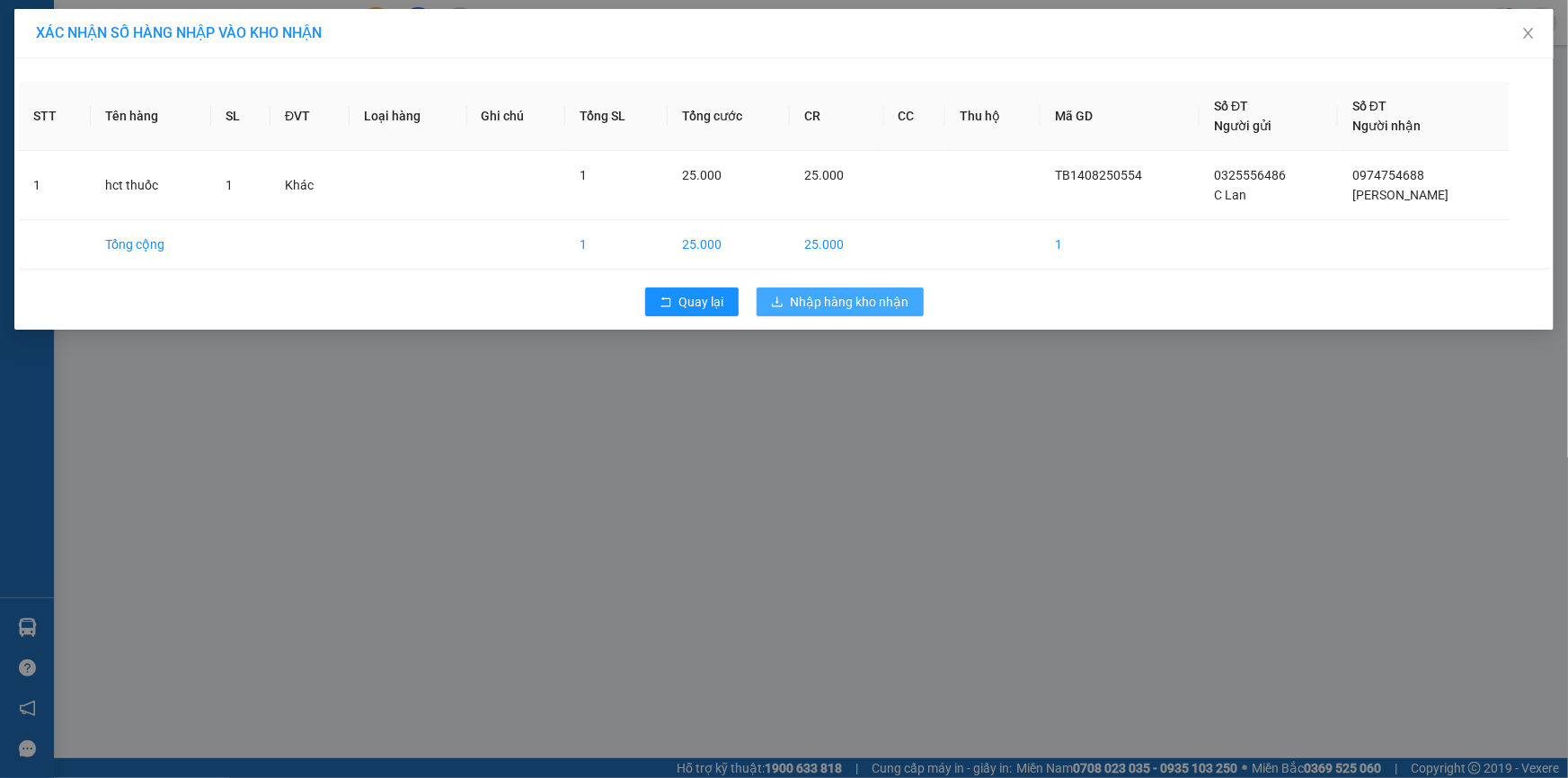
click at [837, 304] on span "Nhập hàng kho nhận" at bounding box center [850, 302] width 119 height 20
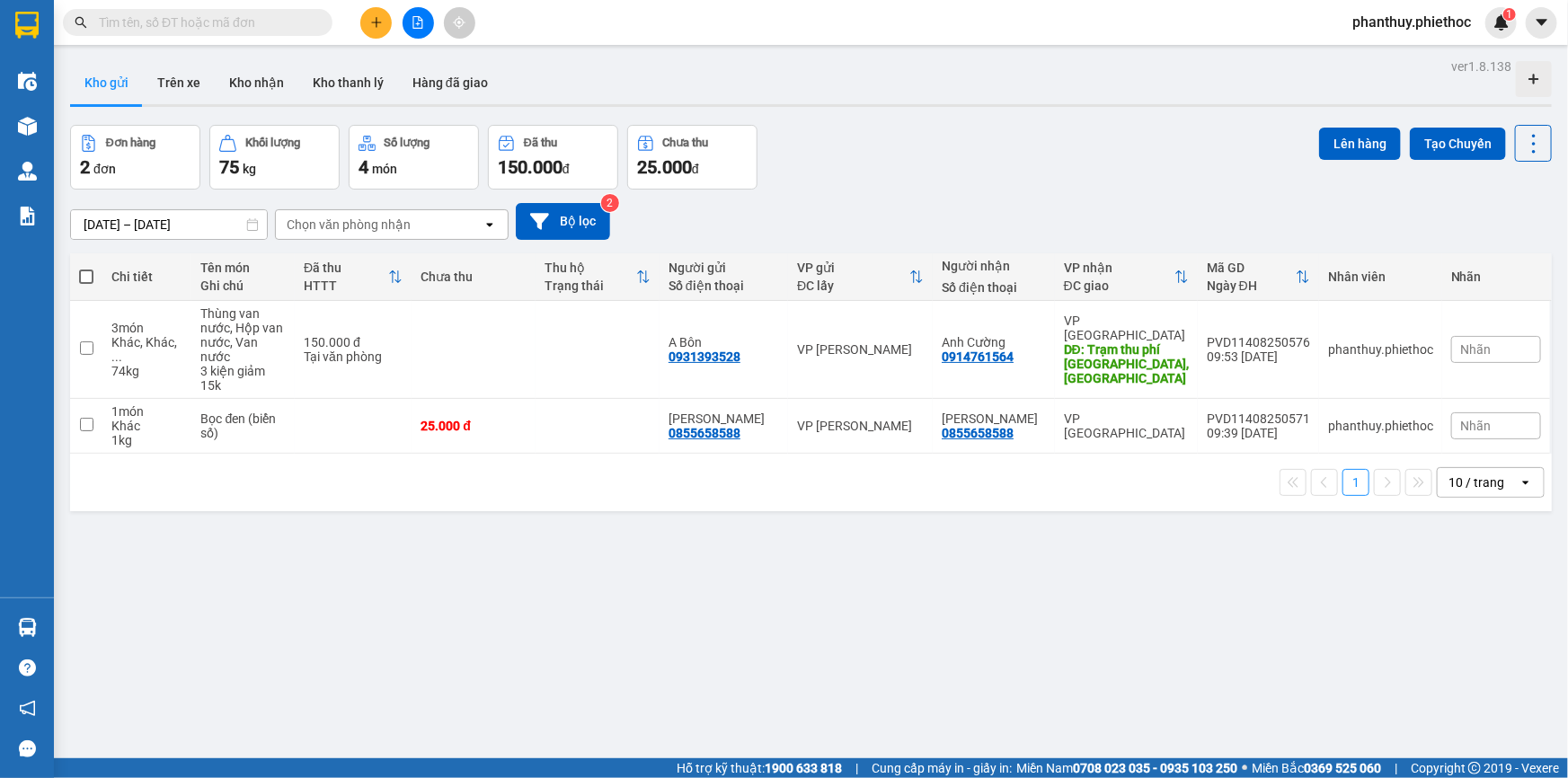
click at [83, 272] on span at bounding box center [87, 277] width 14 height 14
click at [87, 268] on input "checkbox" at bounding box center [87, 268] width 0 height 0
checkbox input "true"
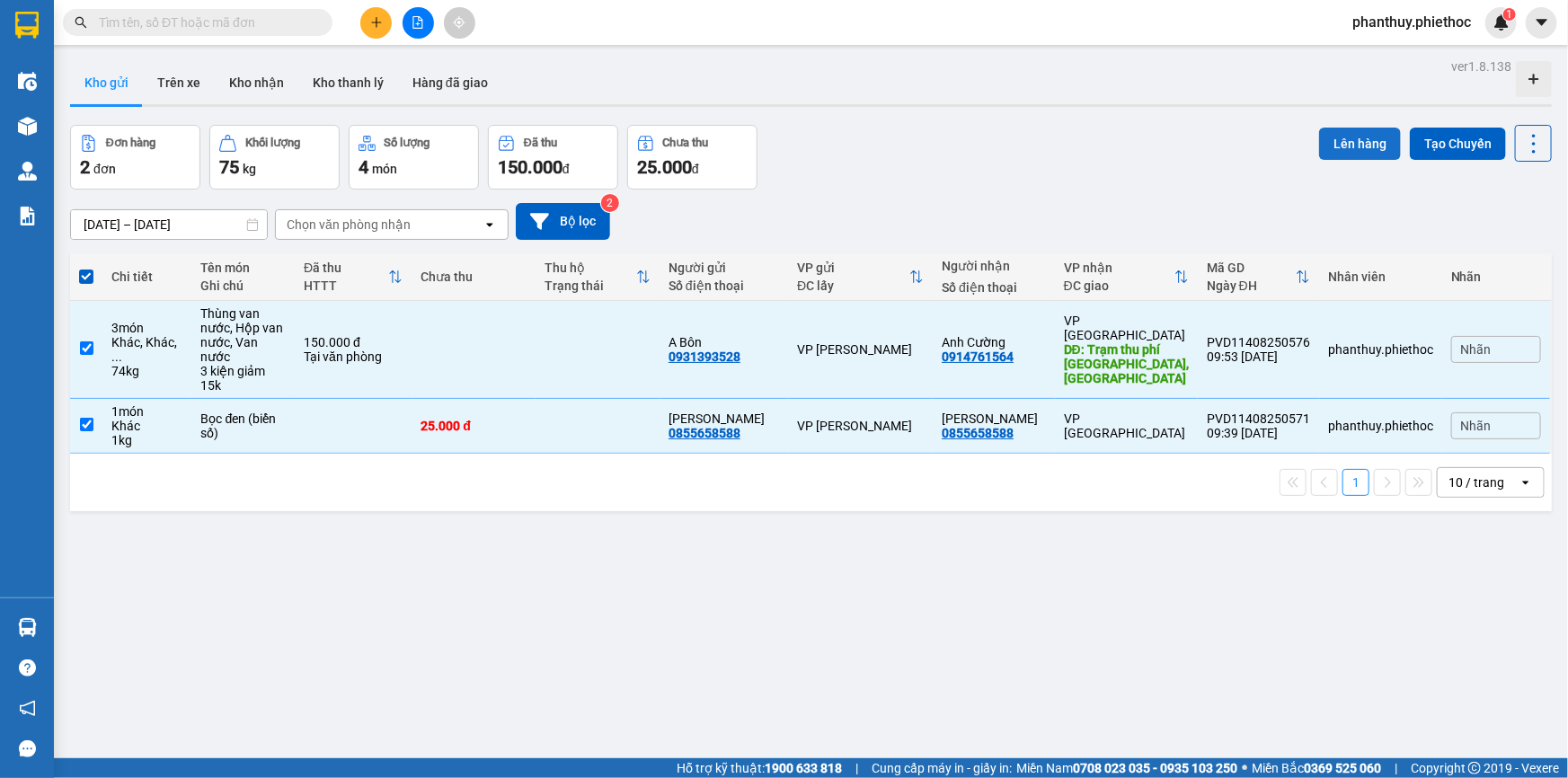
click at [1342, 136] on button "Lên hàng" at bounding box center [1359, 144] width 82 height 32
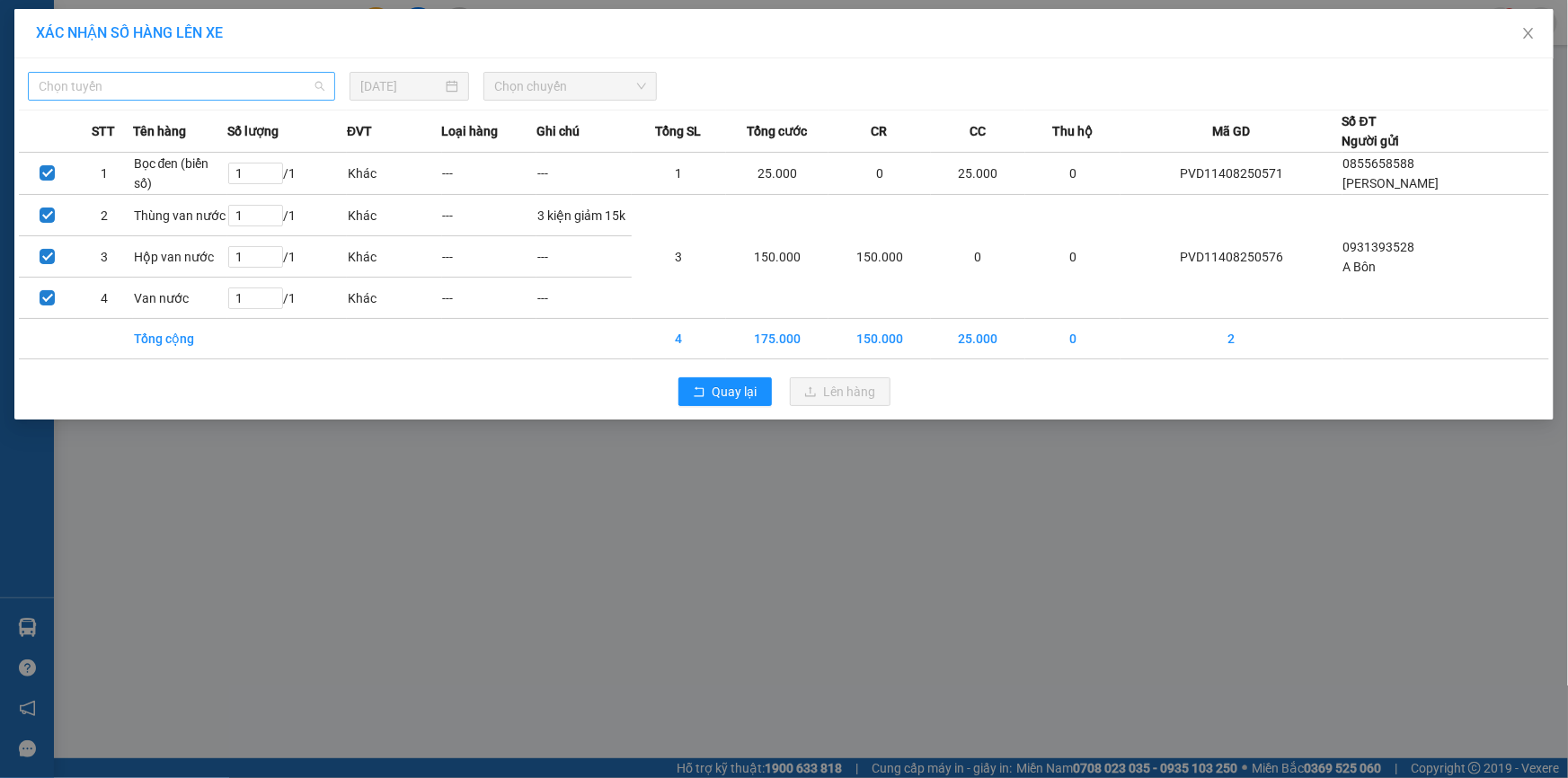
click at [101, 75] on span "Chọn tuyến" at bounding box center [181, 87] width 286 height 27
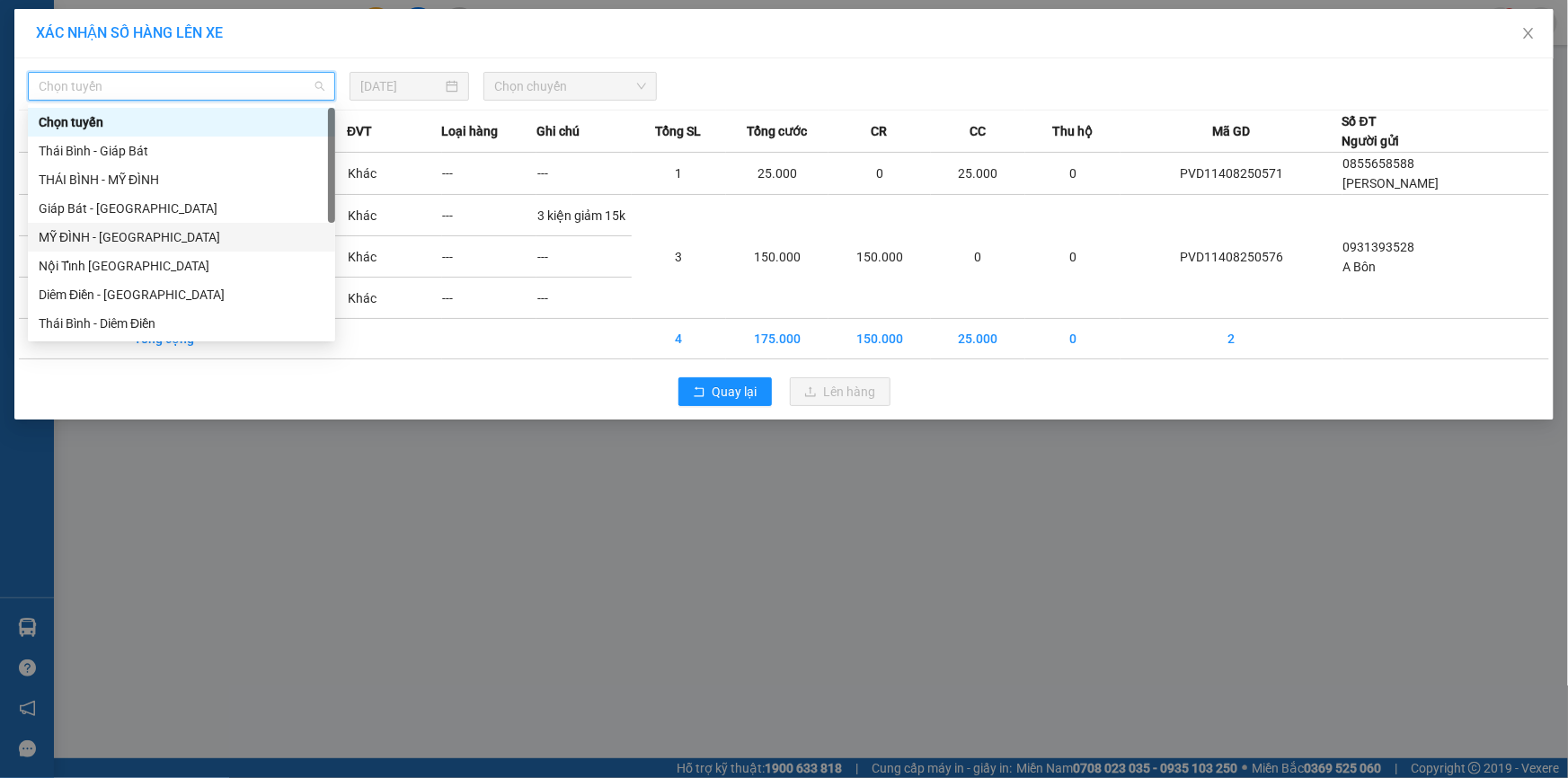
click at [88, 232] on div "MỸ ĐÌNH - THÁI BÌNH" at bounding box center [181, 237] width 286 height 20
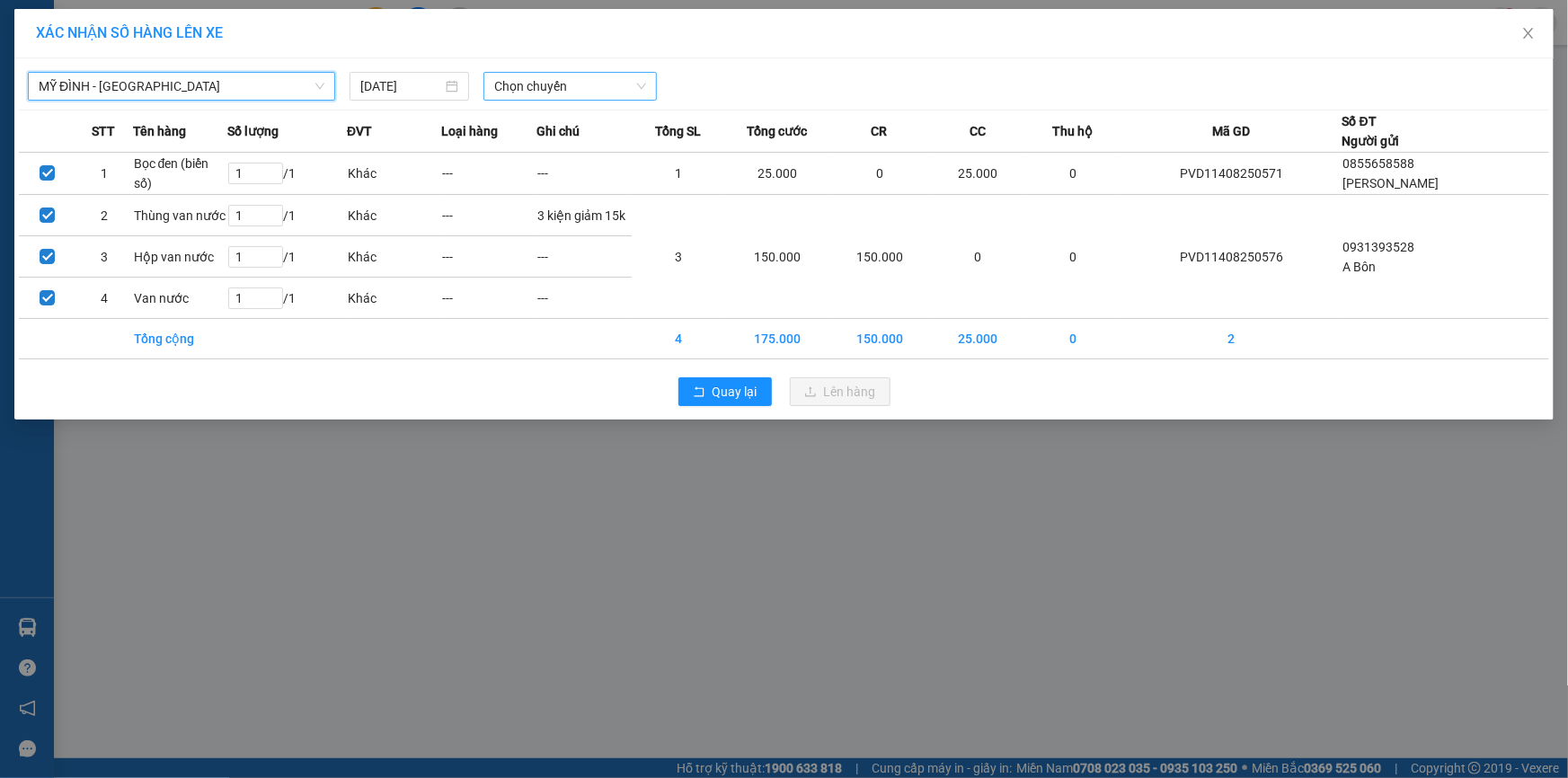
click at [512, 83] on span "Chọn chuyến" at bounding box center [570, 87] width 151 height 27
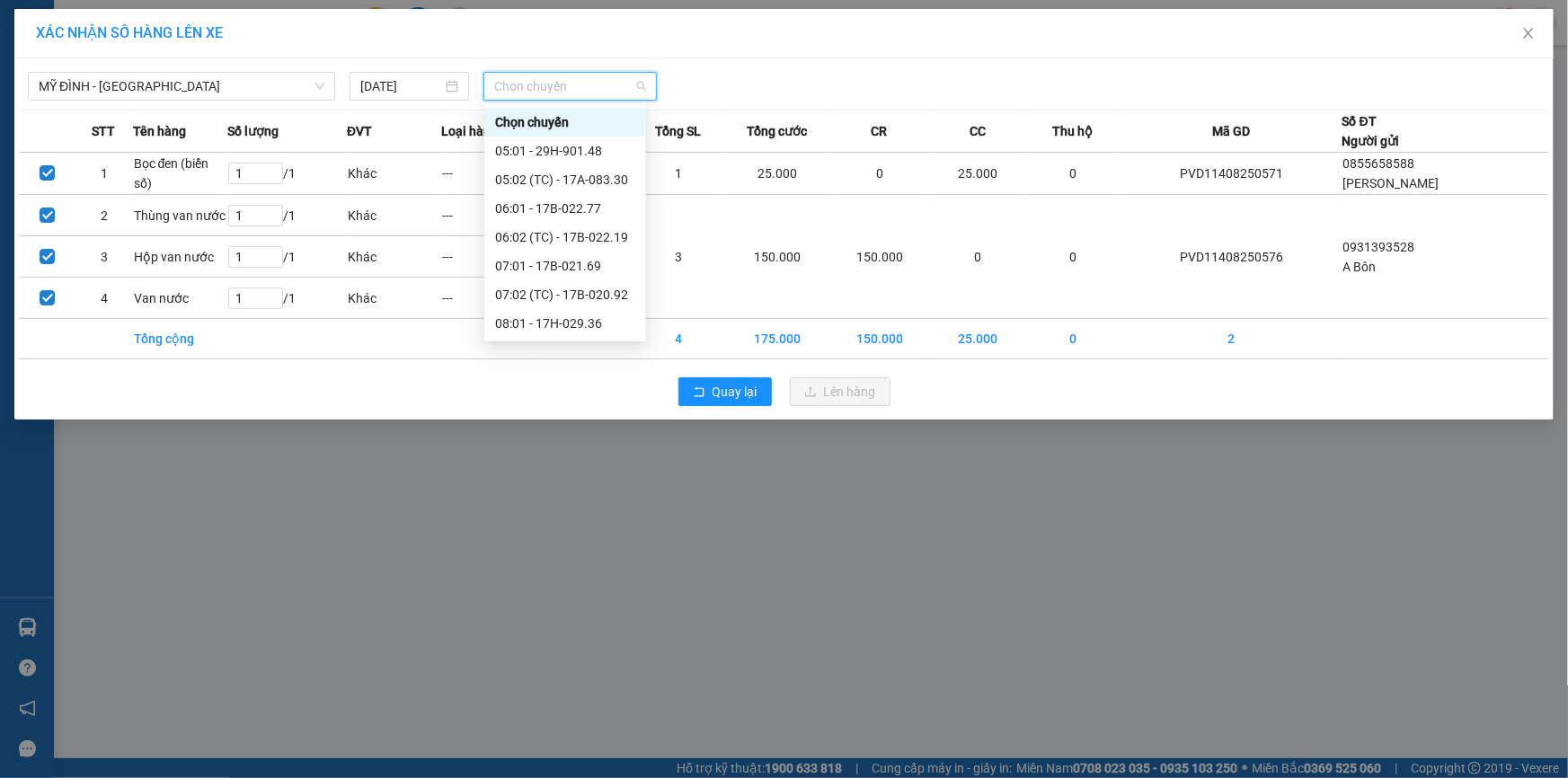
type input "1"
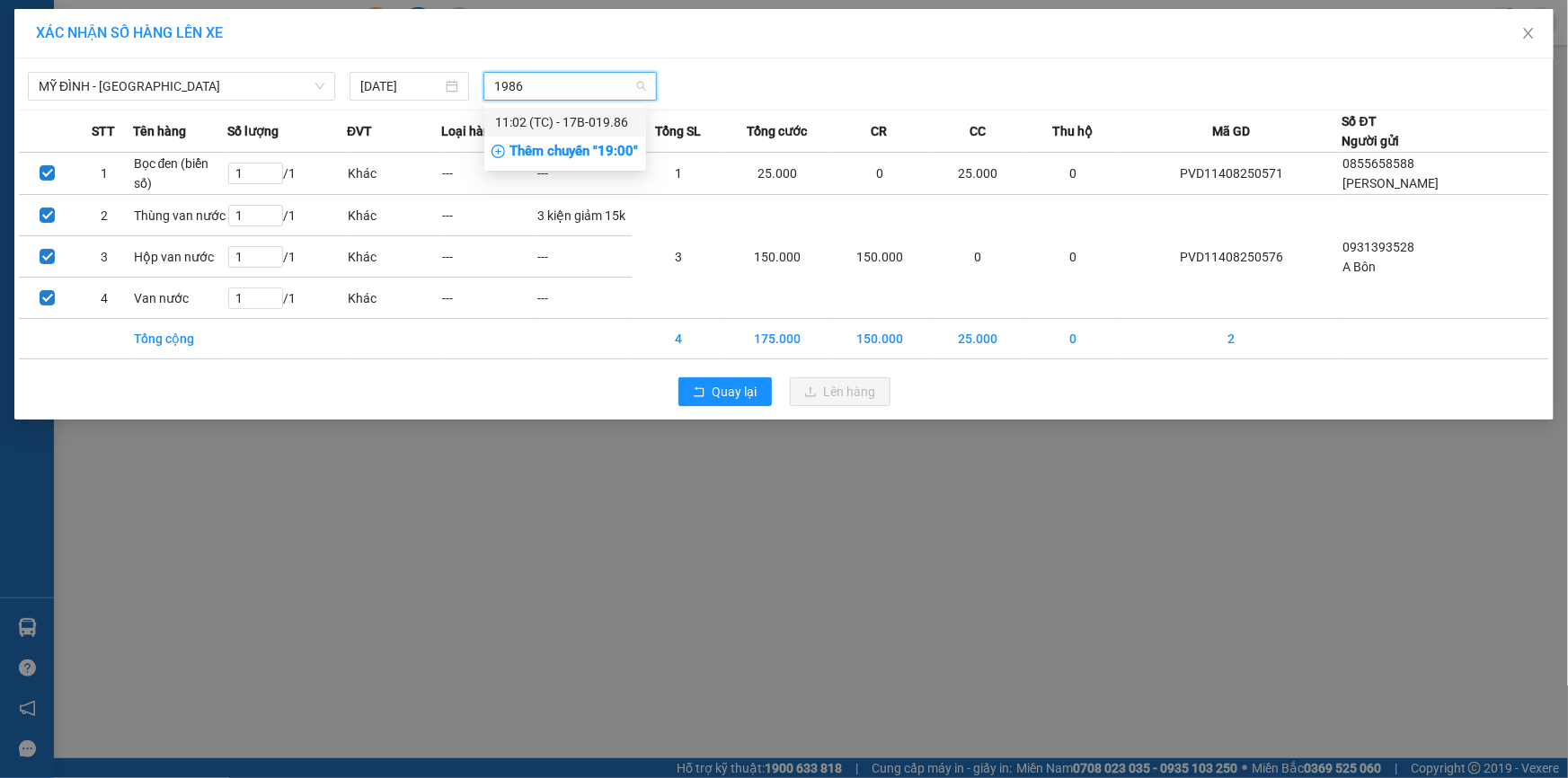
click at [592, 118] on div "11:02 (TC) - 17B-019.86" at bounding box center [565, 123] width 141 height 20
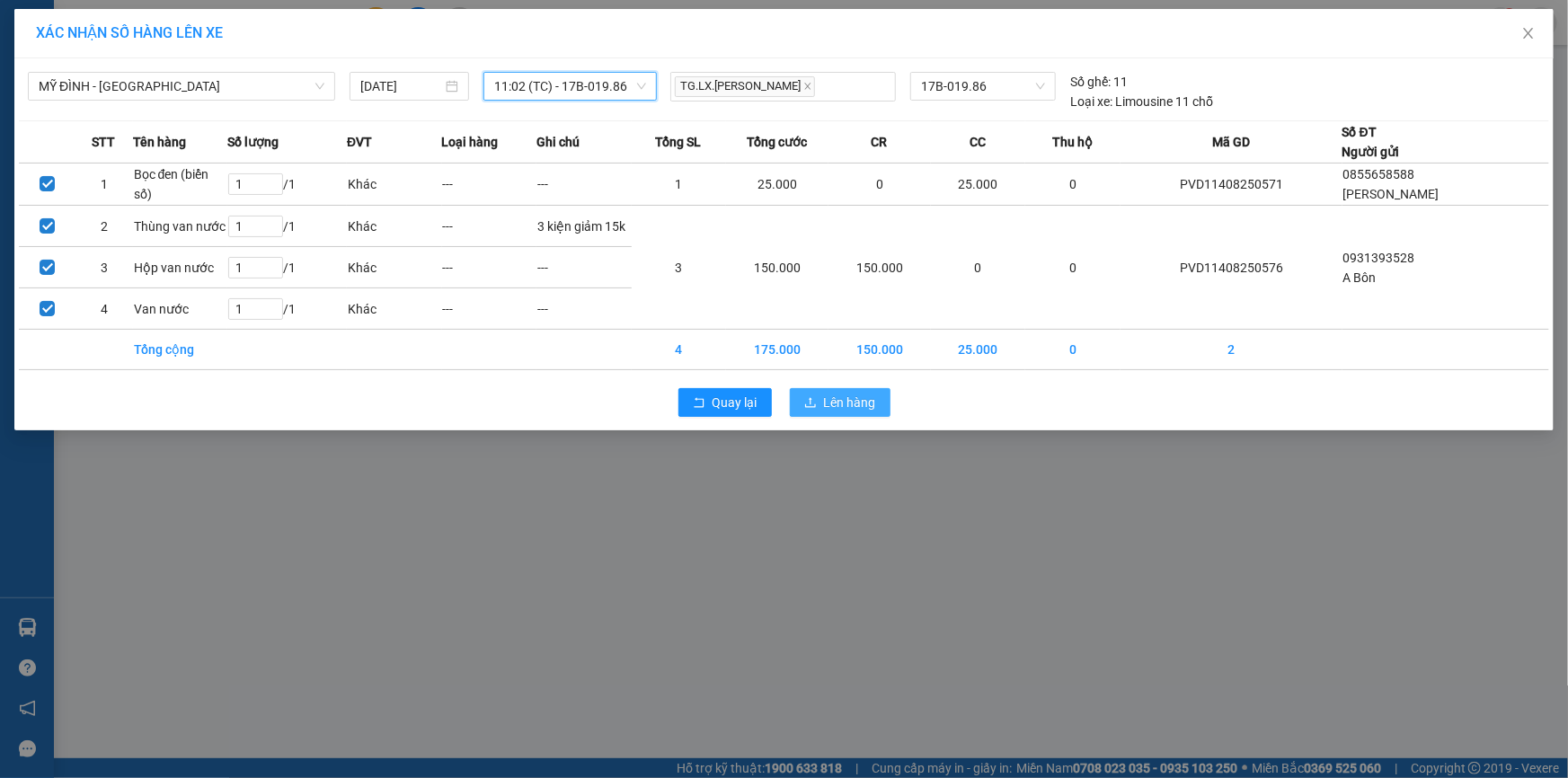
click at [825, 403] on span "Lên hàng" at bounding box center [850, 403] width 52 height 20
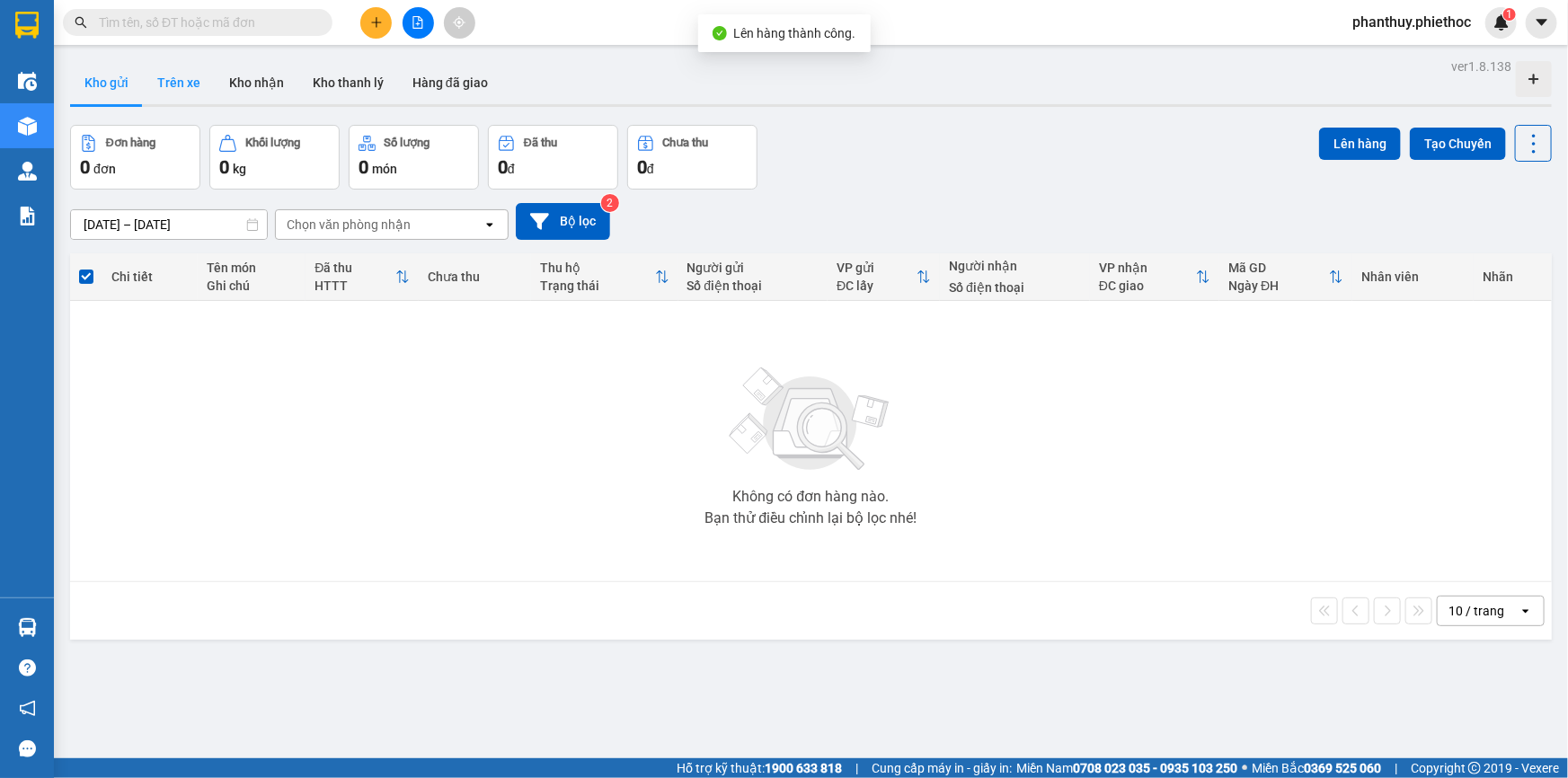
click at [181, 80] on button "Trên xe" at bounding box center [179, 83] width 72 height 43
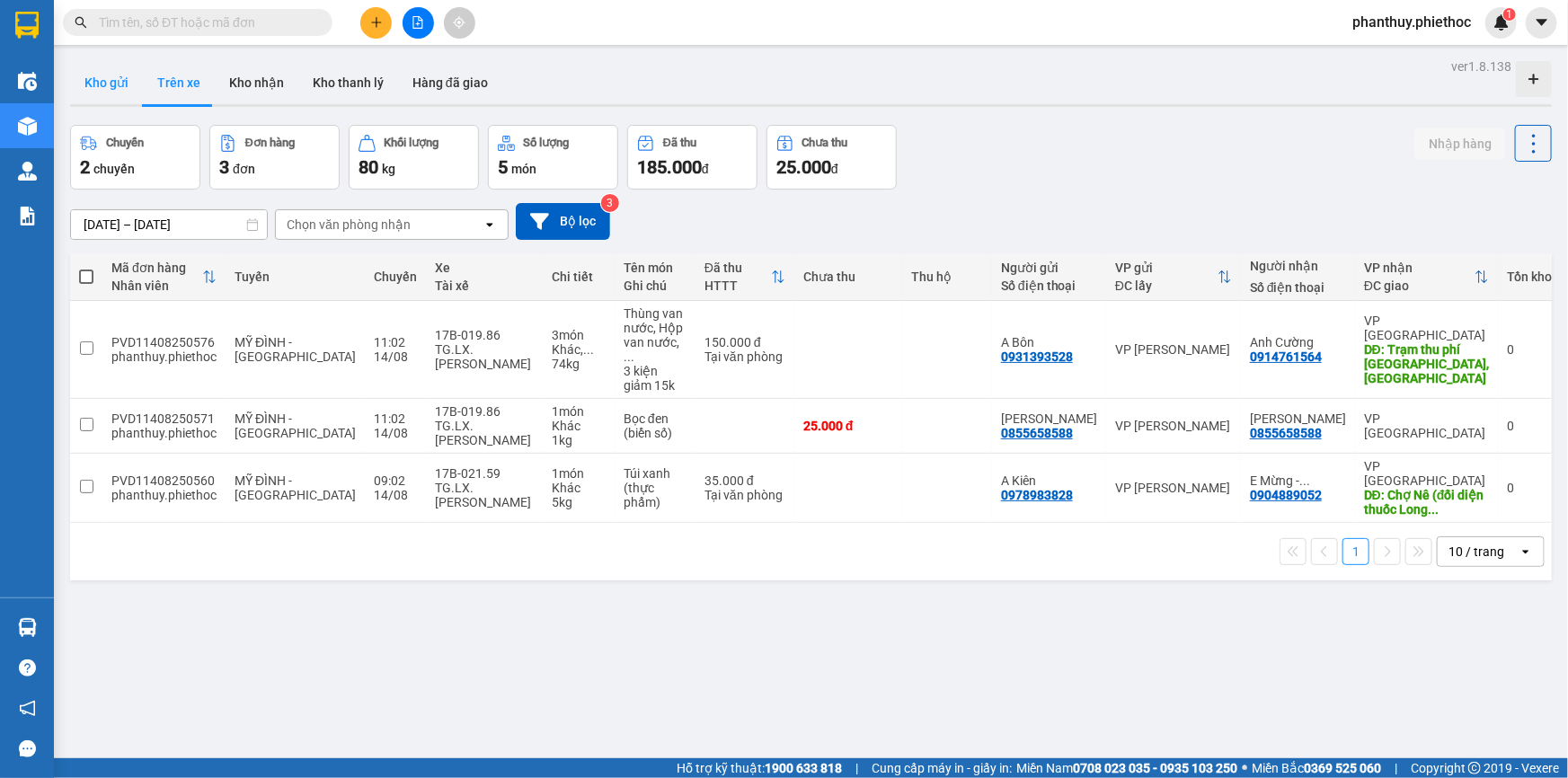
click at [82, 75] on button "Kho gửi" at bounding box center [106, 83] width 73 height 43
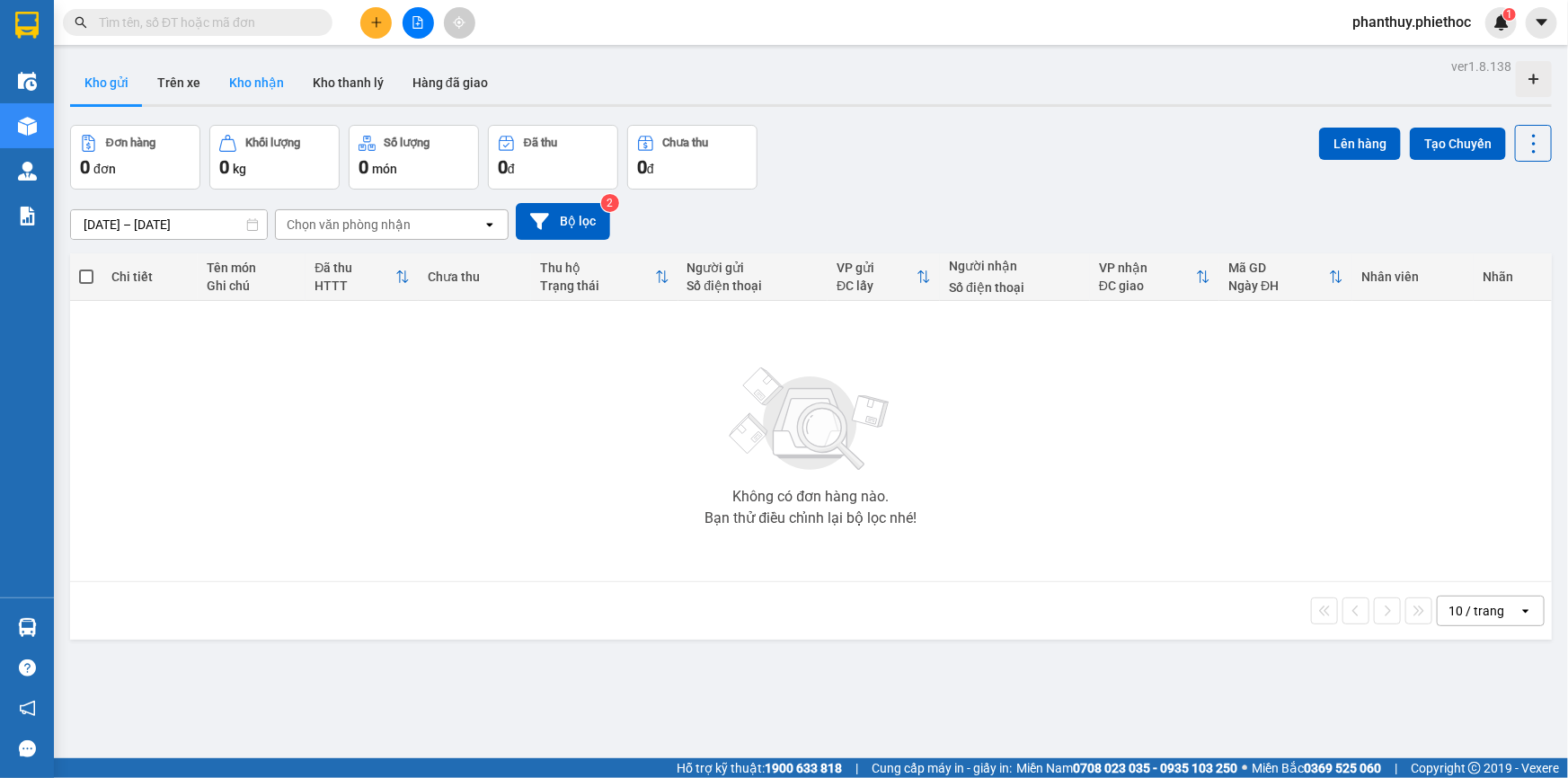
click at [256, 78] on button "Kho nhận" at bounding box center [256, 83] width 84 height 43
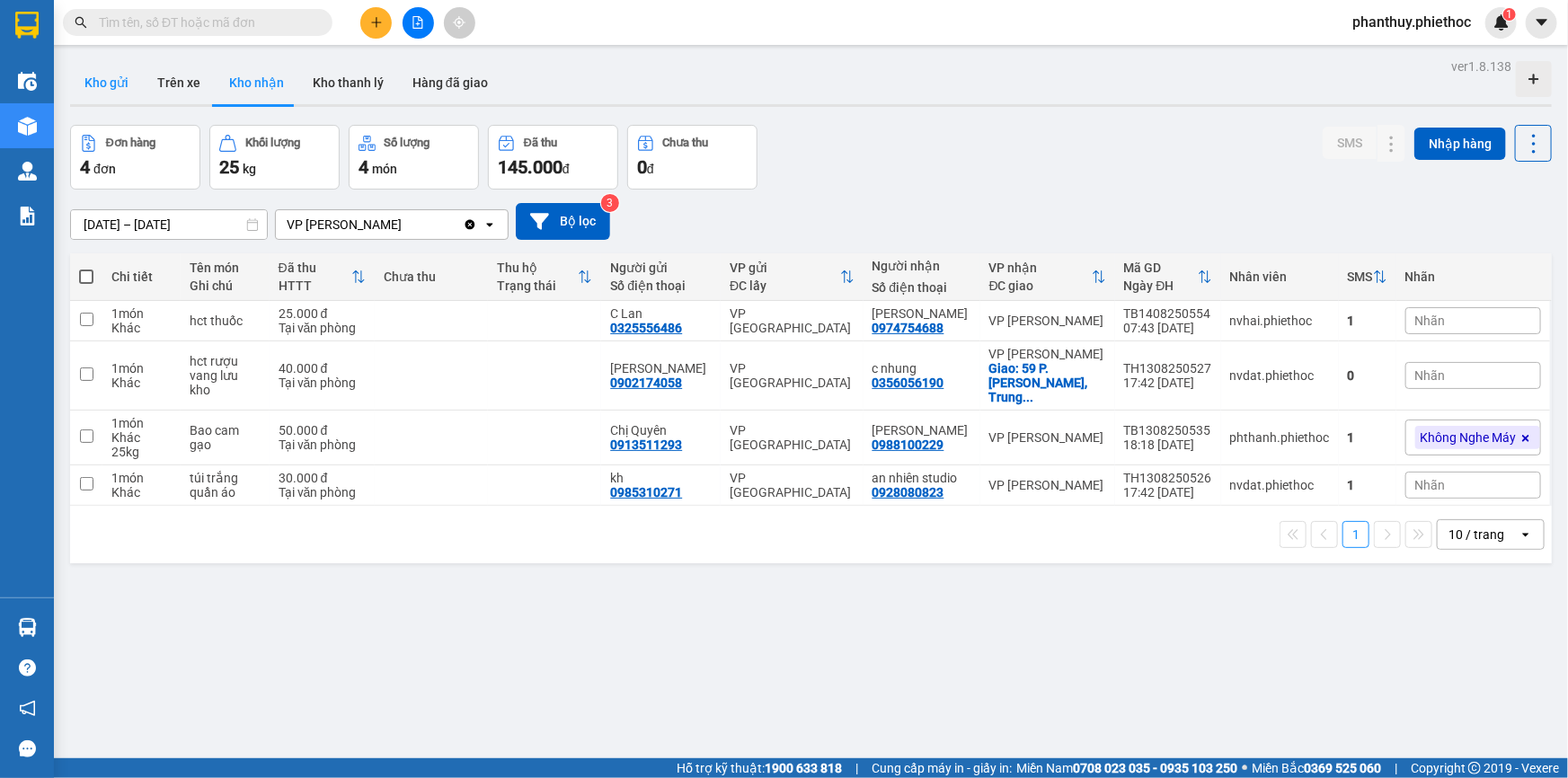
click at [82, 87] on button "Kho gửi" at bounding box center [106, 83] width 73 height 43
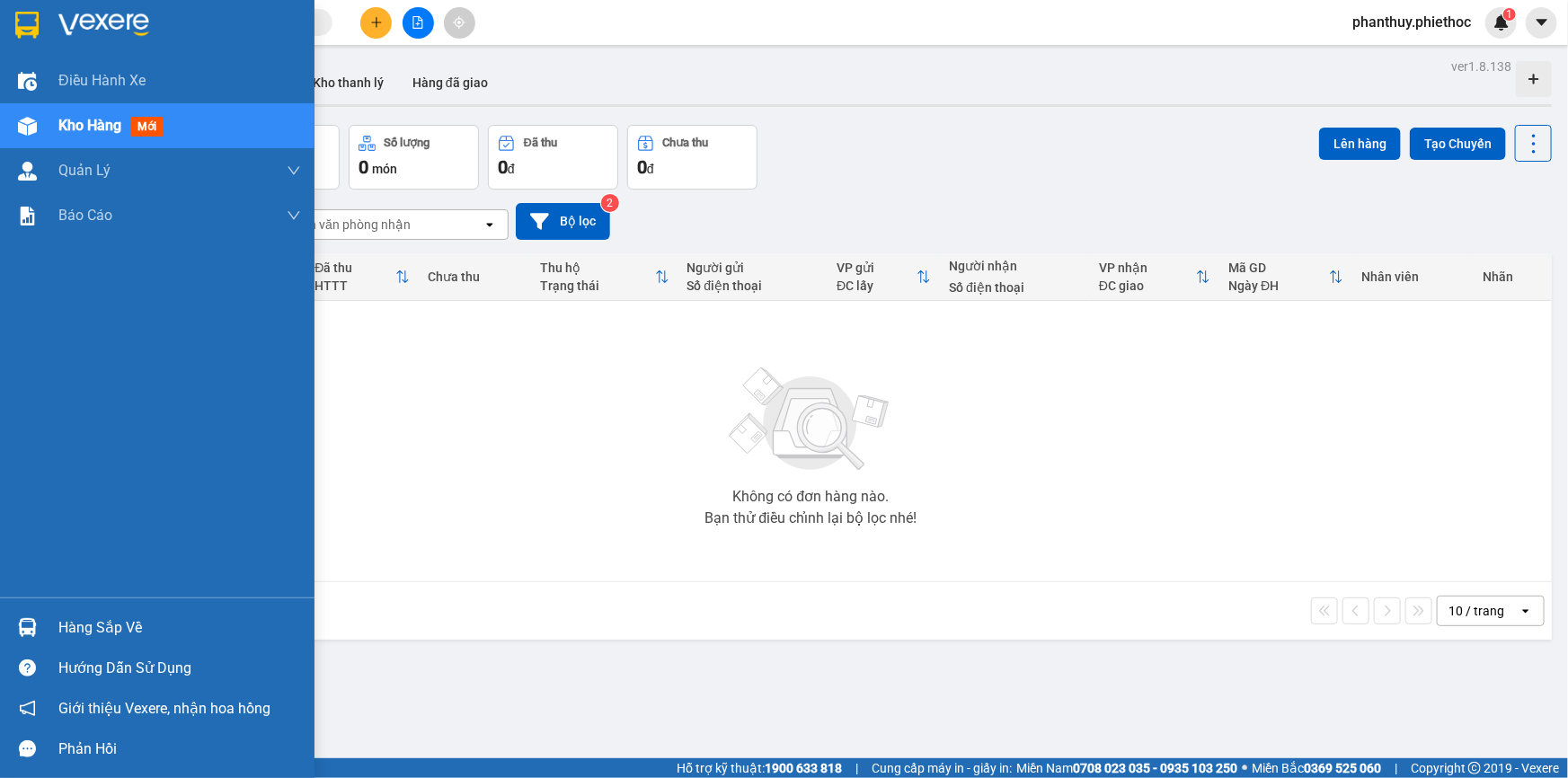
drag, startPoint x: 103, startPoint y: 629, endPoint x: 324, endPoint y: 626, distance: 221.0
click at [105, 629] on div "Hàng sắp về" at bounding box center [179, 628] width 242 height 27
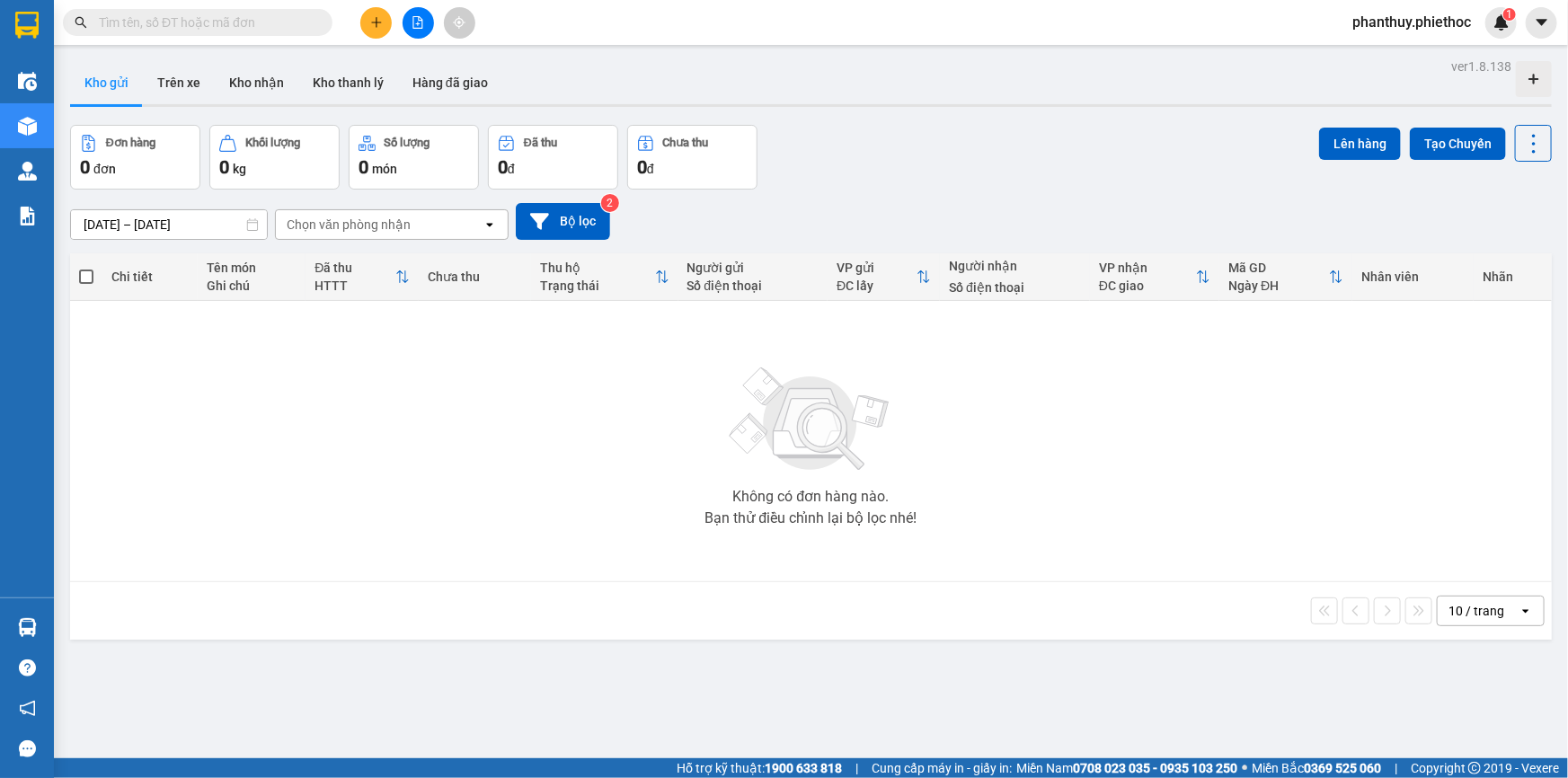
click at [375, 401] on section "Kết quả tìm kiếm ( 0 ) Bộ lọc No Data phanthuy.phiethoc 1 Điều hành xe Kho hàng…" at bounding box center [784, 389] width 1568 height 778
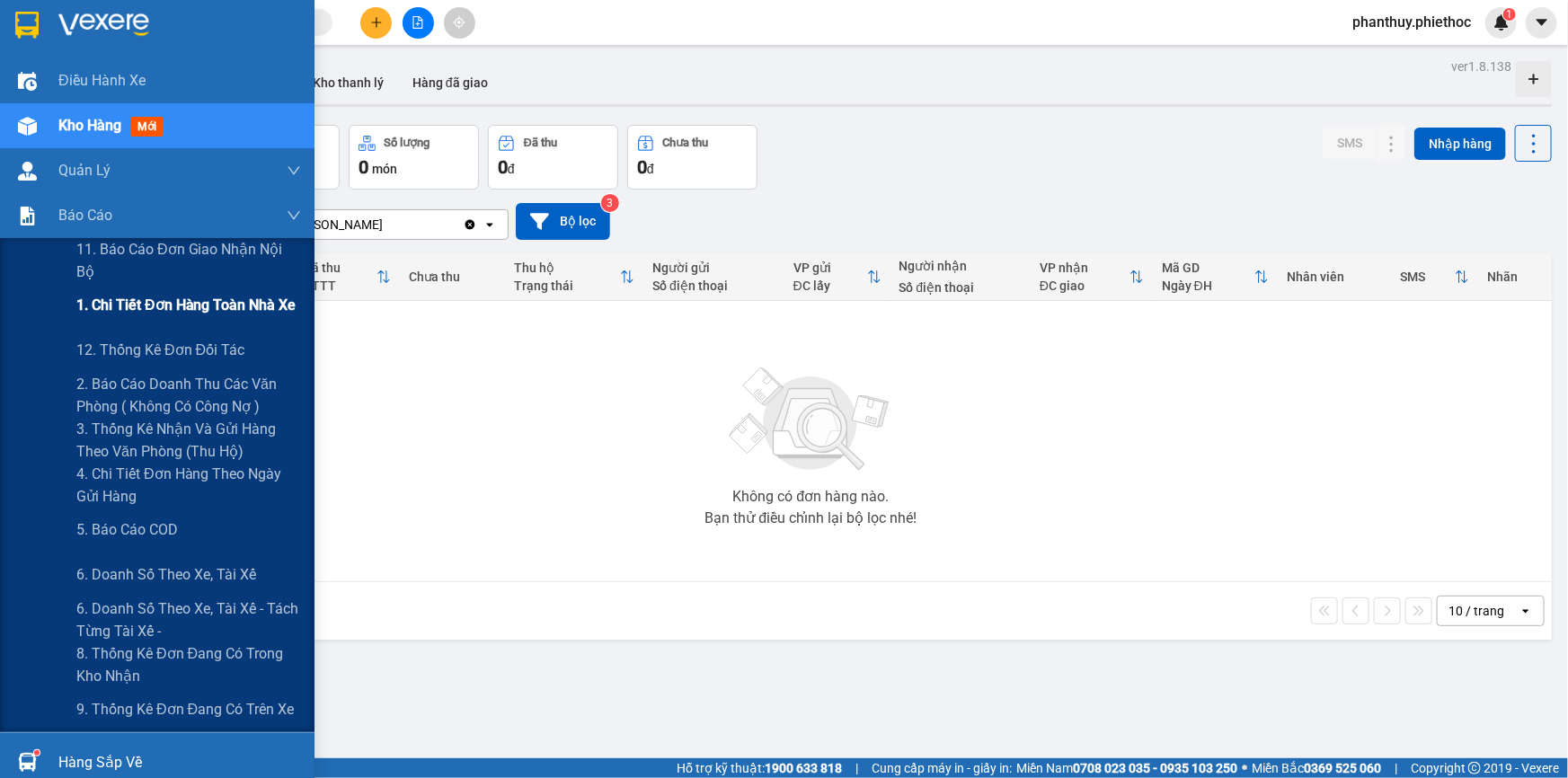
click at [203, 319] on div "1. Chi tiết đơn hàng toàn nhà xe" at bounding box center [188, 306] width 224 height 45
